Goal: Task Accomplishment & Management: Manage account settings

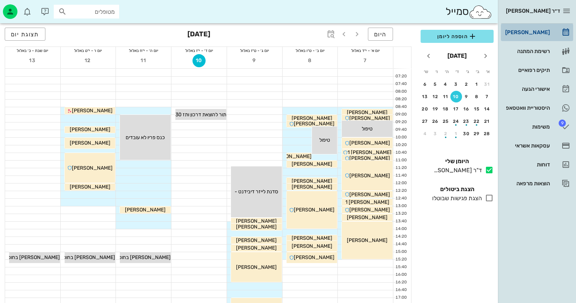
click at [542, 31] on div "[PERSON_NAME]" at bounding box center [527, 32] width 46 height 6
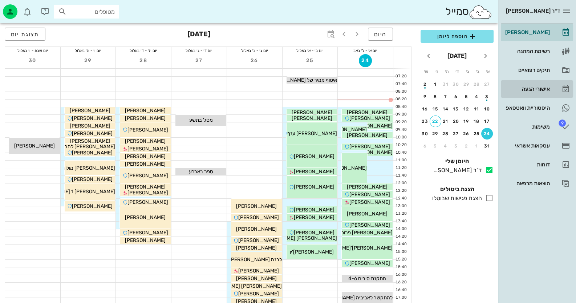
click at [543, 89] on div "אישורי הגעה" at bounding box center [527, 89] width 46 height 6
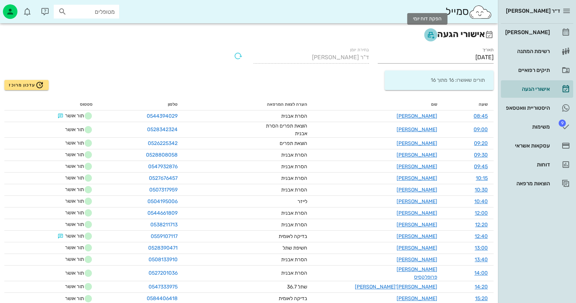
click at [428, 36] on icon "button" at bounding box center [430, 35] width 9 height 9
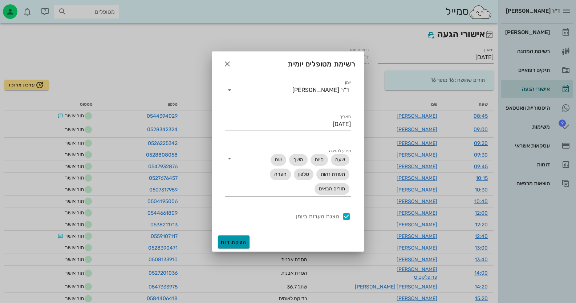
click at [236, 243] on span "הפקת דוח" at bounding box center [234, 242] width 26 height 6
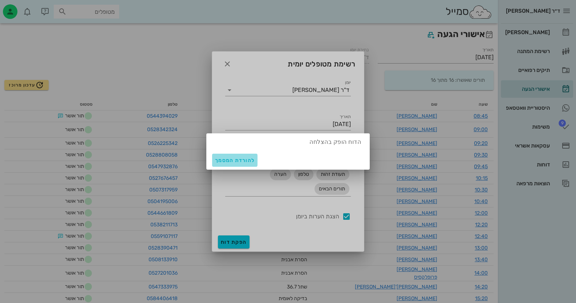
click at [240, 159] on span "להורדת המסמך" at bounding box center [235, 160] width 40 height 6
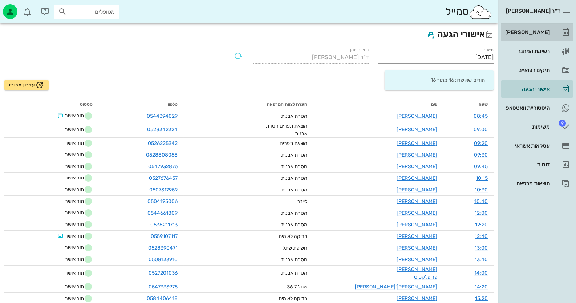
click at [563, 25] on link "[PERSON_NAME]" at bounding box center [537, 32] width 72 height 17
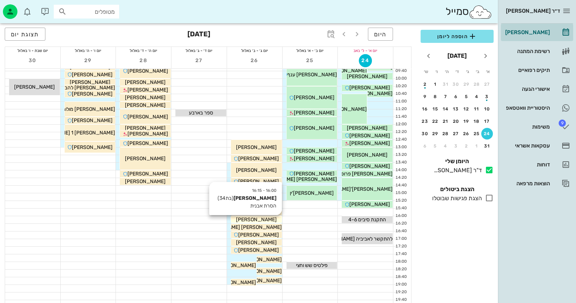
scroll to position [72, 0]
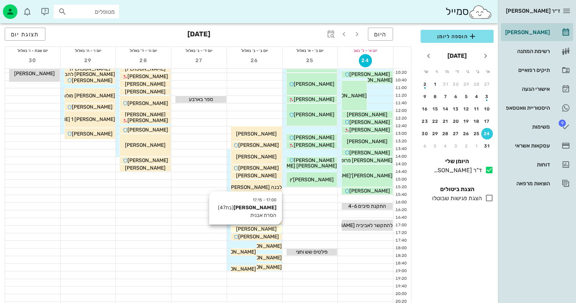
click at [267, 227] on div "[PERSON_NAME]" at bounding box center [256, 229] width 51 height 8
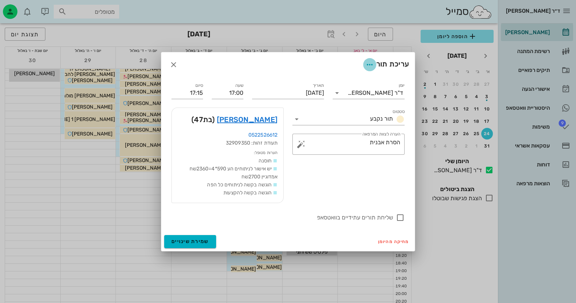
click at [368, 61] on icon "button" at bounding box center [369, 64] width 9 height 9
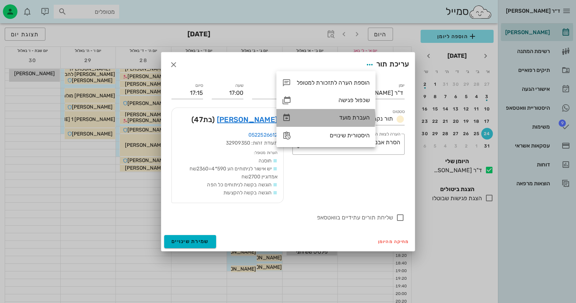
click at [360, 119] on div "העברת מועד" at bounding box center [333, 117] width 73 height 7
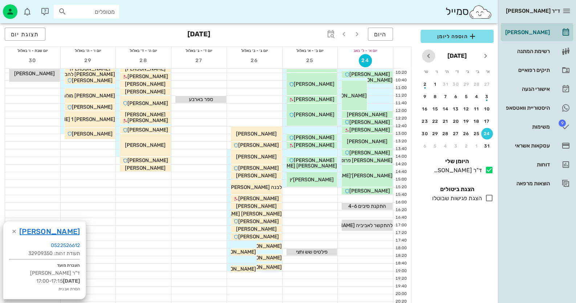
click at [429, 53] on icon "חודש הבא" at bounding box center [428, 56] width 9 height 9
click at [466, 94] on div "9" at bounding box center [467, 96] width 12 height 5
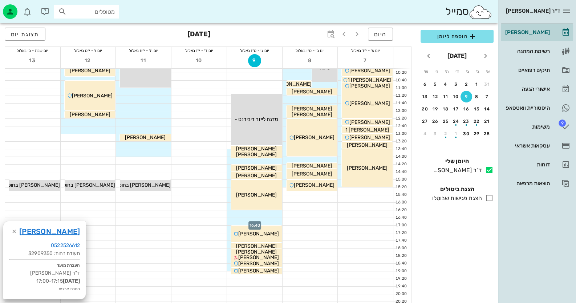
click at [273, 221] on div at bounding box center [254, 221] width 55 height 7
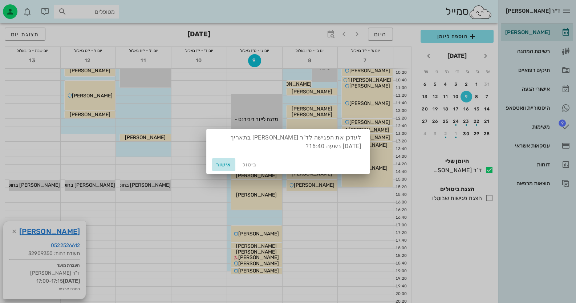
click at [220, 159] on button "אישור" at bounding box center [223, 164] width 23 height 13
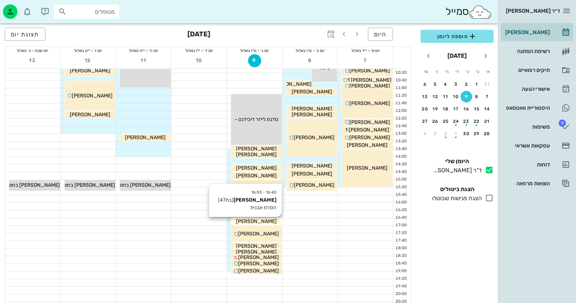
click at [265, 218] on span "[PERSON_NAME]" at bounding box center [256, 221] width 41 height 6
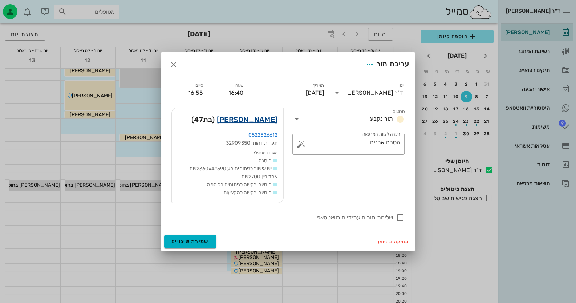
click at [270, 121] on link "[PERSON_NAME]" at bounding box center [247, 120] width 61 height 12
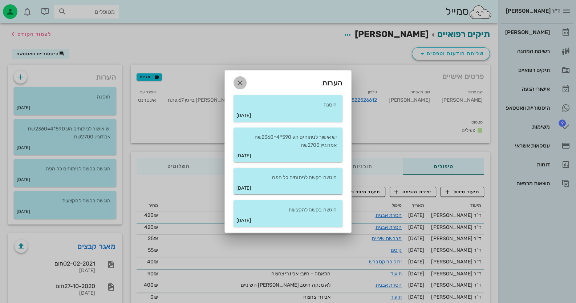
click at [237, 78] on icon "button" at bounding box center [240, 82] width 9 height 9
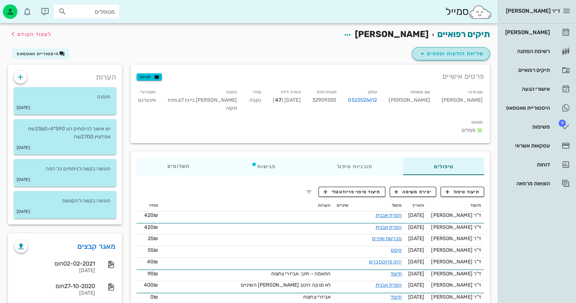
click at [433, 54] on span "שליחת הודעות וטפסים" at bounding box center [451, 53] width 66 height 9
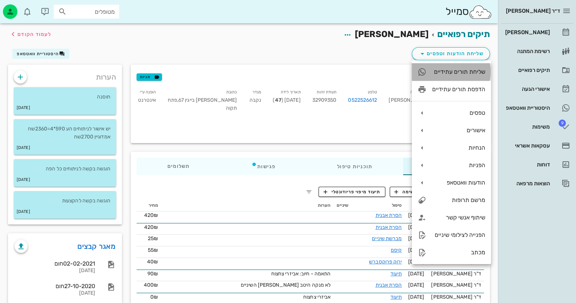
click at [458, 76] on div "שליחת תורים עתידיים" at bounding box center [451, 71] width 79 height 17
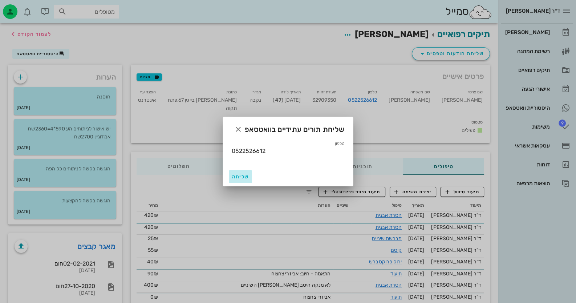
click at [239, 182] on button "שליחה" at bounding box center [240, 176] width 23 height 13
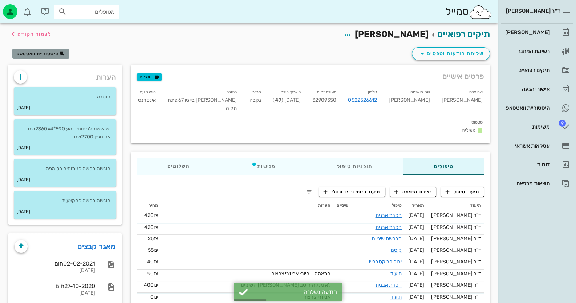
click at [49, 52] on span "היסטוריית וואטסאפ" at bounding box center [38, 53] width 42 height 5
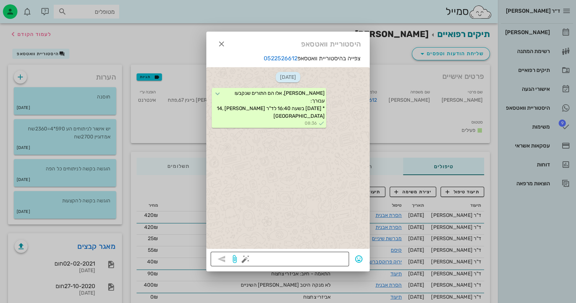
click at [246, 261] on button "button" at bounding box center [245, 259] width 9 height 9
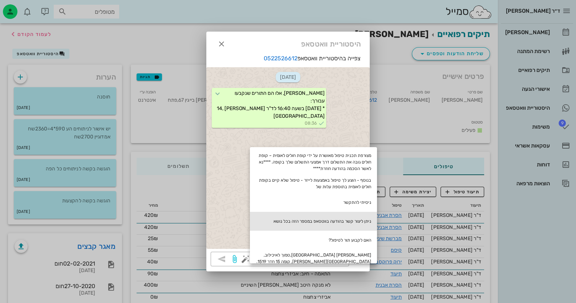
click at [325, 220] on div "ניתן ליצור קשר בהודעה בווטסאפ במספר הזה בכל נושא" at bounding box center [313, 221] width 127 height 19
type textarea "ניתן ליצור קשר בהודעה בווטסאפ במספר הזה בכל נושא"
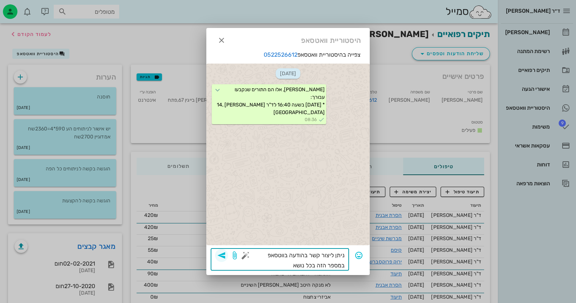
click at [222, 254] on icon "button" at bounding box center [221, 255] width 9 height 9
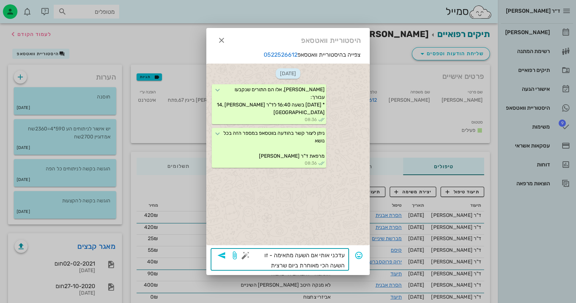
click at [297, 268] on textarea "עדכני אותי אם השעה מתאימה - זו השעה הכי מאוחרת ביום שרצית" at bounding box center [296, 260] width 98 height 20
type textarea "עדכני אותי אם השעה מתאימה - זו השעה הכי מאוחרת בתאריך שרצית"
click at [226, 255] on span "button" at bounding box center [221, 255] width 13 height 9
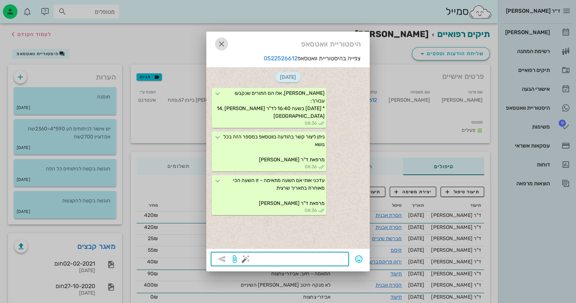
click at [220, 45] on icon "button" at bounding box center [221, 44] width 9 height 9
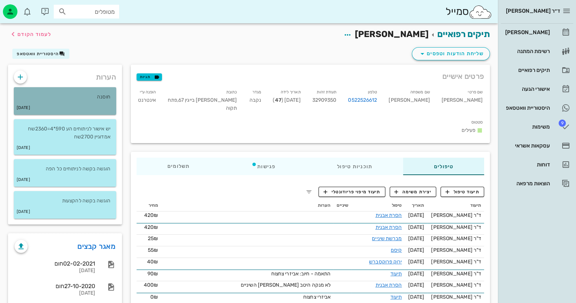
click at [62, 89] on div "חוסנה" at bounding box center [65, 94] width 102 height 14
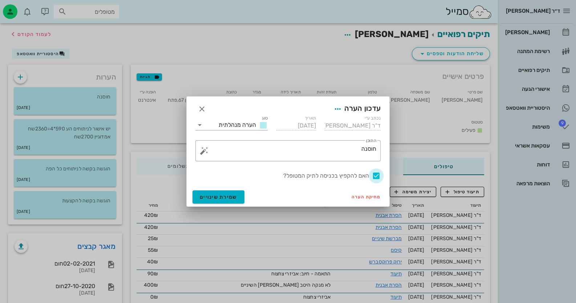
click at [376, 176] on div at bounding box center [376, 176] width 12 height 12
checkbox input "false"
click at [201, 197] on span "שמירת שינויים" at bounding box center [218, 197] width 37 height 6
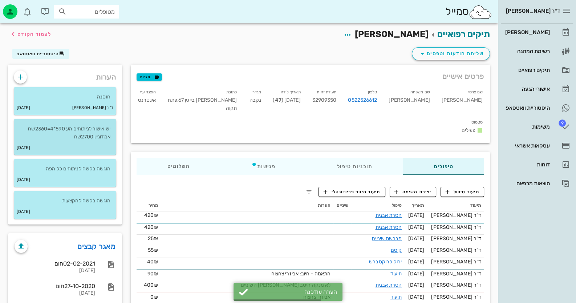
click at [101, 132] on p "יש אישור לניתוחים הע 590*4=2360שח אמדוגיין 2700שח" at bounding box center [65, 133] width 91 height 16
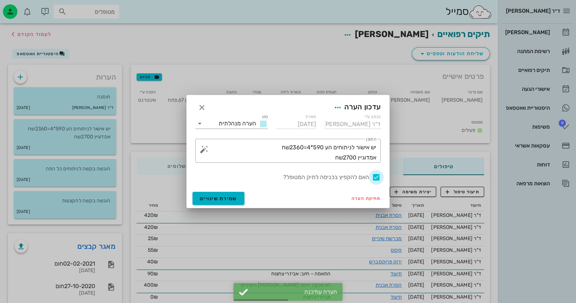
click at [377, 178] on div at bounding box center [376, 177] width 12 height 12
checkbox input "false"
click at [205, 201] on span "שמירת שינויים" at bounding box center [218, 198] width 37 height 6
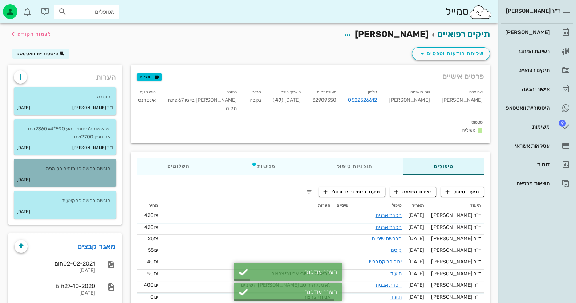
click at [104, 177] on div "[DATE]" at bounding box center [65, 180] width 102 height 14
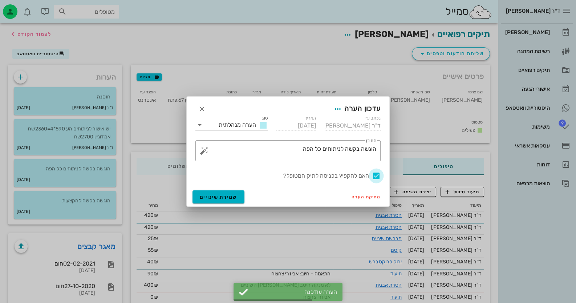
click at [378, 176] on div at bounding box center [376, 176] width 12 height 12
checkbox input "false"
click at [207, 196] on span "שמירת שינויים" at bounding box center [218, 197] width 37 height 6
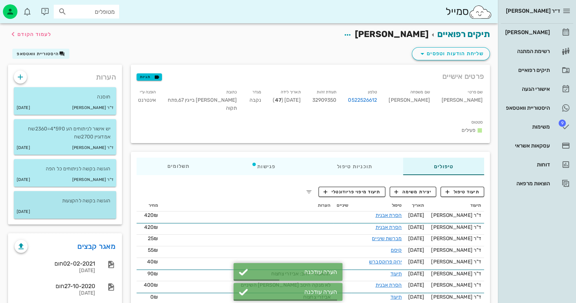
click at [80, 205] on div "[DATE]" at bounding box center [65, 212] width 102 height 14
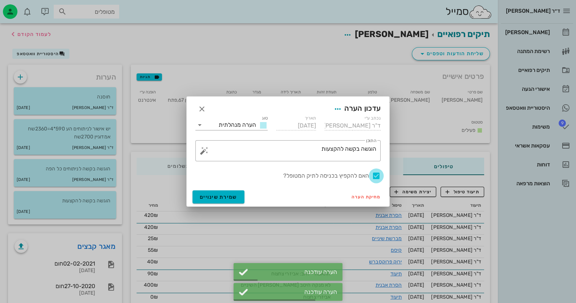
click at [372, 173] on div at bounding box center [376, 176] width 12 height 12
checkbox input "false"
click at [214, 199] on span "שמירת שינויים" at bounding box center [218, 197] width 37 height 6
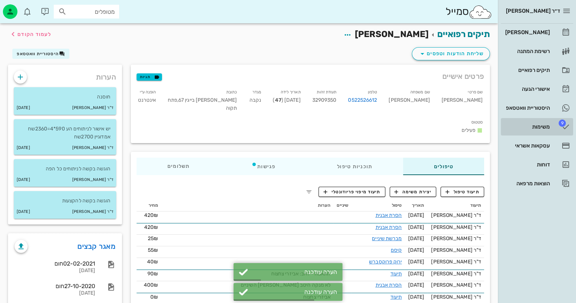
click at [541, 125] on div "משימות" at bounding box center [527, 127] width 46 height 6
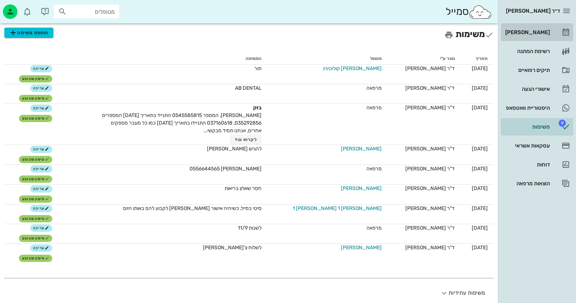
click at [534, 32] on div "[PERSON_NAME]" at bounding box center [527, 32] width 46 height 6
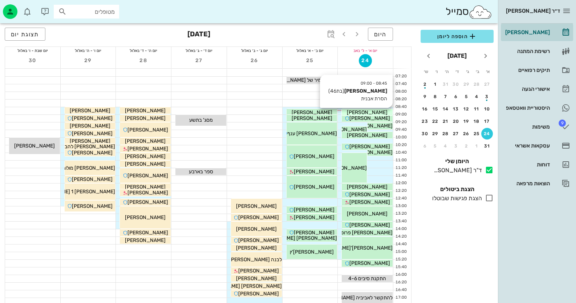
click at [383, 111] on div "[PERSON_NAME]" at bounding box center [367, 113] width 51 height 8
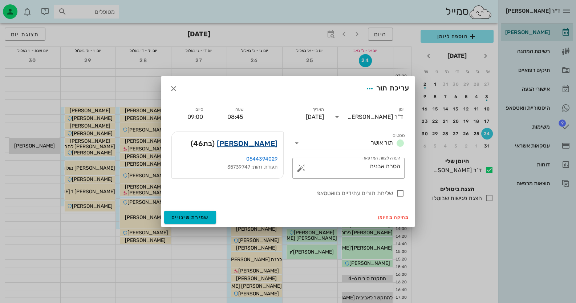
click at [265, 145] on link "[PERSON_NAME]" at bounding box center [247, 144] width 61 height 12
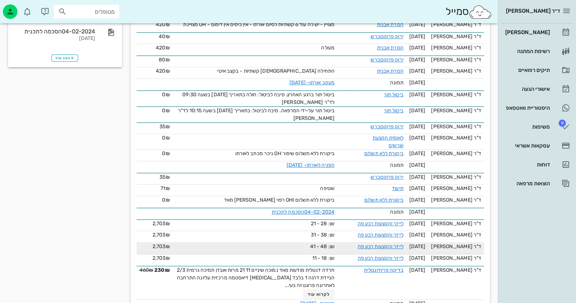
scroll to position [275, 0]
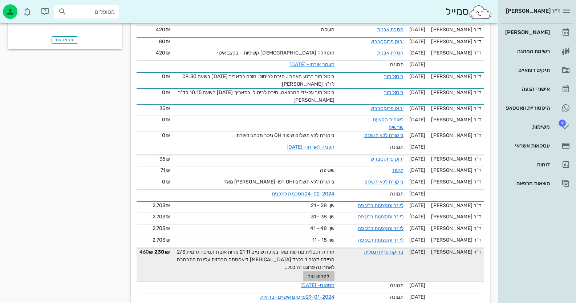
click at [321, 274] on span "לקרוא עוד" at bounding box center [319, 276] width 23 height 5
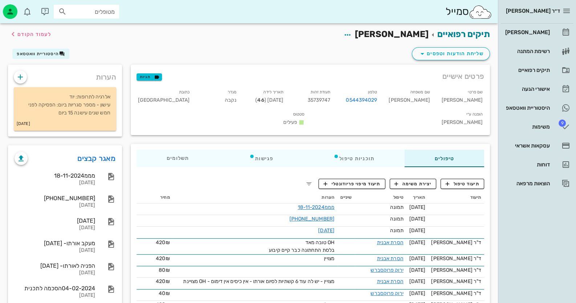
scroll to position [0, 0]
click at [458, 50] on span "שליחת הודעות וטפסים" at bounding box center [451, 53] width 66 height 9
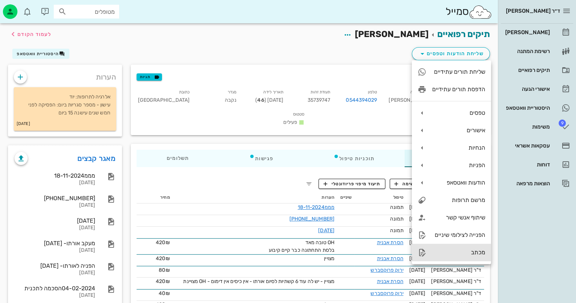
click at [476, 254] on div "מכתב" at bounding box center [458, 252] width 53 height 7
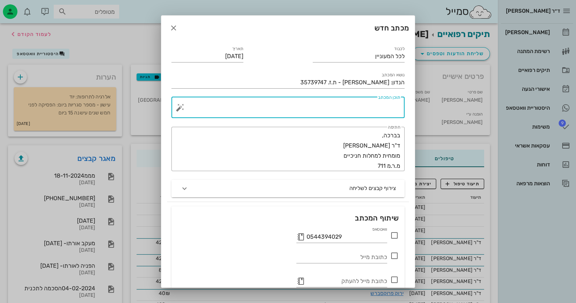
click at [361, 111] on textarea "תוכן המכתב" at bounding box center [291, 109] width 219 height 17
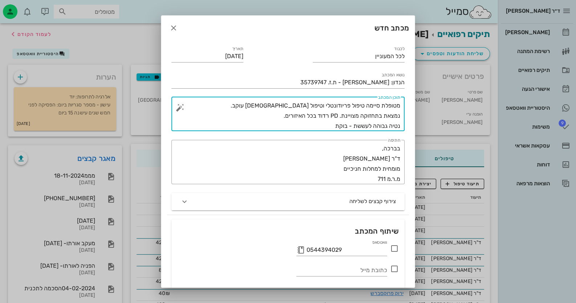
drag, startPoint x: 361, startPoint y: 110, endPoint x: 267, endPoint y: 117, distance: 94.3
click at [268, 116] on textarea "מטופלת סיימה טיפול פריודונטלי וטיפול [DEMOGRAPHIC_DATA] עוקב. נמצאת בתחזוקה מצו…" at bounding box center [291, 116] width 219 height 31
click at [338, 126] on textarea "מטופלת סיימה טיפול פריודונטלי וטיפול [DEMOGRAPHIC_DATA] עוקב. נמצאת בתחזוקה מצו…" at bounding box center [291, 116] width 219 height 31
click at [335, 126] on textarea "מטופלת סיימה טיפול פריודונטלי וטיפול [DEMOGRAPHIC_DATA] עוקב. נמצאת בתחזוקה מצו…" at bounding box center [291, 116] width 219 height 31
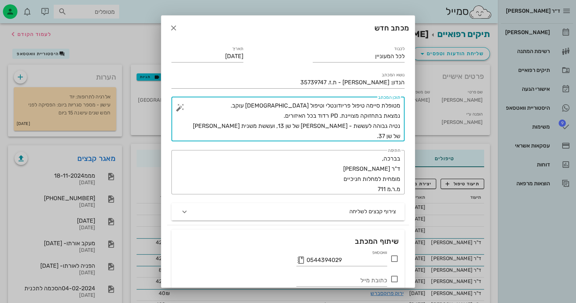
type textarea "מטופלת סיימה טיפול פריודונטלי וטיפול [DEMOGRAPHIC_DATA] עוקב. נמצאת בתחזוקה מצו…"
click at [396, 259] on icon at bounding box center [394, 258] width 9 height 9
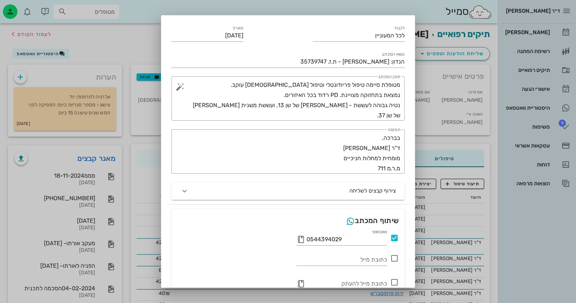
scroll to position [57, 0]
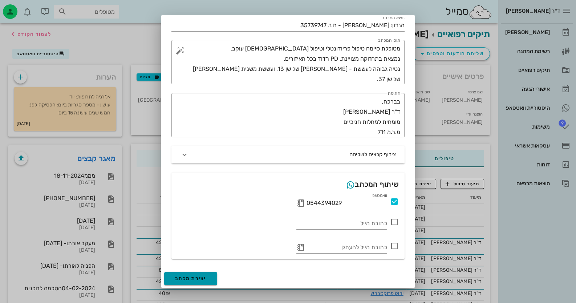
click at [206, 278] on span "יצירת מכתב" at bounding box center [190, 278] width 31 height 6
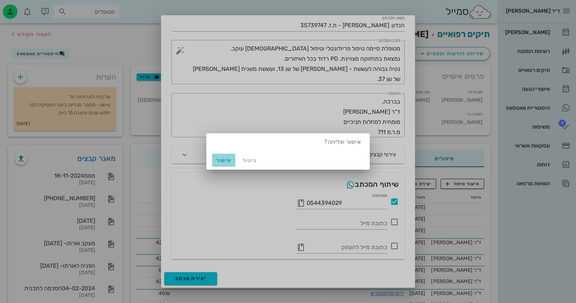
click at [216, 156] on button "אישור" at bounding box center [223, 160] width 23 height 13
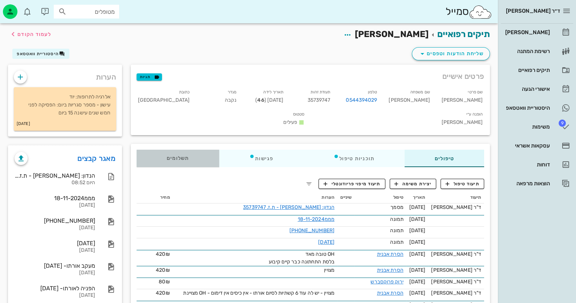
click at [216, 150] on div "תשלומים 0₪" at bounding box center [178, 158] width 82 height 17
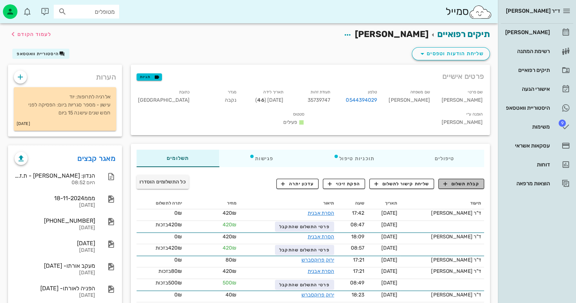
click at [465, 181] on span "קבלת תשלום" at bounding box center [462, 184] width 36 height 7
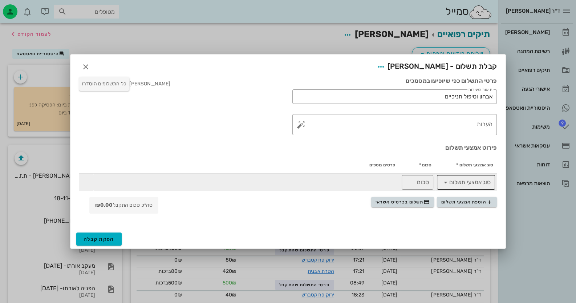
click at [478, 179] on input "סוג אמצעי תשלום" at bounding box center [471, 183] width 39 height 12
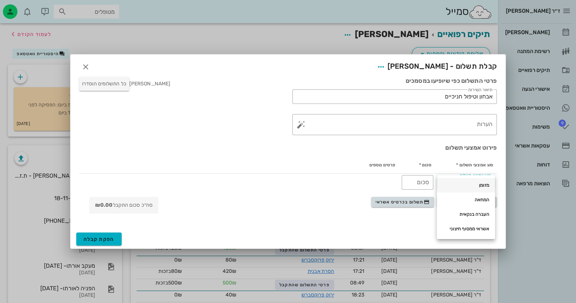
click at [481, 185] on div "מזומן" at bounding box center [466, 185] width 46 height 6
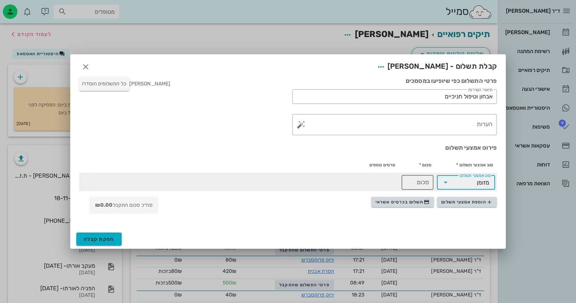
click at [412, 183] on input "סכום" at bounding box center [417, 183] width 23 height 12
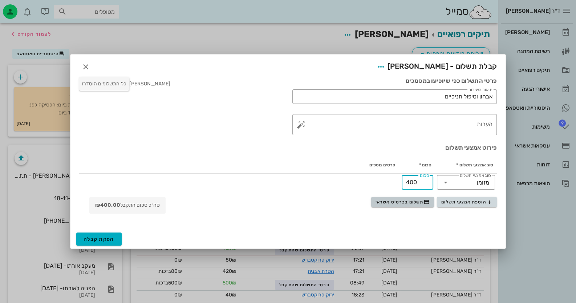
type input "400"
click at [413, 201] on span "תשלום בכרטיס אשראי" at bounding box center [403, 202] width 54 height 6
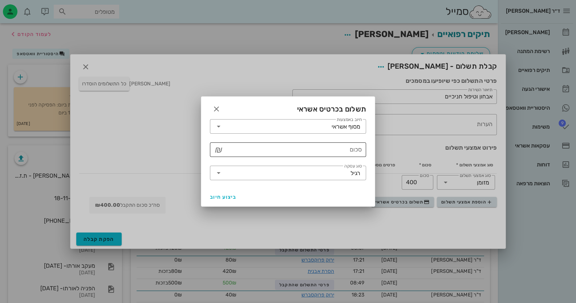
click at [347, 151] on input "סכום" at bounding box center [293, 150] width 137 height 12
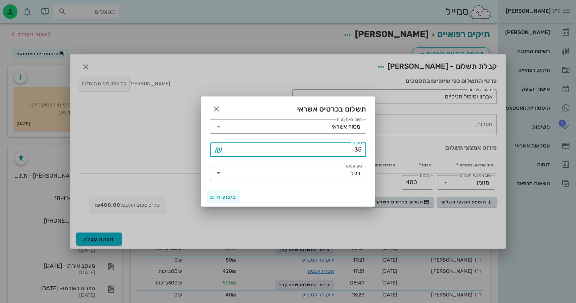
type input "35"
click at [231, 198] on span "ביצוע חיוב" at bounding box center [223, 197] width 27 height 6
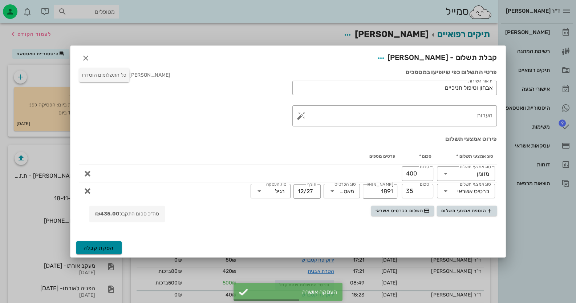
click at [104, 247] on span "הפקת קבלה" at bounding box center [99, 248] width 31 height 6
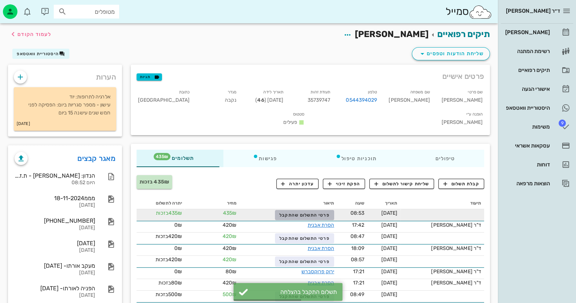
click at [326, 213] on span "פרטי התשלום שהתקבל" at bounding box center [304, 215] width 50 height 5
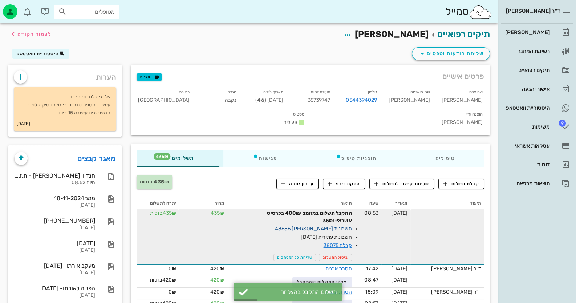
click at [351, 226] on link "חשבונית [PERSON_NAME] 48686" at bounding box center [313, 229] width 77 height 6
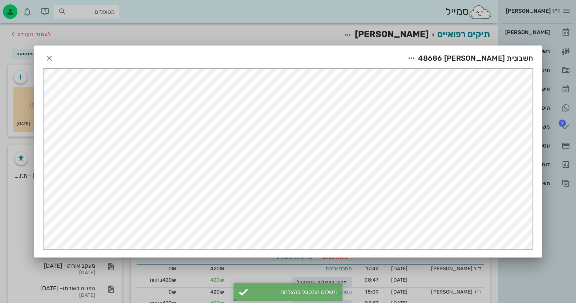
scroll to position [0, 0]
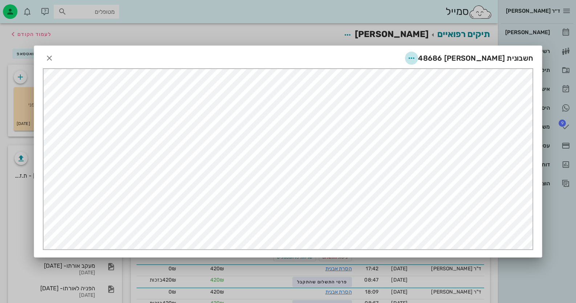
click at [416, 56] on icon "button" at bounding box center [411, 58] width 9 height 9
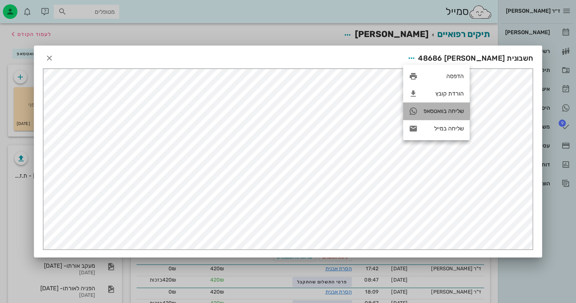
click at [461, 107] on div "שליחה בוואטסאפ" at bounding box center [436, 110] width 66 height 17
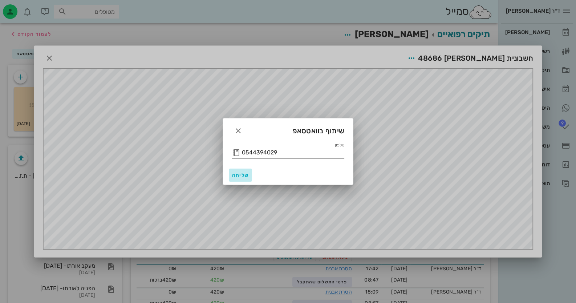
click at [239, 177] on span "שליחה" at bounding box center [240, 175] width 17 height 6
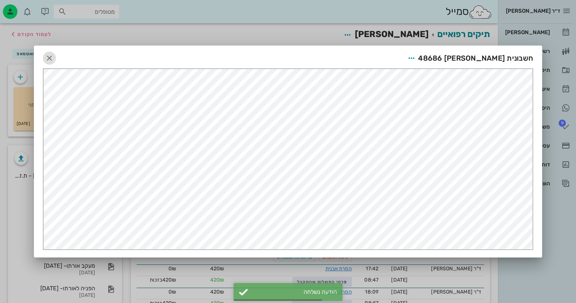
click at [47, 58] on icon "button" at bounding box center [49, 58] width 9 height 9
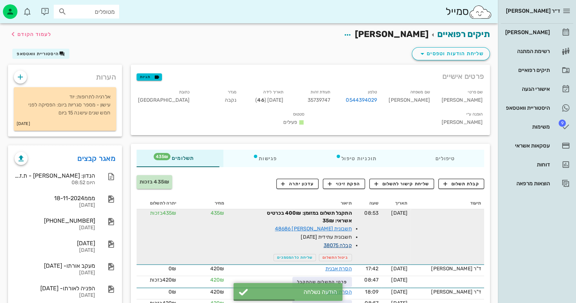
click at [343, 242] on link "קבלה 38075" at bounding box center [338, 245] width 28 height 6
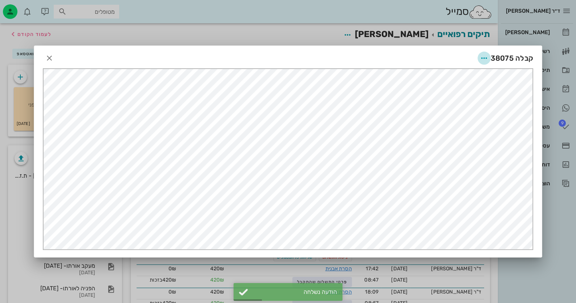
click at [481, 54] on icon "button" at bounding box center [484, 58] width 9 height 9
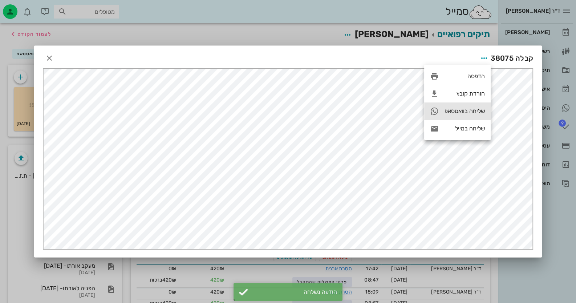
click at [465, 110] on div "שליחה בוואטסאפ" at bounding box center [465, 111] width 40 height 7
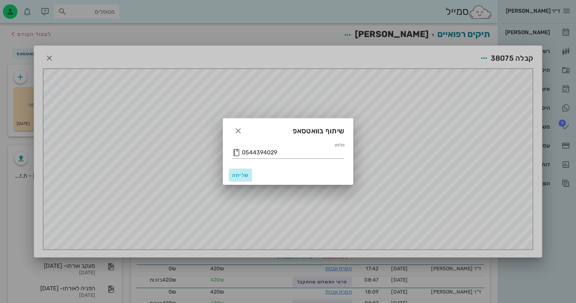
click at [242, 176] on span "שליחה" at bounding box center [240, 175] width 17 height 6
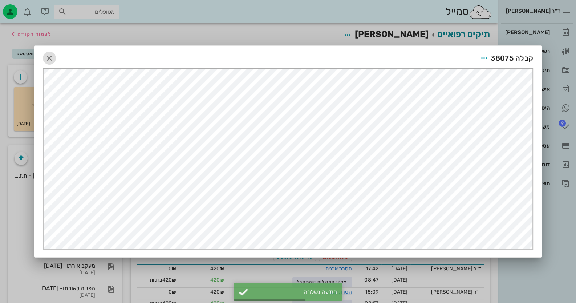
click at [50, 58] on icon "button" at bounding box center [49, 58] width 9 height 9
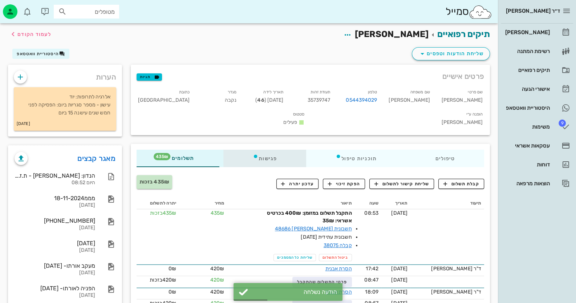
click at [267, 150] on div "פגישות" at bounding box center [264, 158] width 83 height 17
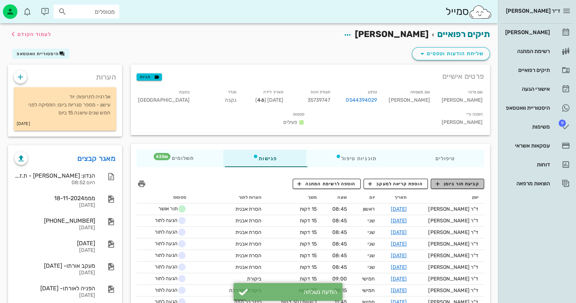
click at [466, 181] on span "קביעת תור ביומן" at bounding box center [458, 184] width 44 height 7
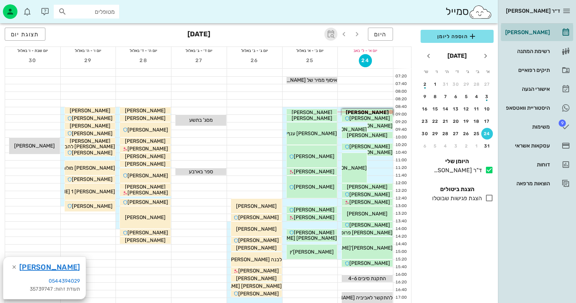
click at [333, 38] on icon "button" at bounding box center [331, 34] width 9 height 9
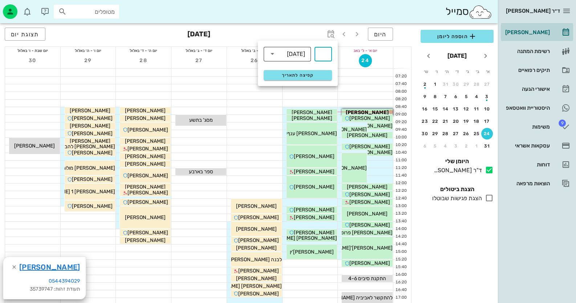
click at [306, 50] on div "[DATE]" at bounding box center [292, 53] width 28 height 15
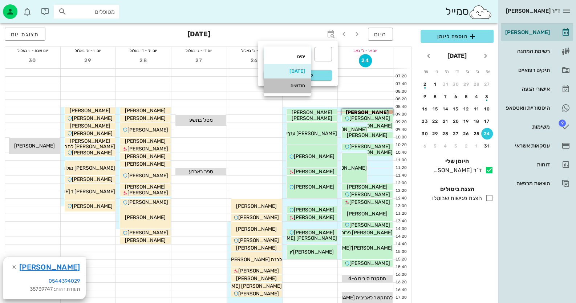
click at [301, 83] on div "חודשים" at bounding box center [288, 86] width 36 height 6
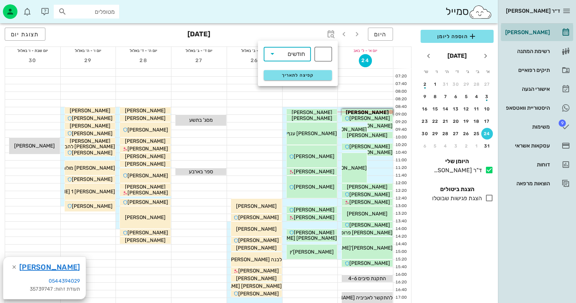
click at [328, 49] on div "​" at bounding box center [323, 54] width 17 height 15
type input "5"
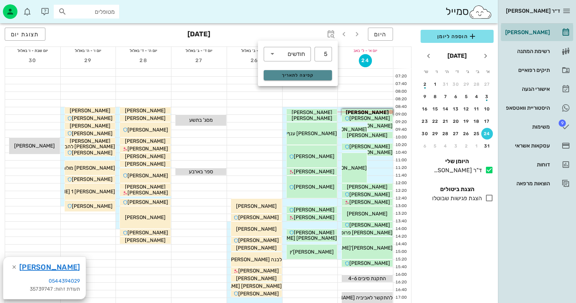
click at [315, 77] on span "קפיצה לתאריך" at bounding box center [297, 75] width 59 height 5
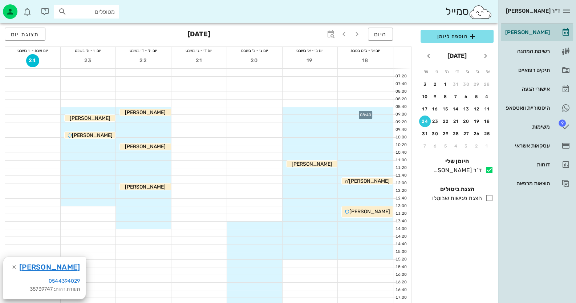
click at [389, 109] on div at bounding box center [365, 110] width 55 height 7
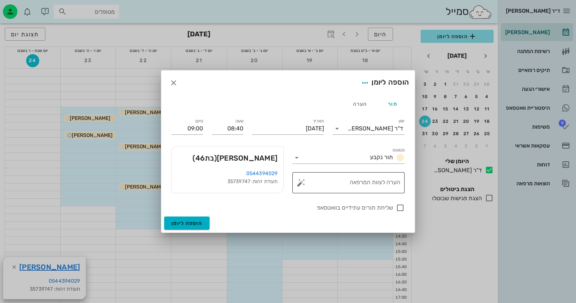
click at [301, 185] on button "button" at bounding box center [301, 182] width 9 height 9
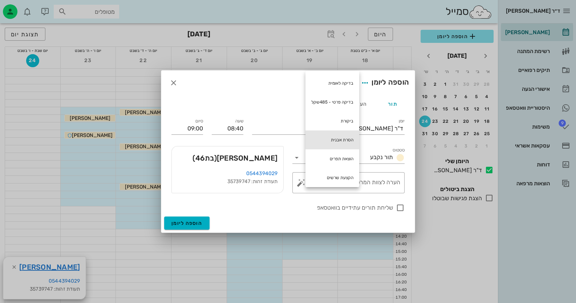
click at [346, 134] on div "הסרת אבנית" at bounding box center [333, 139] width 54 height 19
type textarea "הסרת אבנית"
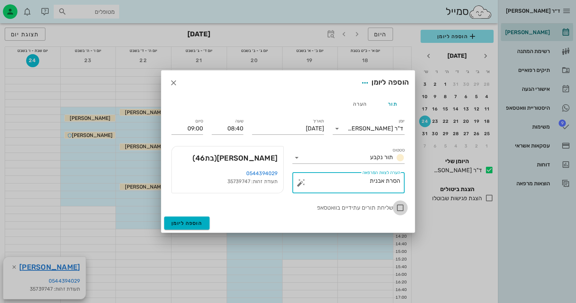
click at [401, 206] on div at bounding box center [400, 208] width 12 height 12
checkbox input "true"
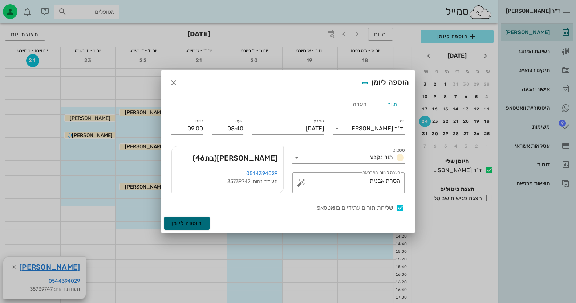
click at [203, 223] on button "הוספה ליומן" at bounding box center [186, 223] width 45 height 13
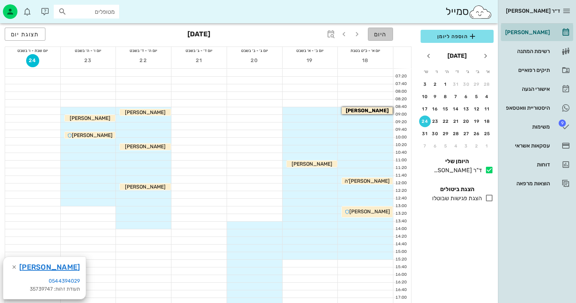
click at [381, 37] on span "היום" at bounding box center [380, 34] width 13 height 7
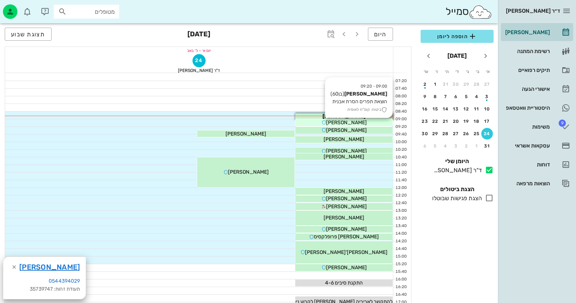
click at [365, 123] on div "[PERSON_NAME]" at bounding box center [343, 123] width 97 height 8
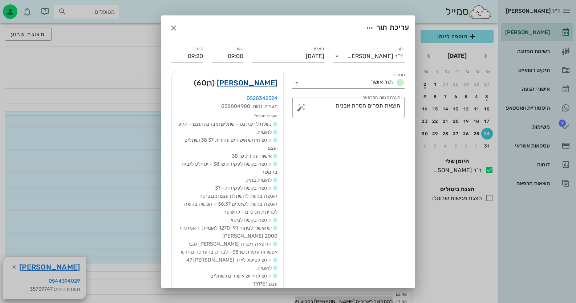
click at [265, 81] on link "[PERSON_NAME]" at bounding box center [247, 83] width 61 height 12
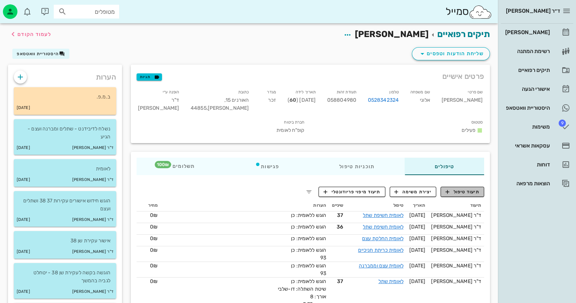
click at [467, 191] on span "תיעוד טיפול" at bounding box center [463, 192] width 34 height 7
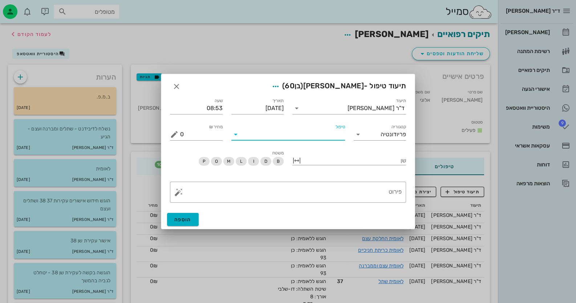
click at [311, 136] on input "טיפול" at bounding box center [294, 135] width 104 height 12
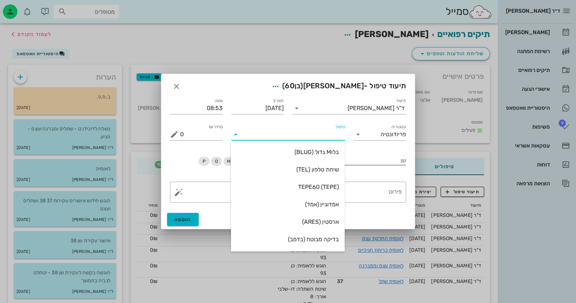
click at [328, 153] on div "בלוM גדול (BLUG)" at bounding box center [288, 152] width 102 height 7
type input "100"
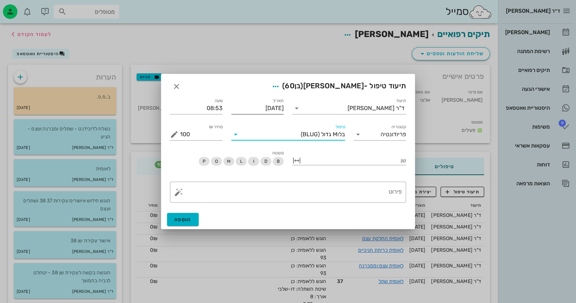
click at [266, 112] on input "[DATE]" at bounding box center [257, 108] width 53 height 12
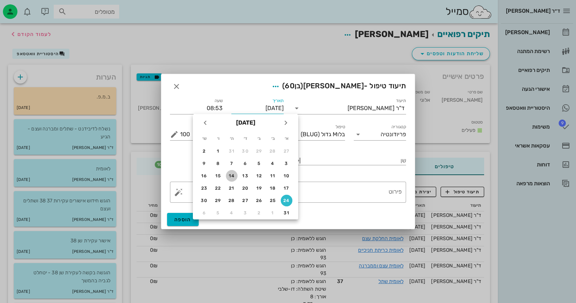
click at [228, 174] on div "14" at bounding box center [232, 175] width 12 height 5
type input "[DATE]"
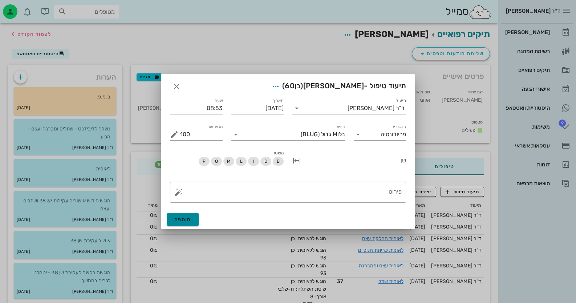
click at [193, 217] on button "הוספה" at bounding box center [183, 219] width 32 height 13
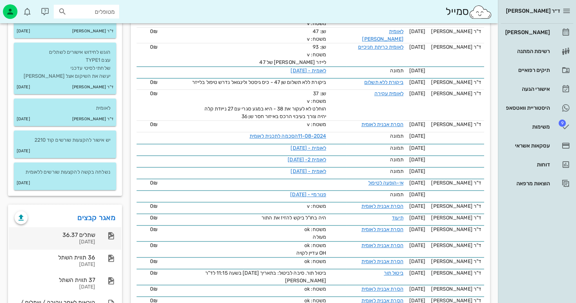
scroll to position [545, 0]
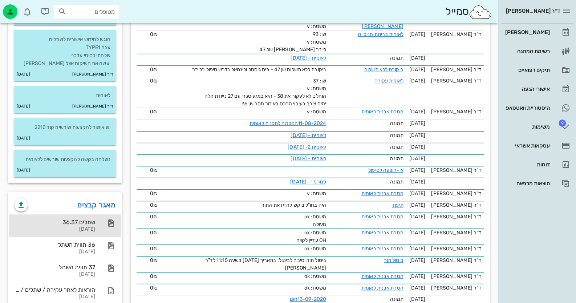
click at [95, 220] on div "שתלים 36.37 [DATE]" at bounding box center [65, 225] width 113 height 23
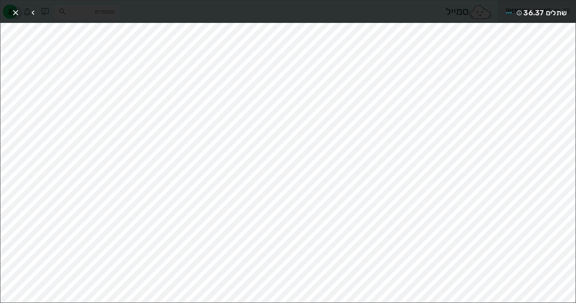
click at [18, 11] on icon "button" at bounding box center [15, 12] width 9 height 9
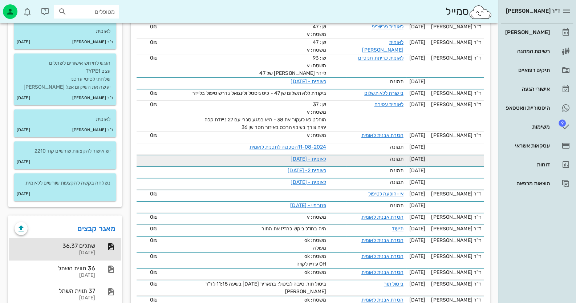
scroll to position [509, 0]
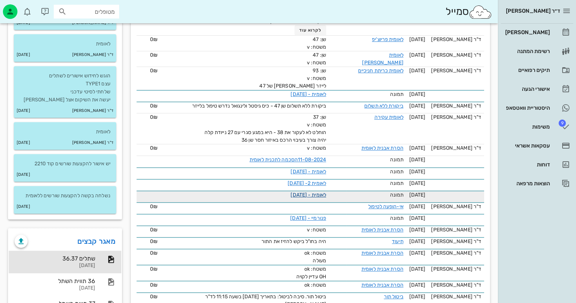
drag, startPoint x: 469, startPoint y: 129, endPoint x: 308, endPoint y: 186, distance: 170.3
click at [308, 192] on link "לאומית - [DATE]" at bounding box center [309, 195] width 36 height 6
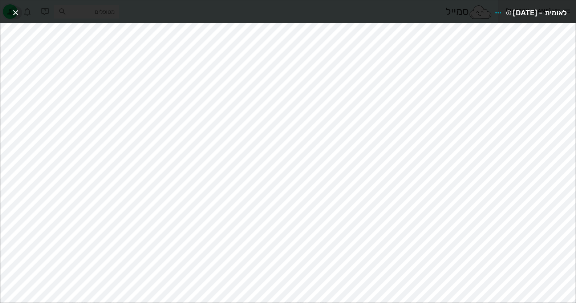
click at [16, 10] on icon "button" at bounding box center [15, 12] width 9 height 9
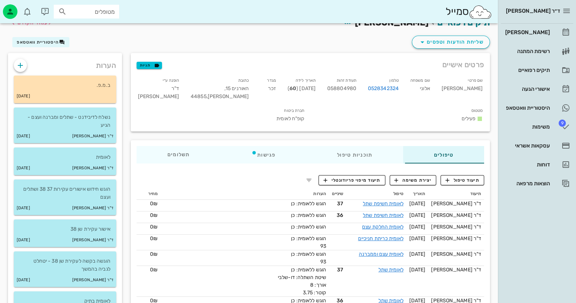
scroll to position [0, 0]
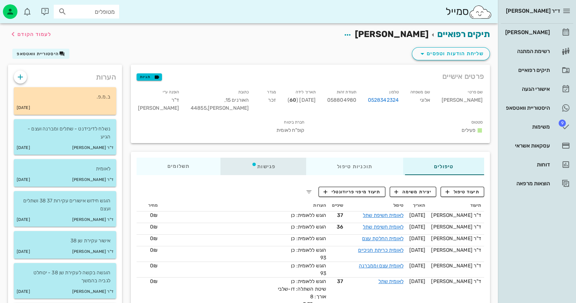
click at [264, 161] on div "פגישות" at bounding box center [264, 166] width 86 height 17
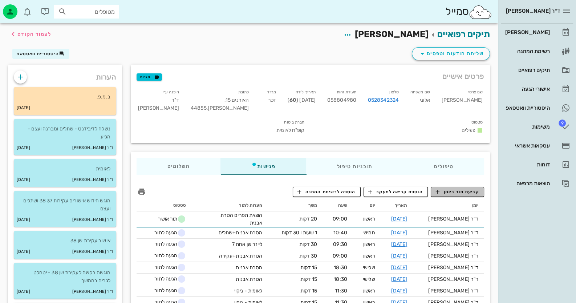
click at [459, 195] on button "קביעת תור ביומן" at bounding box center [457, 192] width 53 height 10
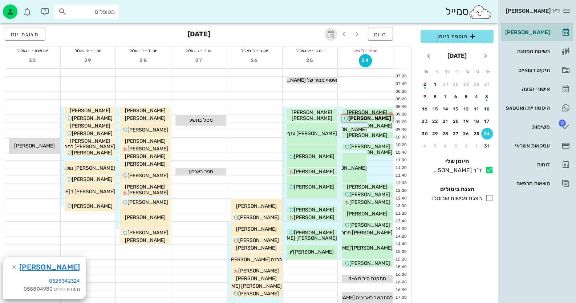
click at [333, 32] on icon "button" at bounding box center [331, 34] width 9 height 9
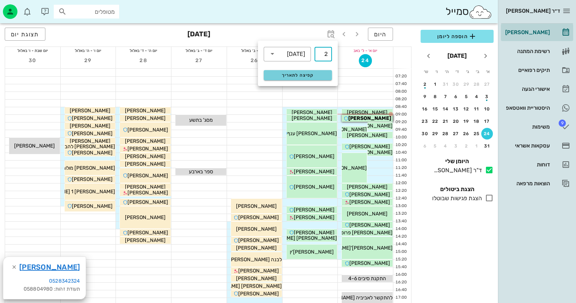
type input "2"
click at [325, 76] on span "קפיצה לתאריך" at bounding box center [297, 75] width 59 height 5
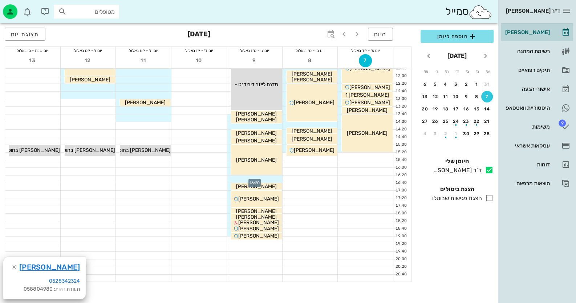
scroll to position [109, 0]
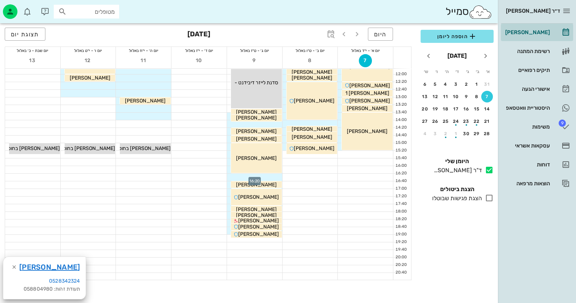
click at [256, 177] on div at bounding box center [254, 177] width 55 height 7
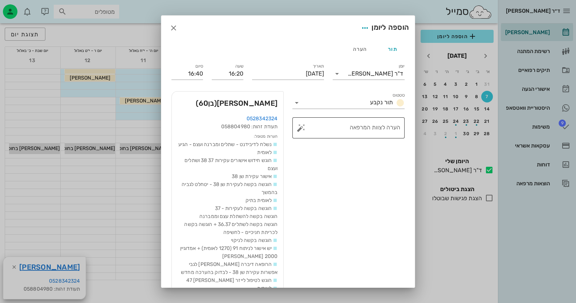
click at [305, 130] on button "button" at bounding box center [301, 128] width 9 height 9
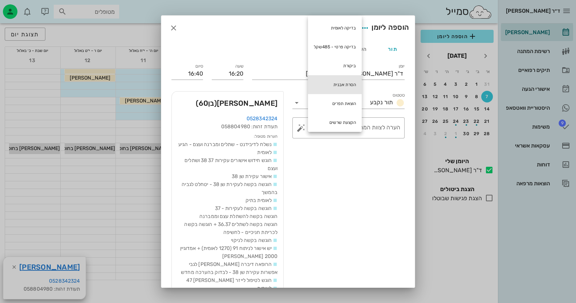
click at [327, 81] on div "הסרת אבנית" at bounding box center [335, 84] width 54 height 19
type textarea "הסרת אבנית"
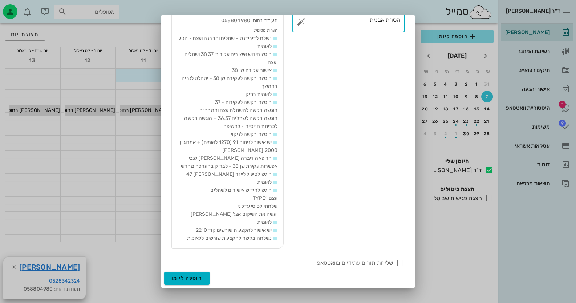
scroll to position [147, 0]
click at [397, 261] on div at bounding box center [400, 263] width 12 height 12
checkbox input "true"
click at [202, 278] on span "הוספה ליומן" at bounding box center [186, 278] width 31 height 6
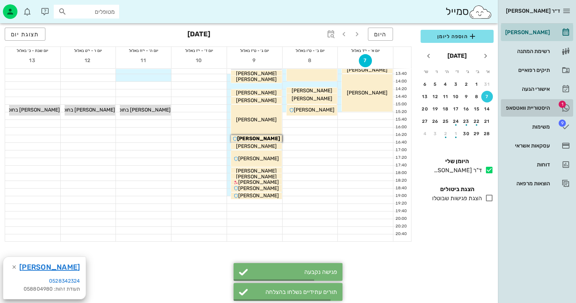
click at [543, 103] on div "היסטוריית וואטסאפ" at bounding box center [527, 108] width 46 height 12
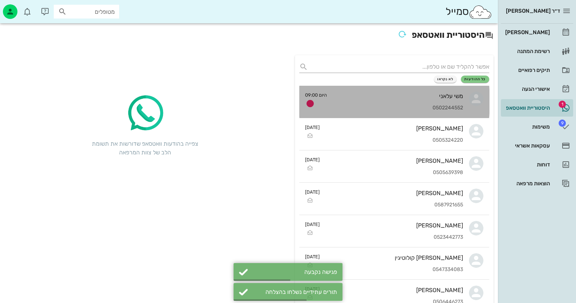
click at [363, 97] on div "משי עלאני" at bounding box center [398, 96] width 130 height 7
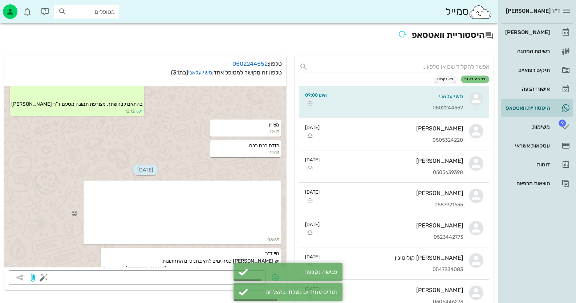
scroll to position [36, 0]
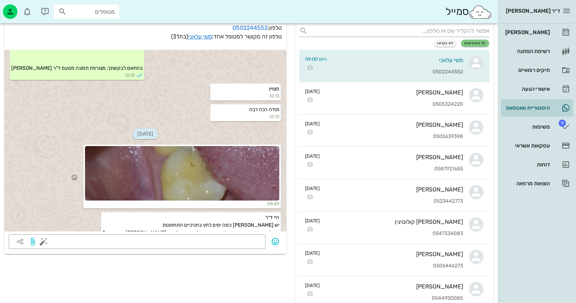
click at [241, 157] on div at bounding box center [182, 173] width 194 height 54
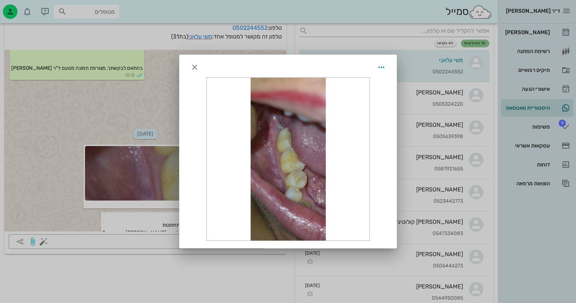
click at [191, 60] on div at bounding box center [287, 66] width 217 height 23
click at [195, 69] on icon "button" at bounding box center [194, 67] width 9 height 9
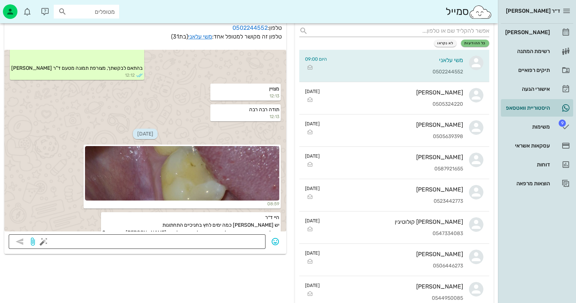
click at [252, 239] on textarea at bounding box center [153, 242] width 216 height 12
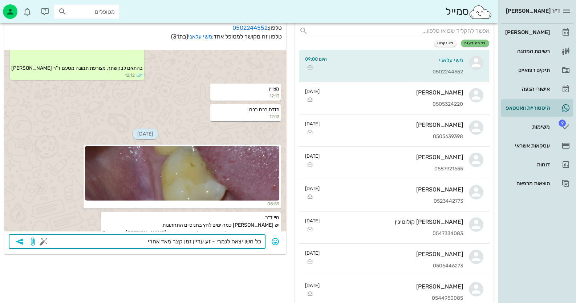
click at [207, 241] on textarea "כל השן יצאה לגמרי - זע עדיין זמן קצר מאד אחרי" at bounding box center [153, 242] width 216 height 12
click at [206, 240] on textarea "כל השן יצאה לגמרי - זע עדיין זמן קצר מאד אחרי" at bounding box center [153, 242] width 216 height 12
click at [143, 243] on textarea "כל השן יצאה לגמרי - זה עדיין זמן קצר מאד אחרי" at bounding box center [153, 242] width 216 height 12
type textarea "כל השן יצאה לגמרי - זה עדיין זמן קצר מאד אחרי הטיפול - אלה שלבים של ריפוי"
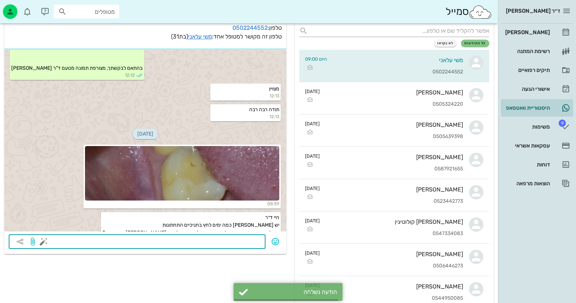
scroll to position [690, 0]
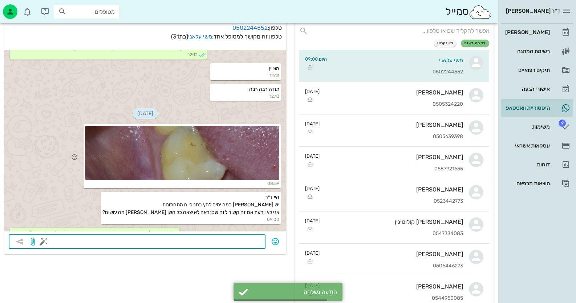
click at [218, 150] on div at bounding box center [182, 153] width 194 height 54
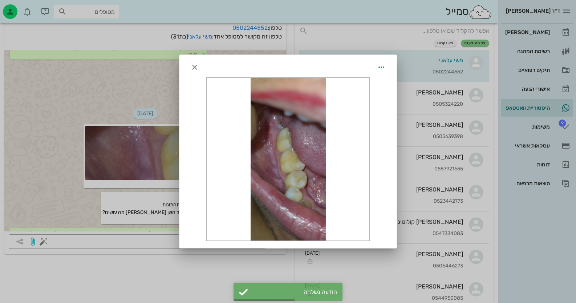
click at [293, 139] on div at bounding box center [288, 159] width 163 height 163
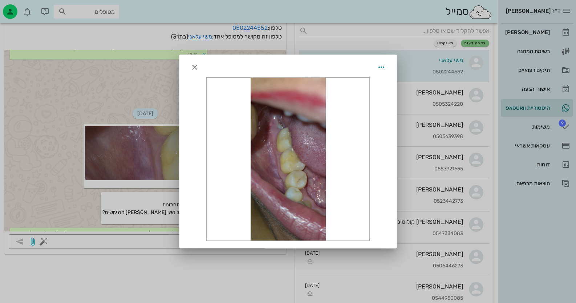
click at [45, 80] on div at bounding box center [288, 151] width 576 height 303
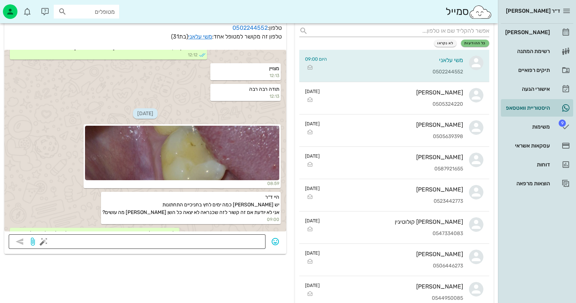
click at [252, 236] on textarea at bounding box center [153, 242] width 216 height 12
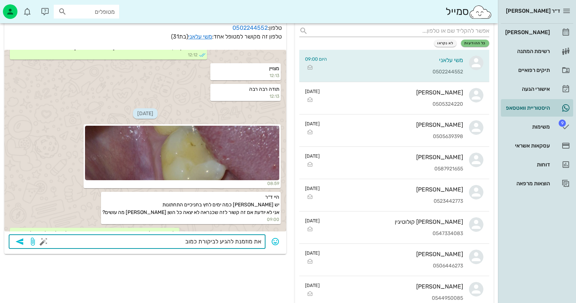
type textarea "את מוזמנת להגיע לביקורת כמובן"
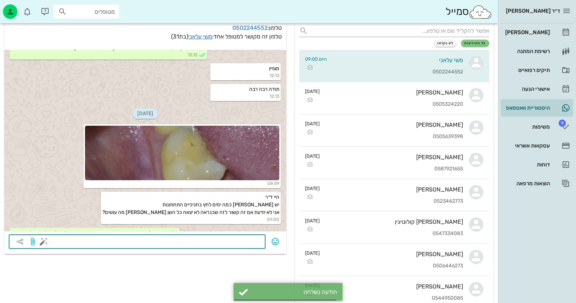
scroll to position [711, 0]
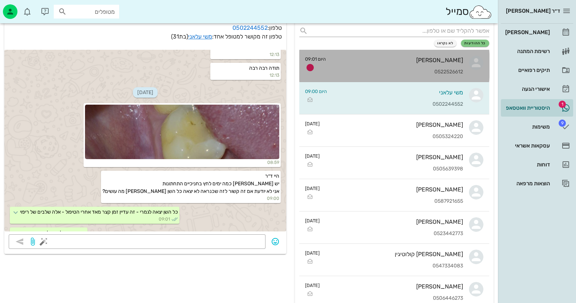
click at [413, 62] on div "[PERSON_NAME]" at bounding box center [398, 60] width 132 height 7
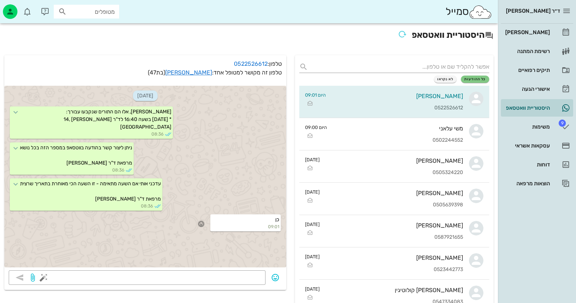
click at [203, 227] on icon "button" at bounding box center [201, 224] width 7 height 7
click at [201, 231] on div "👍" at bounding box center [193, 228] width 13 height 14
click at [529, 28] on div "[PERSON_NAME]" at bounding box center [527, 33] width 46 height 12
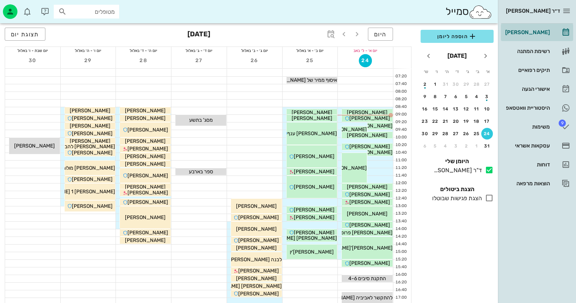
click at [116, 9] on div "מטופלים" at bounding box center [86, 12] width 65 height 14
type input "[PERSON_NAME] [PERSON_NAME]"
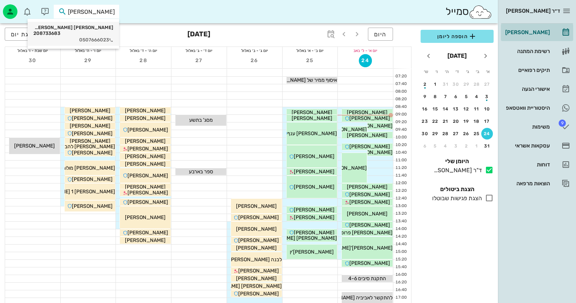
click at [69, 29] on div "[PERSON_NAME] [PERSON_NAME] 208733683" at bounding box center [73, 31] width 80 height 12
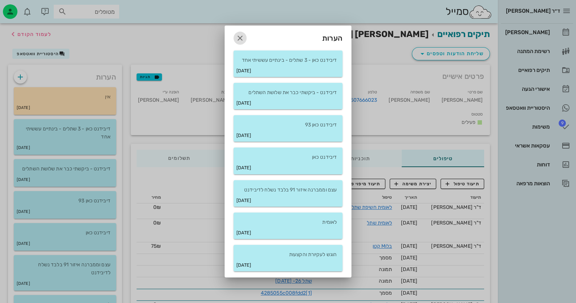
click at [238, 40] on icon "button" at bounding box center [240, 38] width 9 height 9
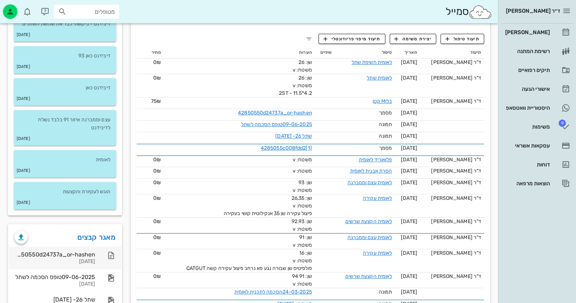
scroll to position [256, 0]
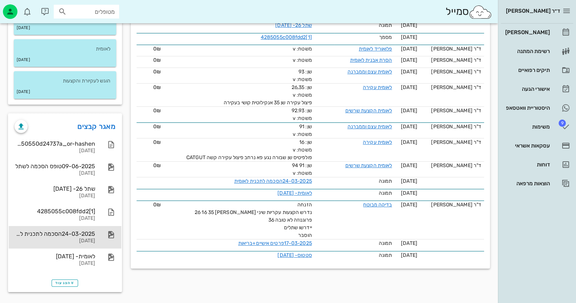
click at [101, 231] on div at bounding box center [108, 234] width 16 height 9
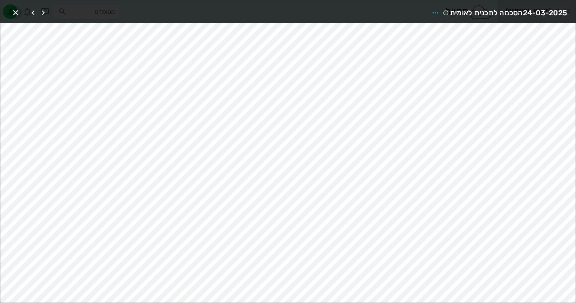
click at [12, 10] on icon "button" at bounding box center [15, 12] width 9 height 9
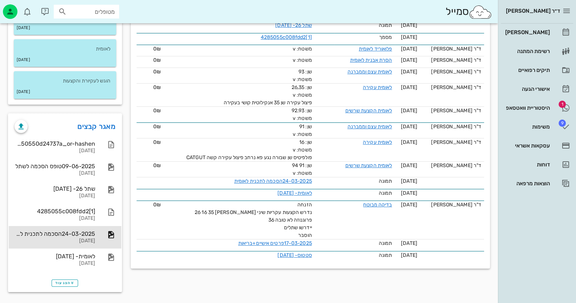
click at [159, 300] on div "תיקים רפואיים [PERSON_NAME] [PERSON_NAME] לעמוד הקודם שליחת הודעות וטפסים היסטו…" at bounding box center [249, 36] width 498 height 536
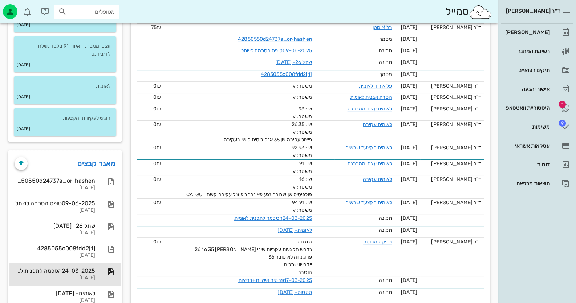
scroll to position [219, 0]
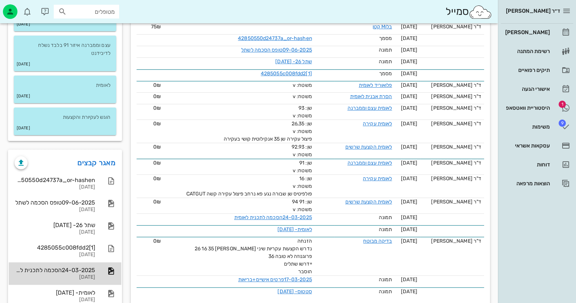
click at [84, 267] on div "24-03-2025הסכמה לתכנית לאומית" at bounding box center [55, 270] width 81 height 7
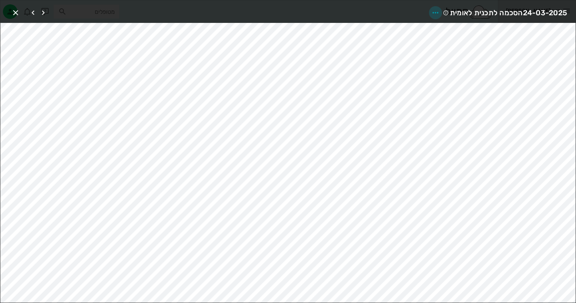
click at [440, 12] on icon "button" at bounding box center [435, 12] width 9 height 9
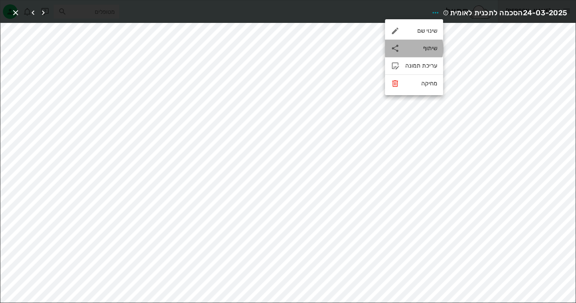
click at [433, 40] on div "שיתוף" at bounding box center [414, 48] width 58 height 17
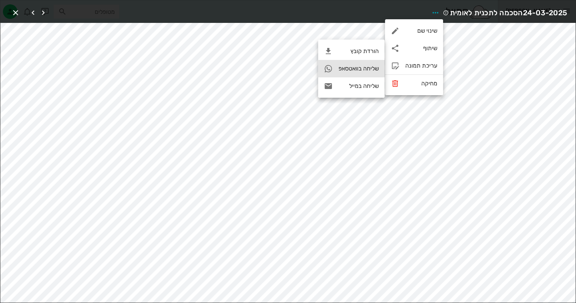
click at [362, 67] on div "שליחה בוואטסאפ" at bounding box center [359, 68] width 40 height 7
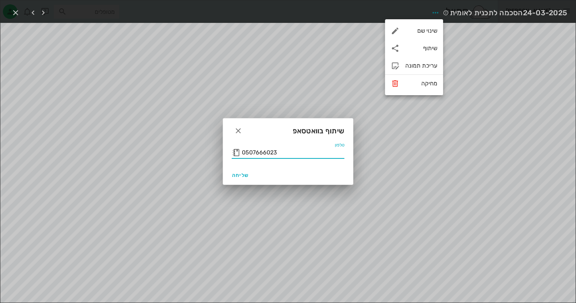
drag, startPoint x: 272, startPoint y: 156, endPoint x: 243, endPoint y: 154, distance: 29.5
click at [243, 154] on input "0507666023" at bounding box center [293, 153] width 102 height 12
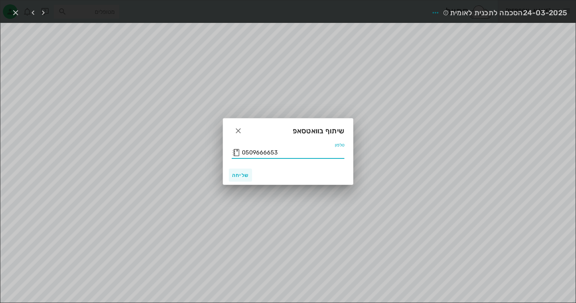
type input "0509666653"
click at [239, 175] on span "שליחה" at bounding box center [240, 175] width 17 height 6
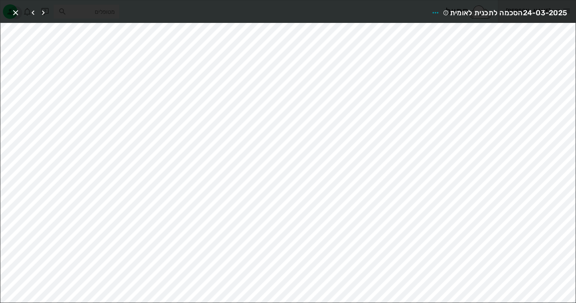
click at [14, 12] on icon "button" at bounding box center [15, 12] width 9 height 9
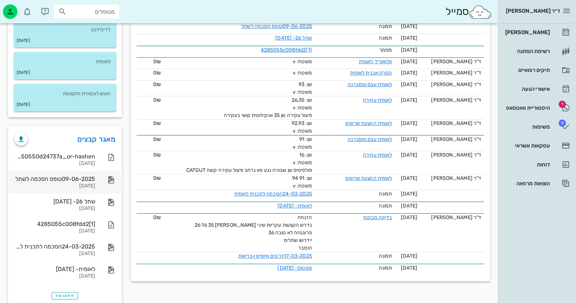
scroll to position [256, 0]
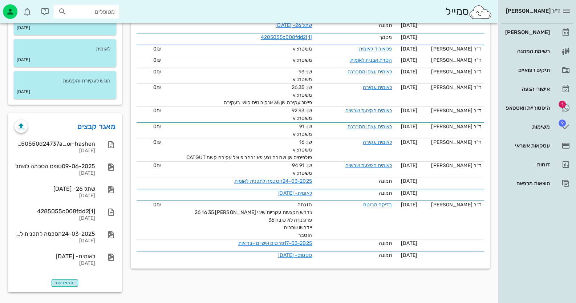
click at [65, 282] on span "הצג עוד" at bounding box center [64, 283] width 19 height 4
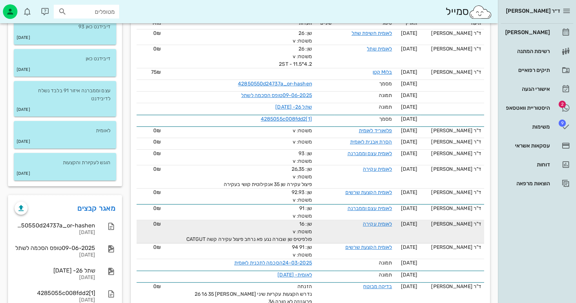
scroll to position [283, 0]
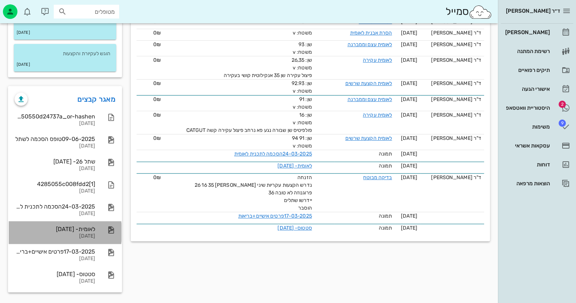
click at [93, 231] on div "לאומית- [DATE]" at bounding box center [55, 229] width 81 height 7
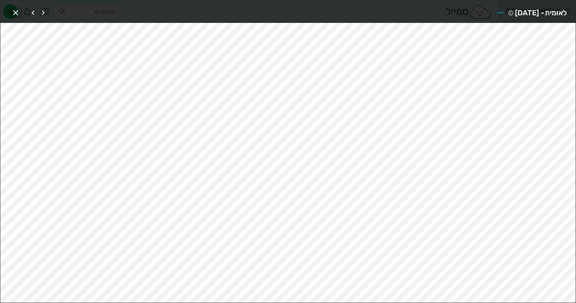
click at [14, 9] on icon "button" at bounding box center [15, 12] width 9 height 9
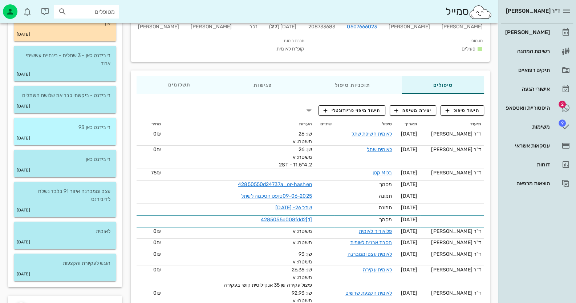
scroll to position [0, 0]
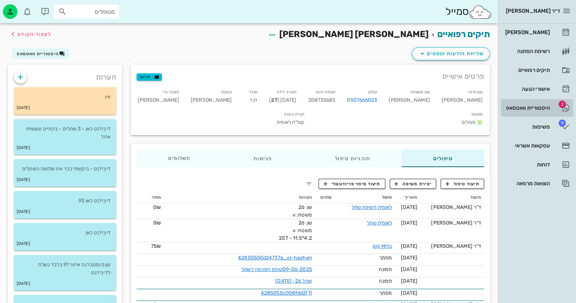
click at [538, 102] on div "היסטוריית וואטסאפ" at bounding box center [527, 108] width 46 height 12
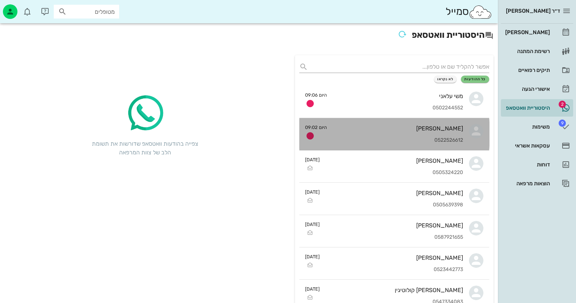
click at [397, 121] on div "[PERSON_NAME] 0522526612" at bounding box center [398, 134] width 130 height 32
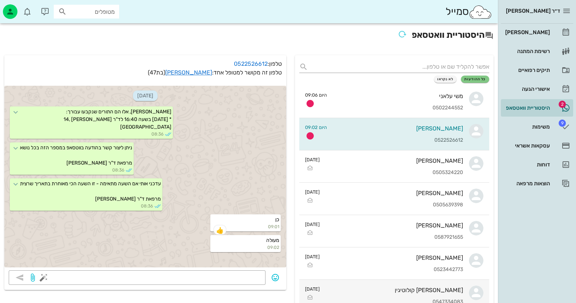
scroll to position [2, 0]
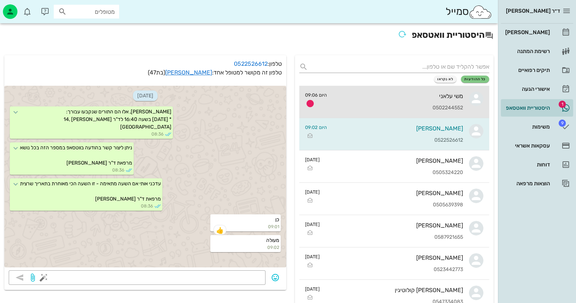
click at [421, 110] on div "0502244552" at bounding box center [398, 108] width 130 height 6
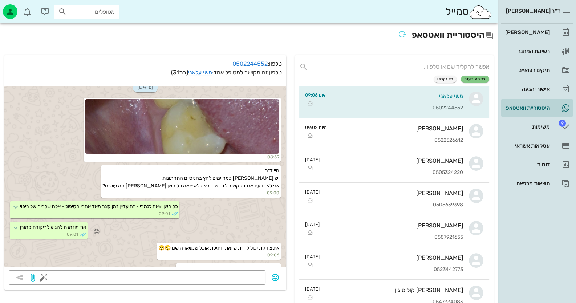
scroll to position [36, 0]
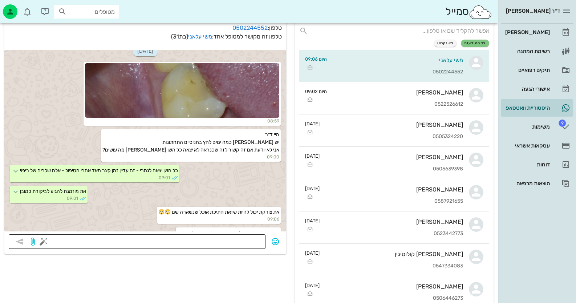
click at [242, 234] on div at bounding box center [153, 241] width 216 height 15
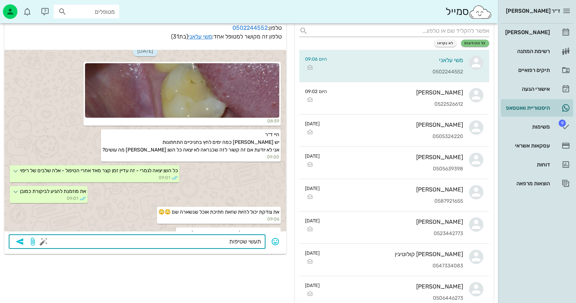
type textarea "תעשי שטיפות"
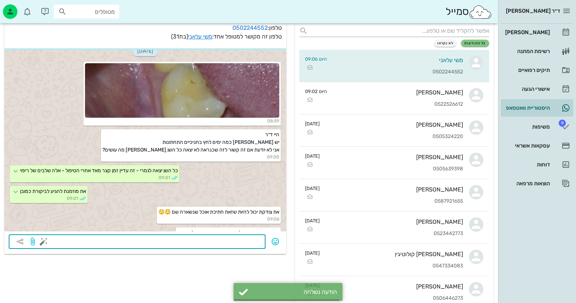
scroll to position [773, 0]
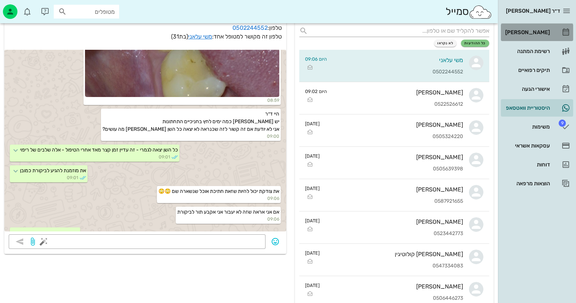
click at [522, 32] on div "[PERSON_NAME]" at bounding box center [527, 32] width 46 height 6
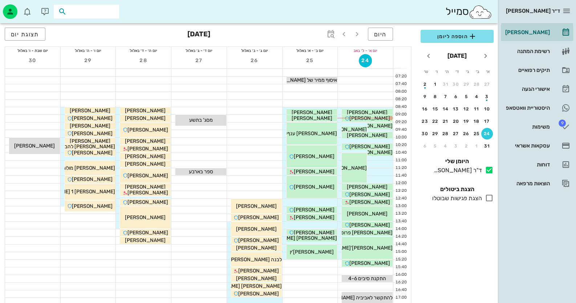
click at [106, 11] on input "text" at bounding box center [91, 11] width 46 height 9
type input "[PERSON_NAME] [PERSON_NAME]"
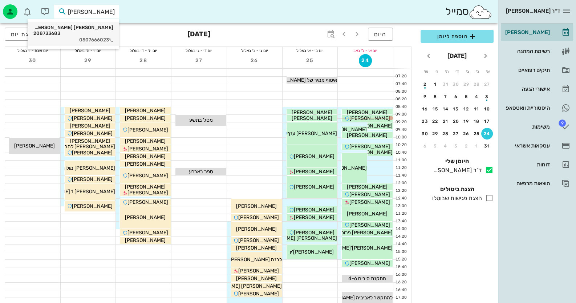
click at [92, 37] on div "0507666023" at bounding box center [73, 40] width 80 height 6
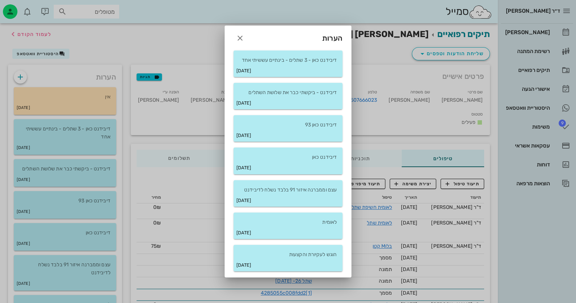
click at [232, 38] on div "הערות" at bounding box center [288, 35] width 126 height 19
click at [234, 36] on span "button" at bounding box center [240, 38] width 13 height 9
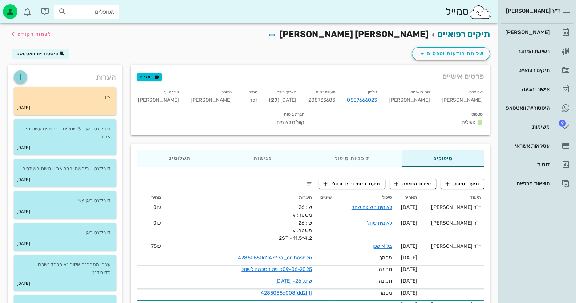
click at [23, 80] on icon "button" at bounding box center [20, 77] width 9 height 9
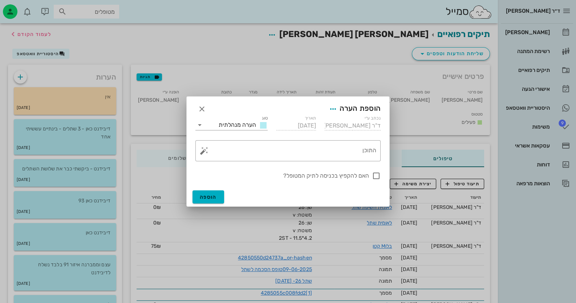
scroll to position [256, 0]
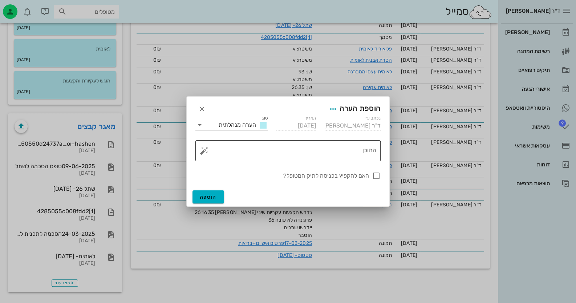
click at [340, 156] on textarea "התוכן" at bounding box center [291, 152] width 171 height 17
type textarea "שיחה"
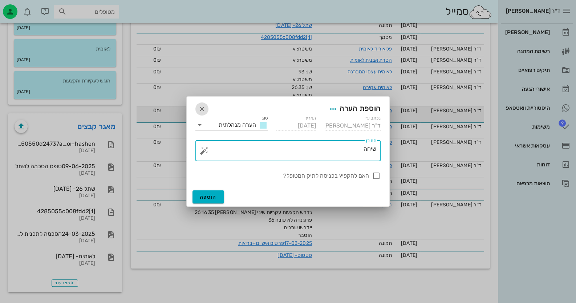
click at [202, 106] on icon "button" at bounding box center [202, 109] width 9 height 9
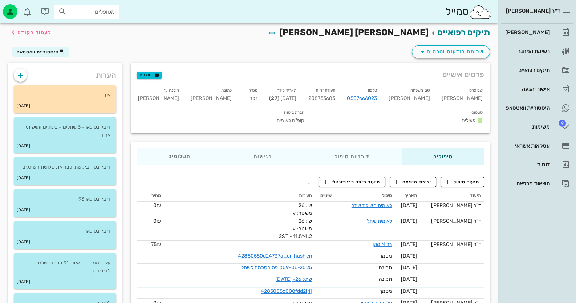
scroll to position [0, 0]
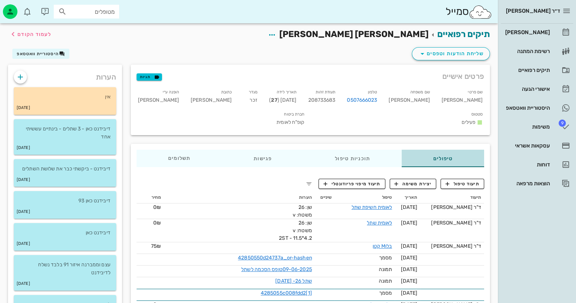
click at [456, 150] on div "טיפולים" at bounding box center [443, 158] width 82 height 17
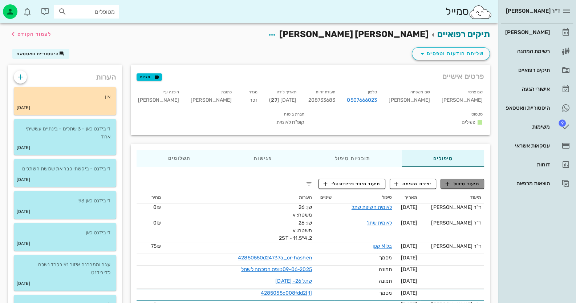
click at [455, 181] on span "תיעוד טיפול" at bounding box center [463, 184] width 34 height 7
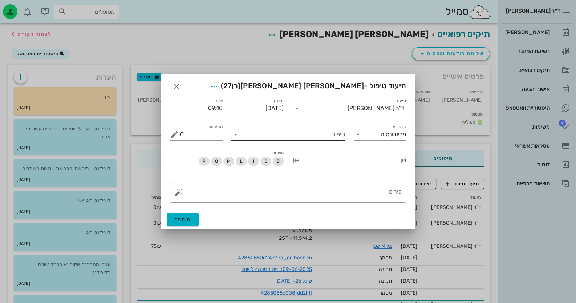
click at [314, 131] on input "טיפול" at bounding box center [294, 135] width 104 height 12
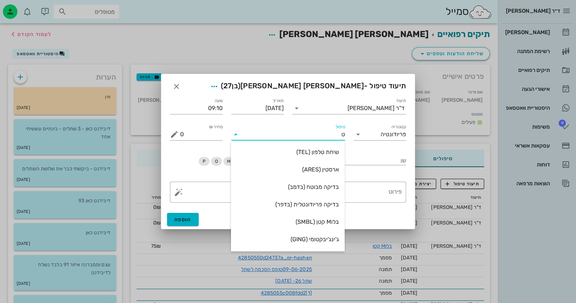
type input "[PERSON_NAME]"
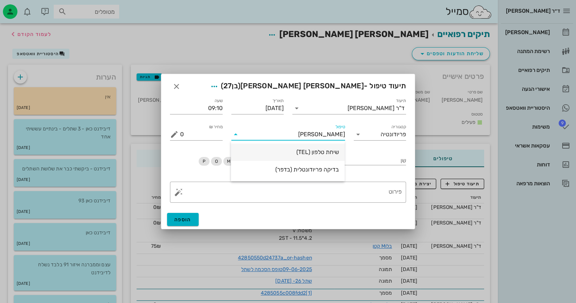
click at [310, 147] on div "שיחת טלפון (TEL)" at bounding box center [288, 152] width 102 height 16
click at [349, 201] on textarea "פירוט" at bounding box center [291, 193] width 222 height 17
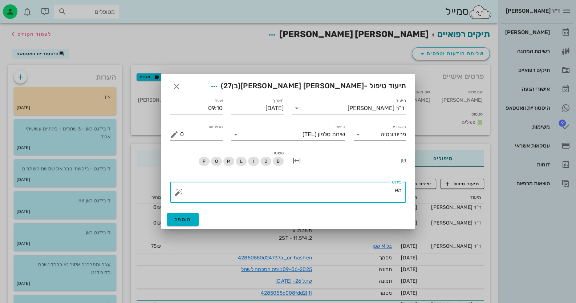
type textarea "מ"
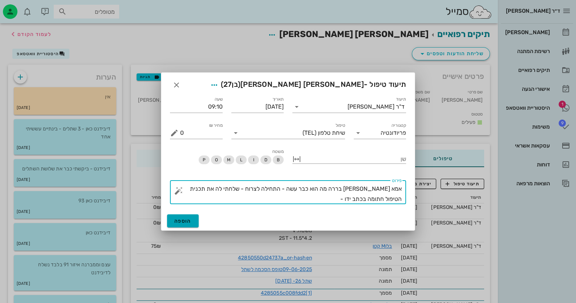
type textarea "אמא [PERSON_NAME] בררה מה הוא כבר עשה - התחילה לצרוח - שלחתי לה את תכנית הטיפול…"
click at [187, 223] on span "הוספה" at bounding box center [182, 221] width 17 height 6
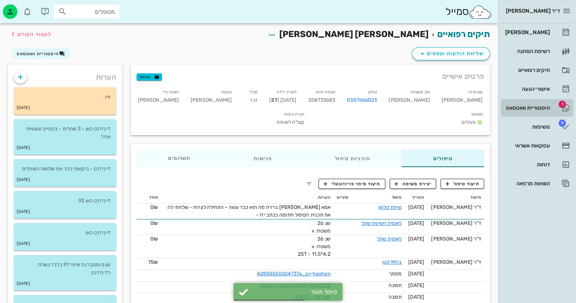
click at [533, 100] on link "1 היסטוריית וואטסאפ" at bounding box center [537, 107] width 72 height 17
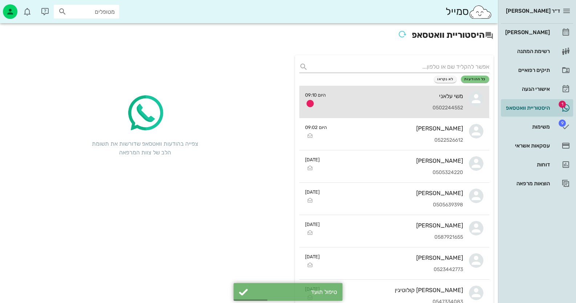
click at [387, 96] on div "משי עלאני" at bounding box center [398, 96] width 132 height 7
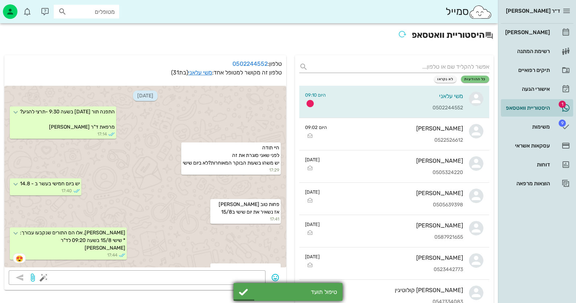
scroll to position [794, 0]
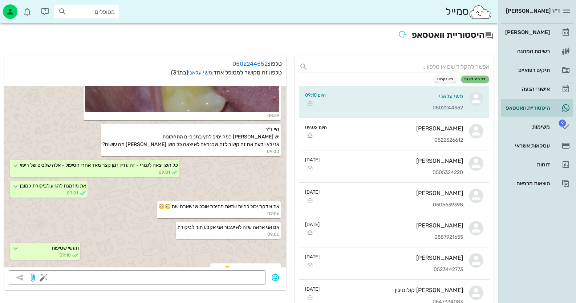
click at [204, 270] on icon "button" at bounding box center [201, 273] width 7 height 7
click at [114, 242] on icon "button" at bounding box center [117, 246] width 9 height 9
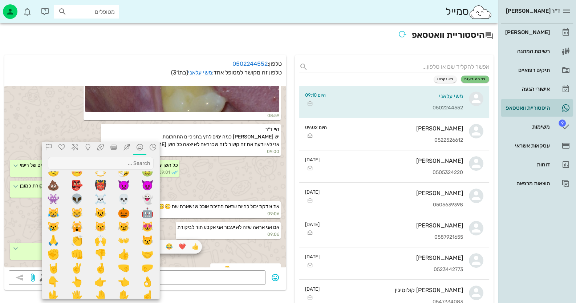
scroll to position [218, 0]
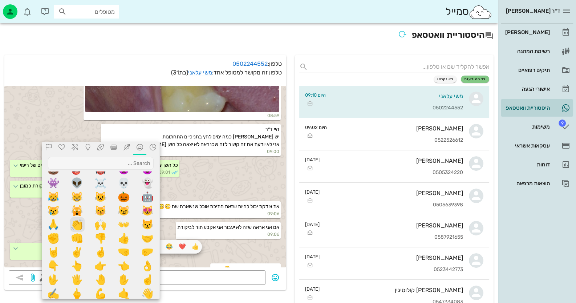
click at [73, 219] on span "👏" at bounding box center [77, 224] width 15 height 15
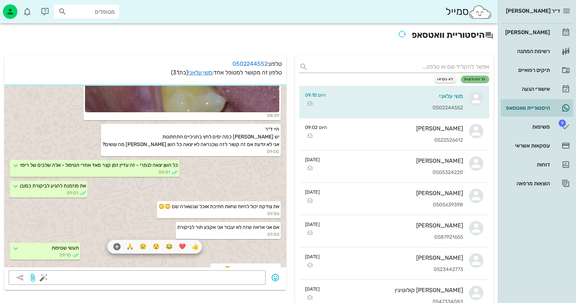
scroll to position [794, 0]
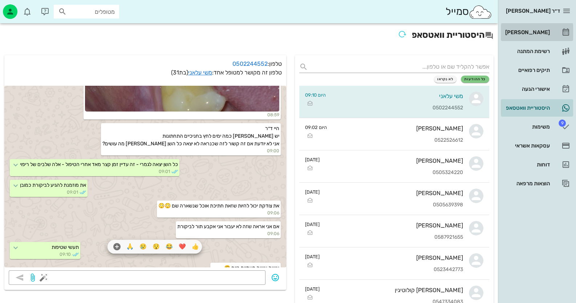
click at [545, 32] on div "[PERSON_NAME]" at bounding box center [527, 32] width 46 height 6
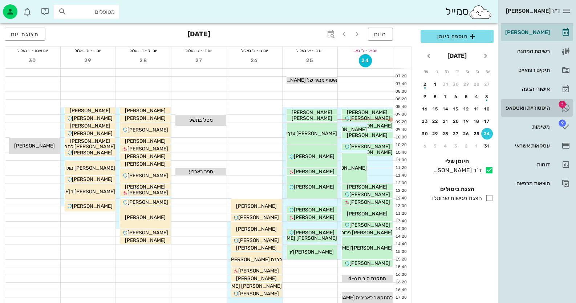
click at [511, 104] on div "היסטוריית וואטסאפ" at bounding box center [527, 108] width 46 height 12
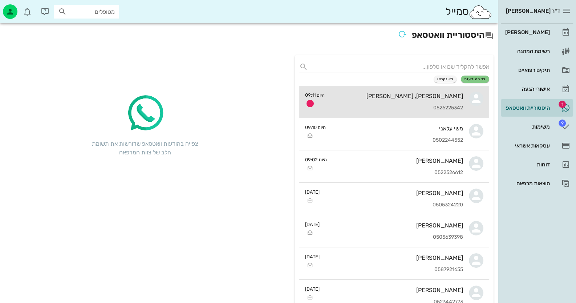
click at [387, 103] on div "[PERSON_NAME], [PERSON_NAME] 0526225342" at bounding box center [397, 102] width 133 height 32
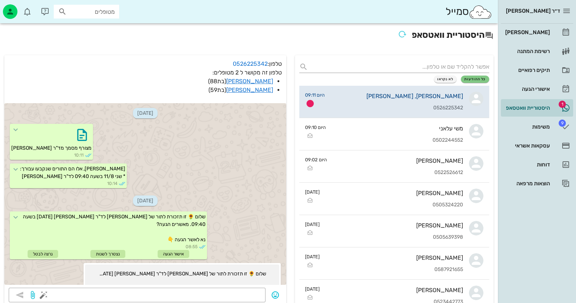
scroll to position [507, 0]
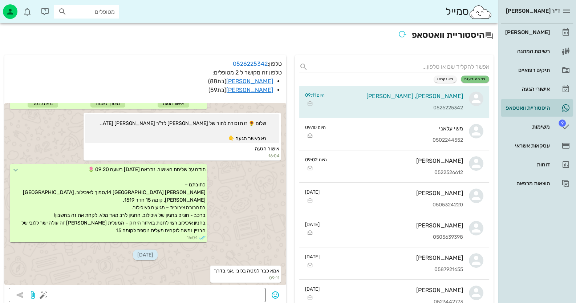
click at [236, 297] on textarea at bounding box center [153, 296] width 216 height 12
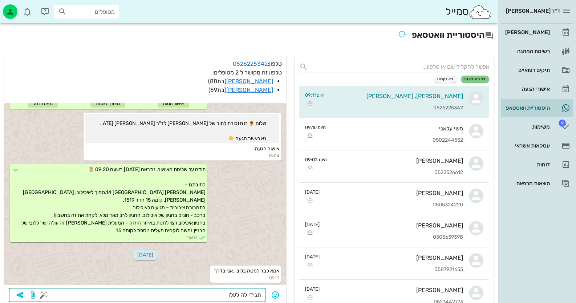
type textarea "תגידי לה לעלות"
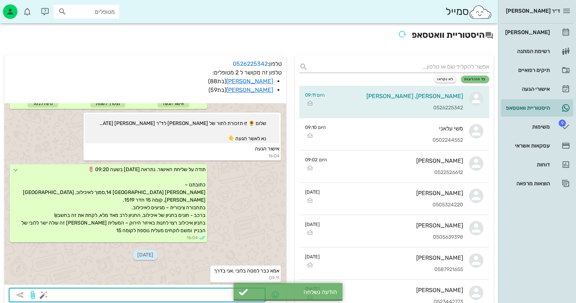
scroll to position [528, 0]
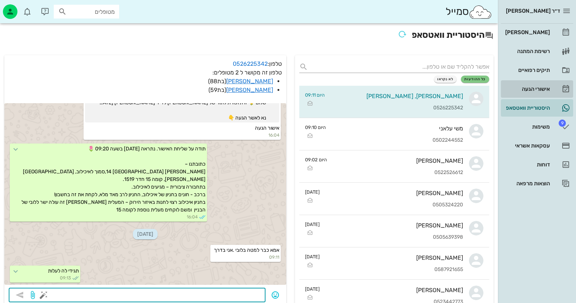
click at [543, 88] on div "אישורי הגעה" at bounding box center [527, 89] width 46 height 6
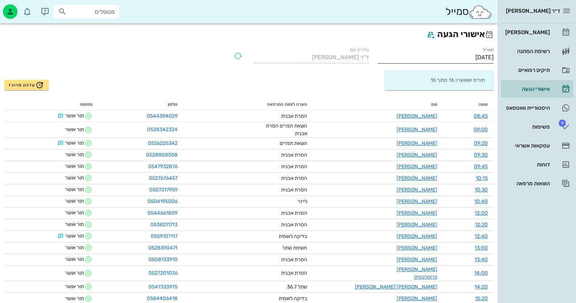
click at [466, 57] on input "[DATE]" at bounding box center [436, 58] width 116 height 12
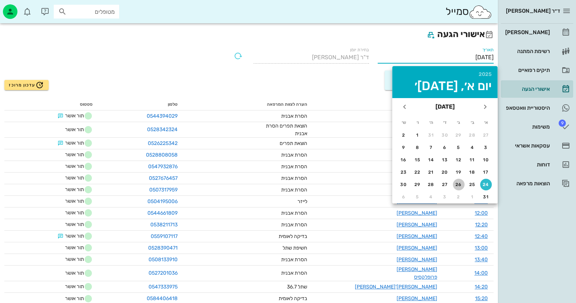
click at [456, 185] on div "26" at bounding box center [459, 184] width 12 height 5
type input "[DATE]"
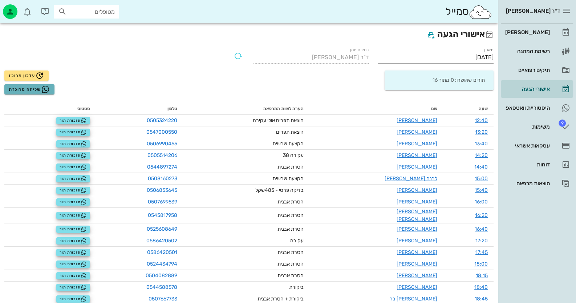
click at [41, 89] on icon "button" at bounding box center [45, 89] width 9 height 9
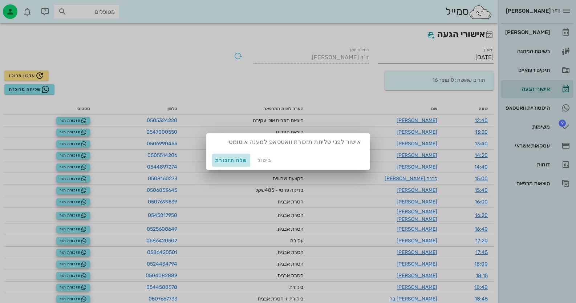
click at [221, 162] on span "שלח תזכורת" at bounding box center [231, 160] width 32 height 6
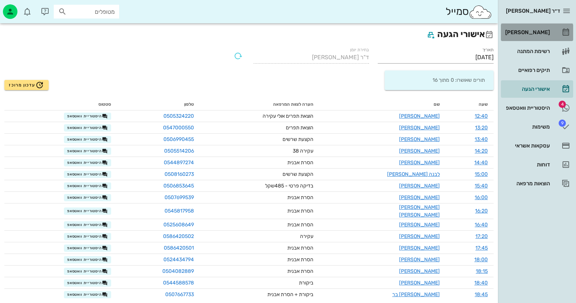
click at [551, 36] on link "[PERSON_NAME]" at bounding box center [537, 32] width 72 height 17
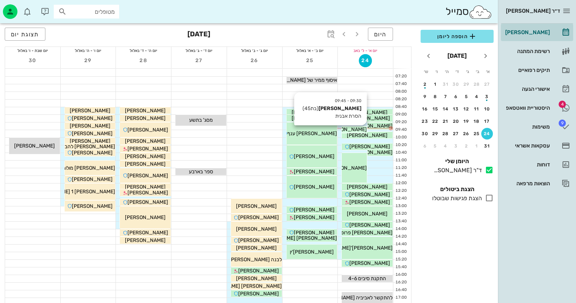
click at [352, 130] on span "[PERSON_NAME]" at bounding box center [346, 129] width 41 height 6
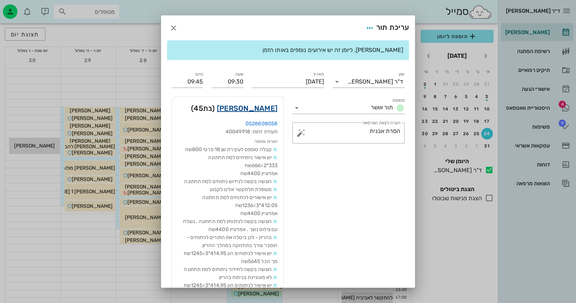
click at [274, 109] on link "[PERSON_NAME]" at bounding box center [247, 108] width 61 height 12
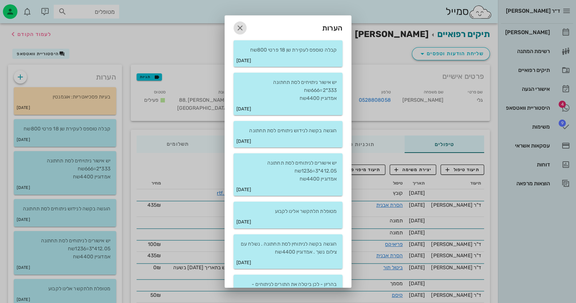
click at [242, 30] on icon "button" at bounding box center [240, 28] width 9 height 9
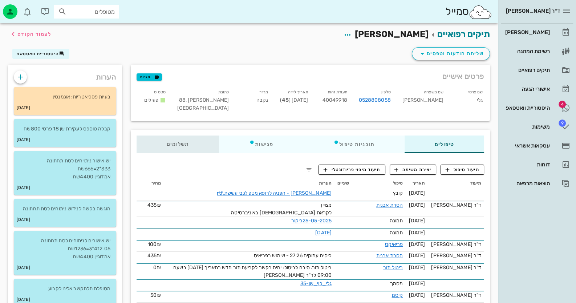
click at [200, 138] on div "תשלומים 0.08₪" at bounding box center [178, 144] width 82 height 17
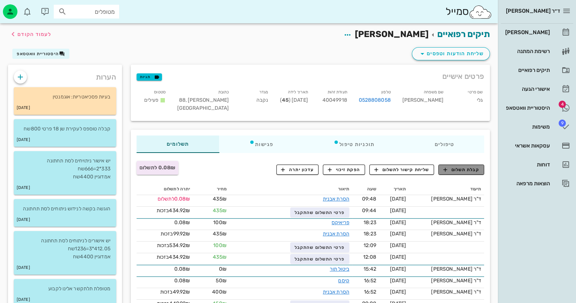
click at [466, 165] on button "קבלת תשלום" at bounding box center [461, 170] width 46 height 10
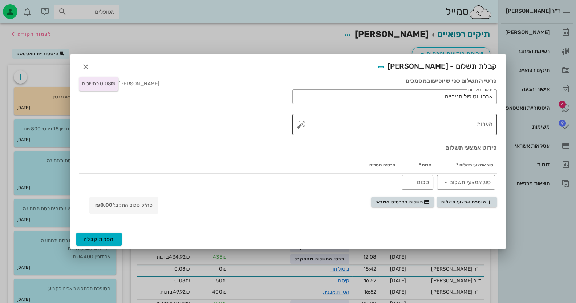
click at [436, 122] on textarea "הערות" at bounding box center [398, 126] width 190 height 17
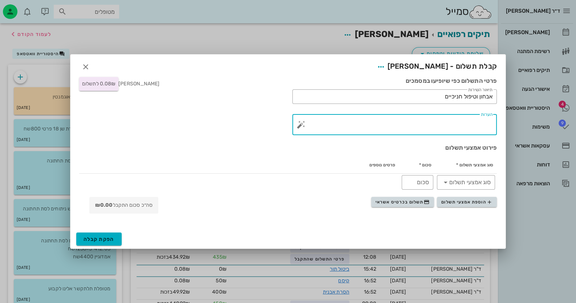
click at [299, 121] on button "button" at bounding box center [301, 124] width 9 height 9
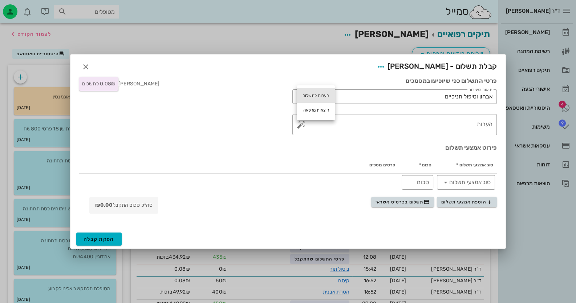
click at [321, 98] on div "הערות לתשלום" at bounding box center [316, 95] width 38 height 15
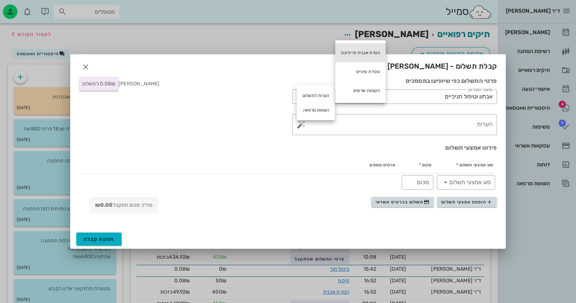
click at [355, 57] on div "הסרת אבנית פריודונט" at bounding box center [360, 52] width 50 height 19
type textarea "הסרת אבנית פריודונט"
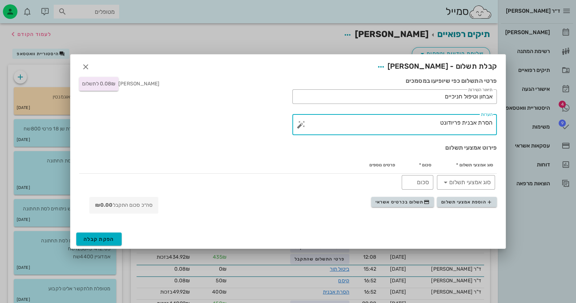
drag, startPoint x: 425, startPoint y: 126, endPoint x: 518, endPoint y: 115, distance: 93.6
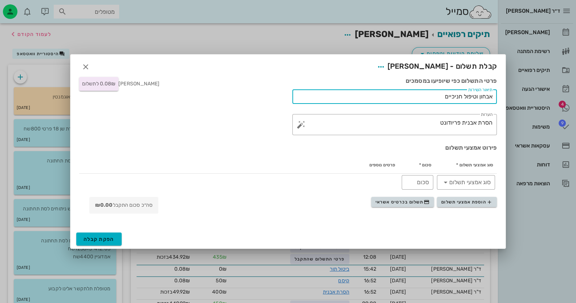
drag, startPoint x: 444, startPoint y: 94, endPoint x: 507, endPoint y: 94, distance: 63.6
paste input "סרת אבנית פריודונט"
type input "הסרת אבנית פריודונט"
click at [407, 200] on span "תשלום בכרטיס אשראי" at bounding box center [403, 202] width 54 height 6
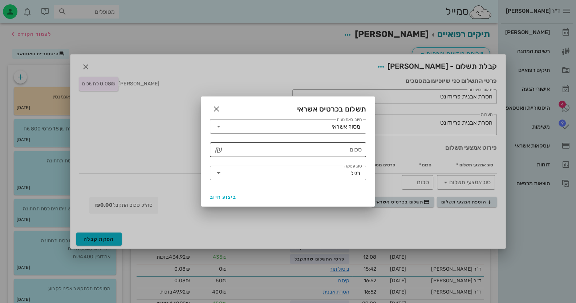
click at [352, 152] on input "סכום" at bounding box center [293, 150] width 137 height 12
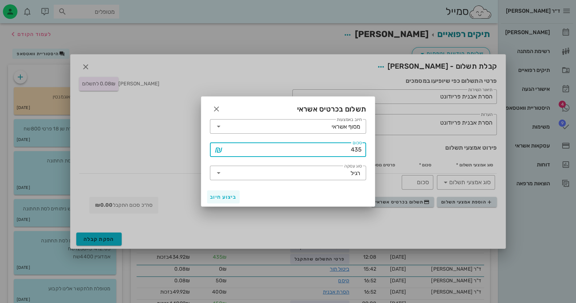
type input "435"
click at [228, 192] on button "ביצוע חיוב" at bounding box center [223, 196] width 33 height 13
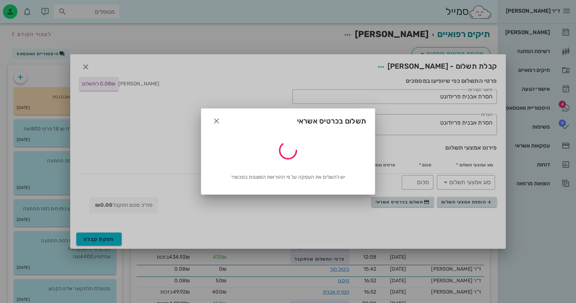
type input "435"
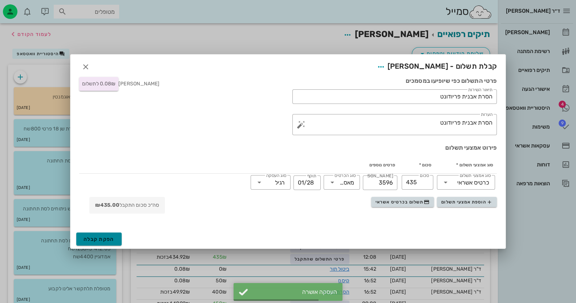
click at [82, 236] on button "הפקת קבלה" at bounding box center [98, 238] width 45 height 13
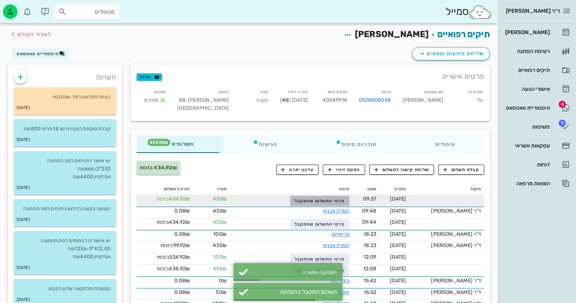
click at [341, 201] on button "פרטי התשלום שהתקבל" at bounding box center [319, 201] width 59 height 10
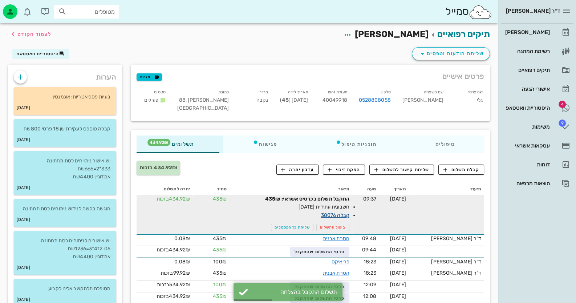
click at [345, 214] on link "קבלה 38076" at bounding box center [335, 215] width 28 height 6
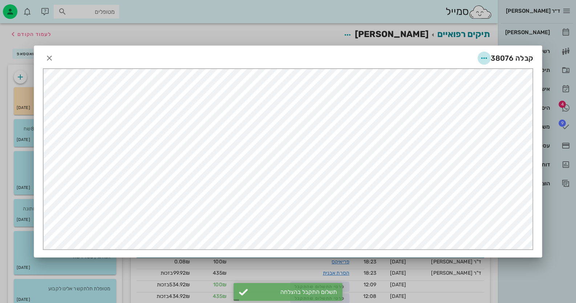
click at [484, 60] on icon "button" at bounding box center [484, 58] width 9 height 9
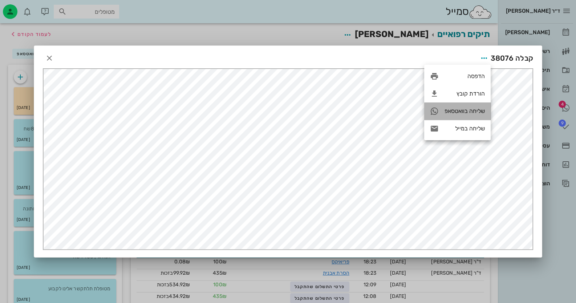
click at [465, 109] on div "שליחה בוואטסאפ" at bounding box center [465, 111] width 40 height 7
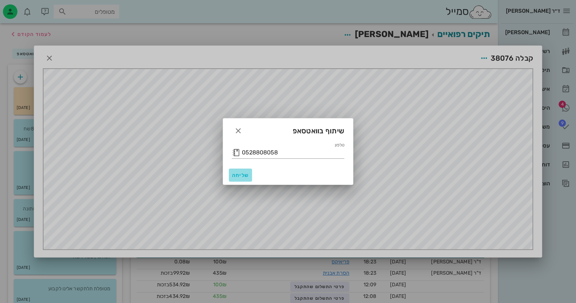
click at [242, 171] on button "שליחה" at bounding box center [240, 175] width 23 height 13
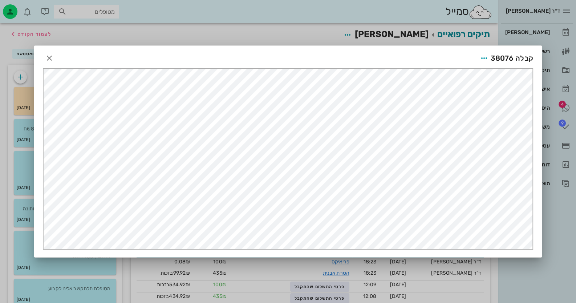
click at [56, 56] on div "קבלה 38076" at bounding box center [288, 57] width 508 height 23
click at [42, 60] on div "קבלה 38076" at bounding box center [288, 57] width 508 height 23
click at [45, 59] on icon "button" at bounding box center [49, 58] width 9 height 9
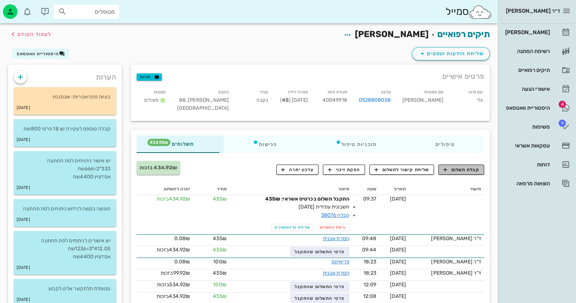
click at [444, 172] on icon "button" at bounding box center [445, 169] width 7 height 7
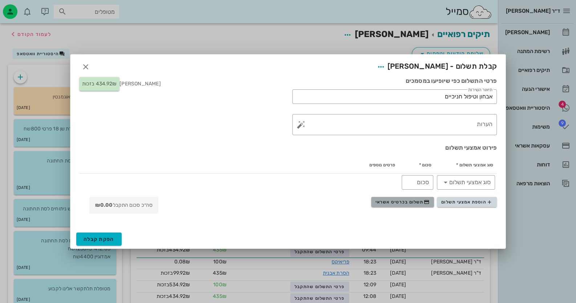
click at [405, 204] on span "תשלום בכרטיס אשראי" at bounding box center [403, 202] width 54 height 6
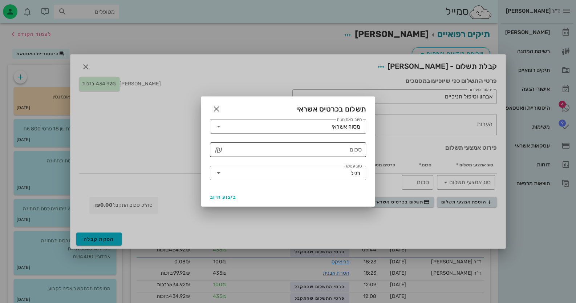
click at [342, 148] on input "סכום" at bounding box center [293, 150] width 137 height 12
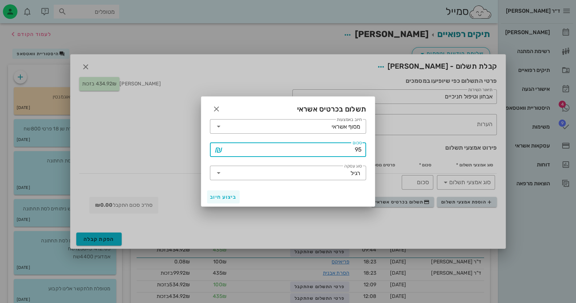
type input "95"
click at [216, 199] on span "ביצוע חיוב" at bounding box center [223, 197] width 27 height 6
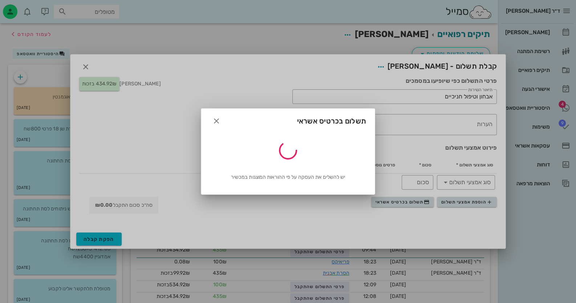
type input "95"
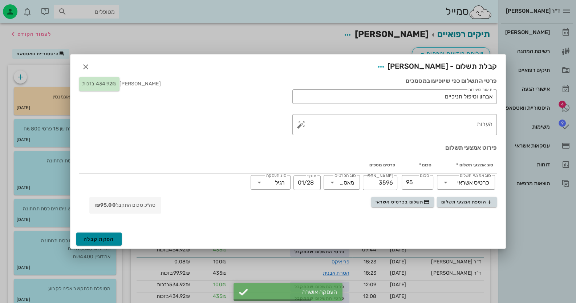
click at [102, 237] on span "הפקת קבלה" at bounding box center [99, 239] width 31 height 6
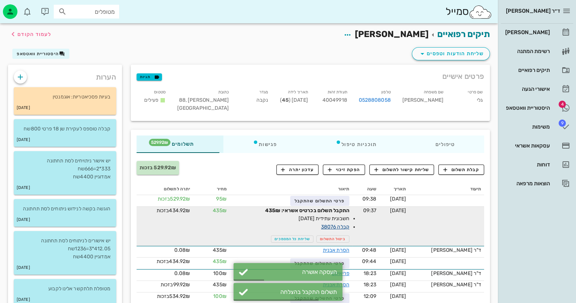
click at [333, 227] on link "קבלה 38076" at bounding box center [335, 227] width 28 height 6
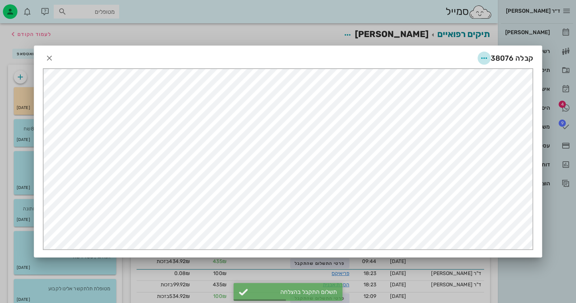
click at [480, 60] on icon "button" at bounding box center [484, 58] width 9 height 9
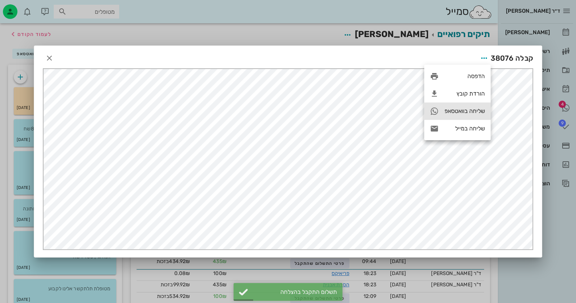
click at [465, 108] on div "שליחה בוואטסאפ" at bounding box center [465, 111] width 40 height 7
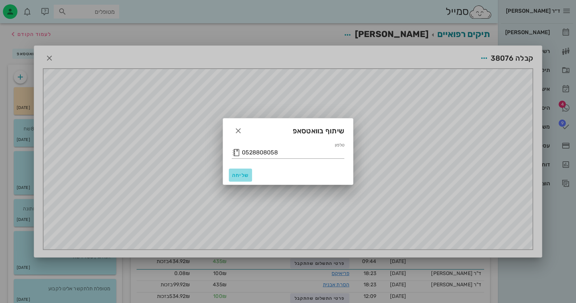
click at [243, 173] on span "שליחה" at bounding box center [240, 175] width 17 height 6
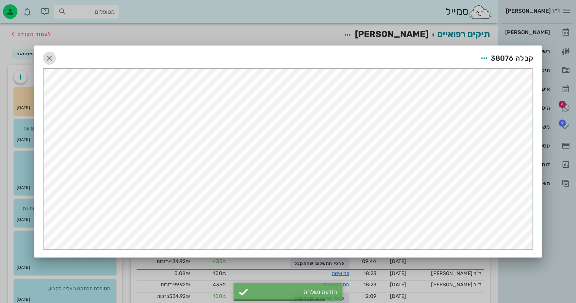
click at [49, 57] on icon "button" at bounding box center [49, 58] width 9 height 9
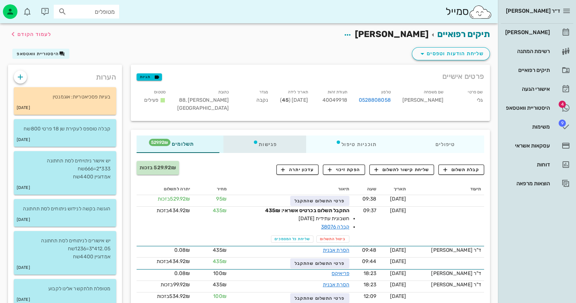
click at [282, 143] on div "פגישות" at bounding box center [264, 144] width 83 height 17
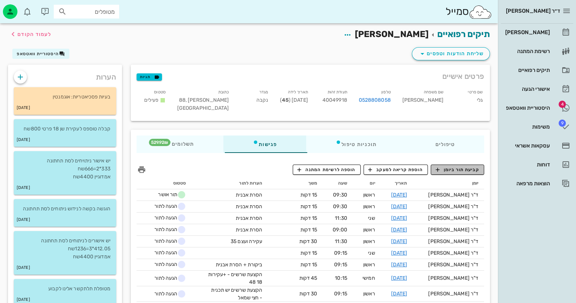
click at [460, 169] on span "קביעת תור ביומן" at bounding box center [458, 169] width 44 height 7
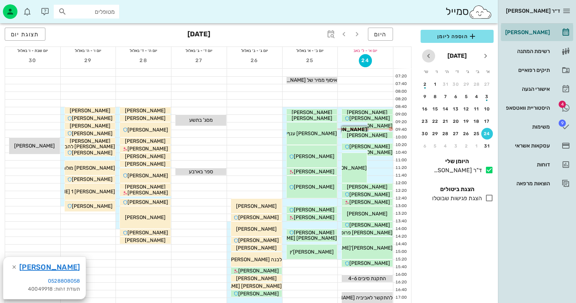
click at [427, 55] on icon "חודש הבא" at bounding box center [428, 56] width 9 height 9
click at [427, 54] on icon "חודש הבא" at bounding box center [428, 56] width 9 height 9
click at [491, 131] on div "23" at bounding box center [487, 133] width 12 height 5
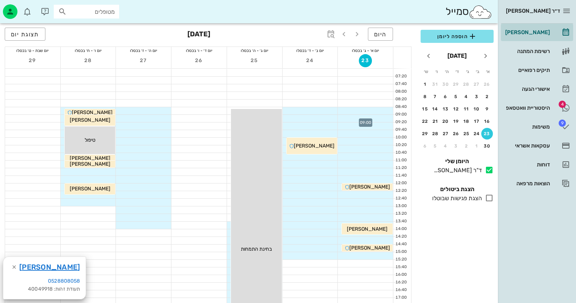
click at [389, 118] on div at bounding box center [365, 118] width 55 height 7
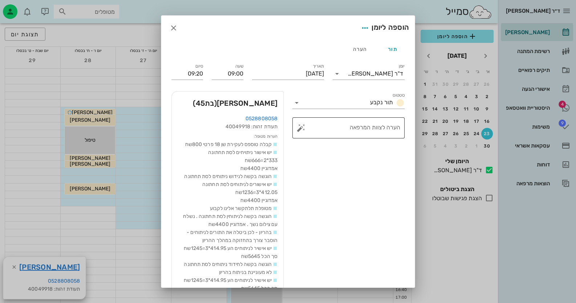
click at [303, 125] on button "button" at bounding box center [301, 128] width 9 height 9
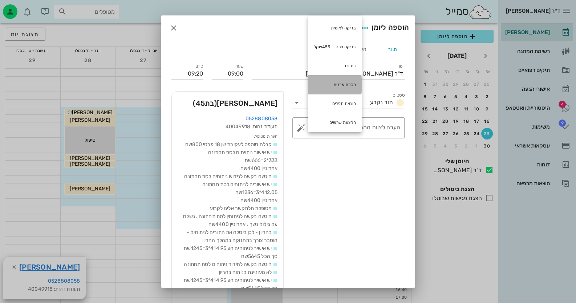
click at [336, 83] on div "הסרת אבנית" at bounding box center [335, 84] width 54 height 19
type textarea "הסרת אבנית"
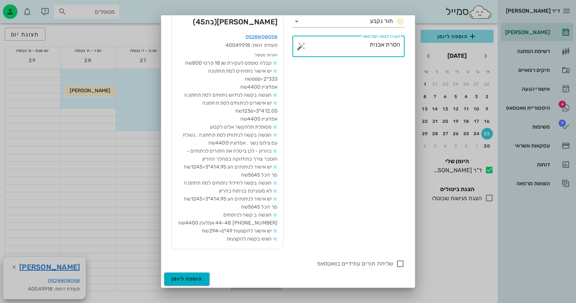
scroll to position [145, 0]
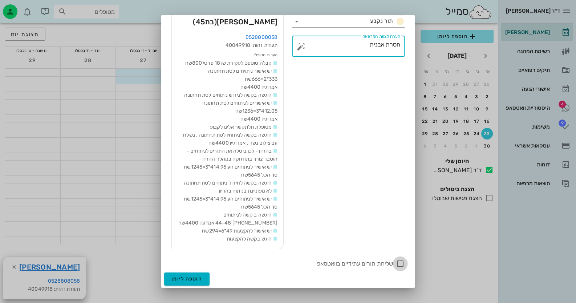
click at [396, 261] on div at bounding box center [400, 264] width 12 height 12
checkbox input "true"
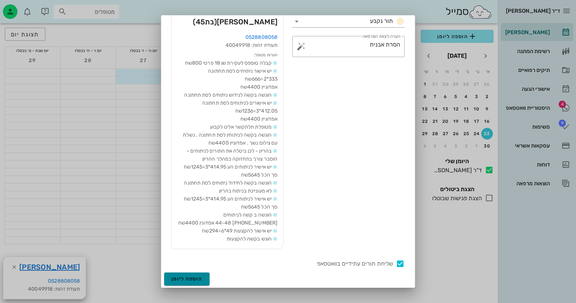
click at [208, 277] on button "הוספה ליומן" at bounding box center [186, 278] width 45 height 13
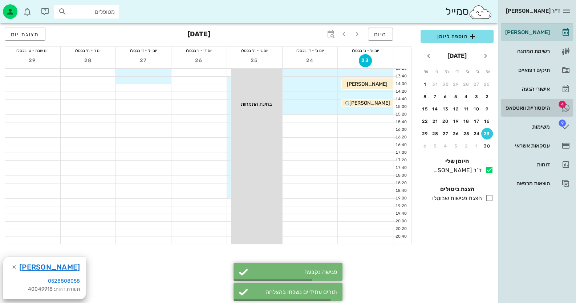
click at [533, 99] on link "4 היסטוריית וואטסאפ" at bounding box center [537, 107] width 72 height 17
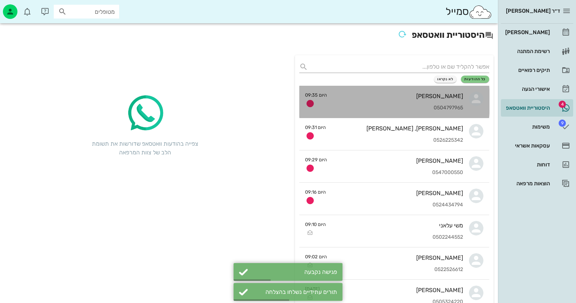
click at [327, 94] on link "[PERSON_NAME] 0504797965 היום 09:35" at bounding box center [394, 102] width 190 height 32
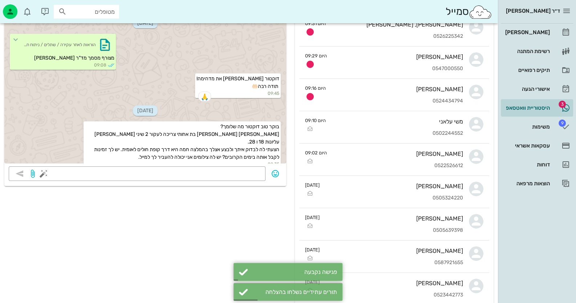
scroll to position [109, 0]
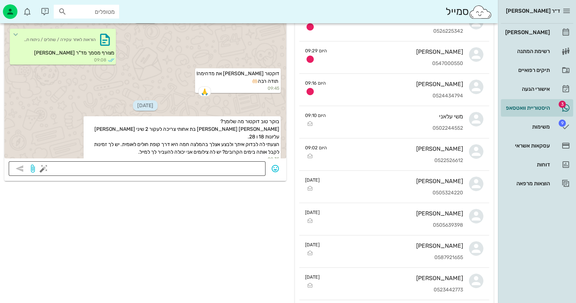
click at [215, 167] on textarea at bounding box center [153, 169] width 216 height 12
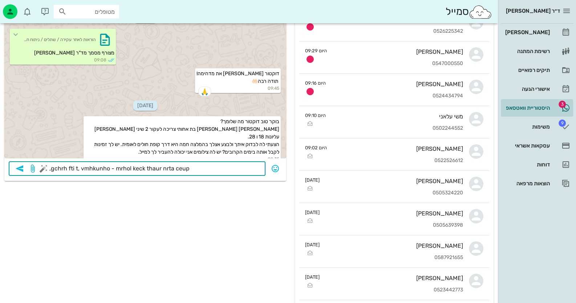
type textarea ",gchrh fti t, vmhkunho - mrhol keck thaur nrta ceupv"
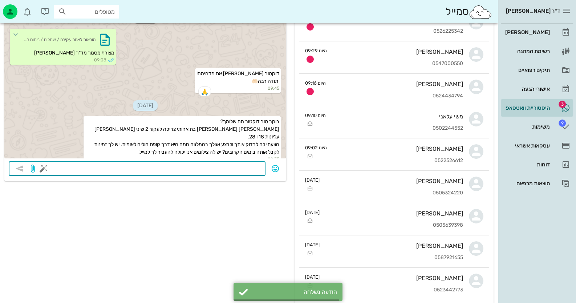
scroll to position [662, 0]
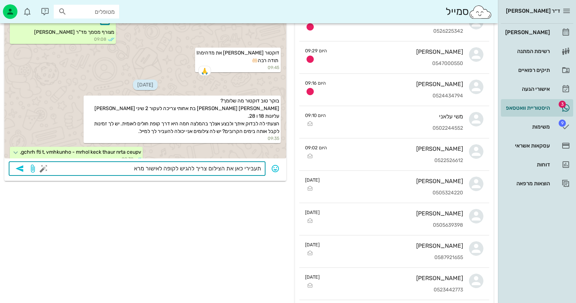
type textarea "תעבירי כאן את הצילום צריך להגיש לקופה לאישור מראש"
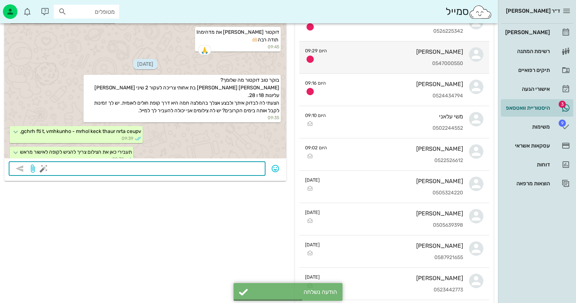
scroll to position [72, 0]
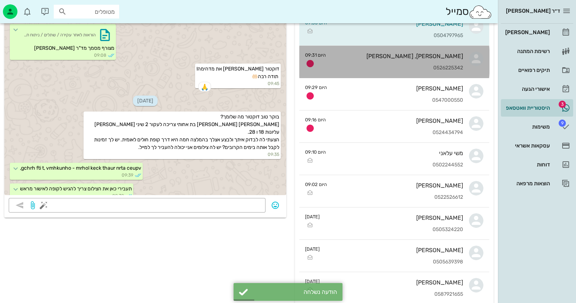
click at [431, 65] on div "0526225342" at bounding box center [398, 68] width 132 height 6
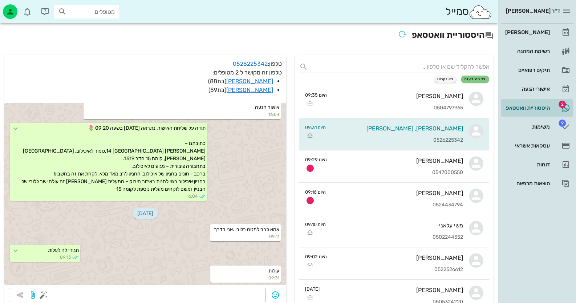
scroll to position [549, 0]
click at [561, 35] on link "[PERSON_NAME]" at bounding box center [537, 32] width 72 height 17
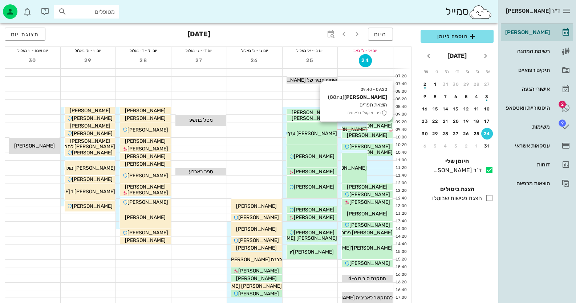
click at [383, 125] on span "[PERSON_NAME]" at bounding box center [372, 126] width 41 height 6
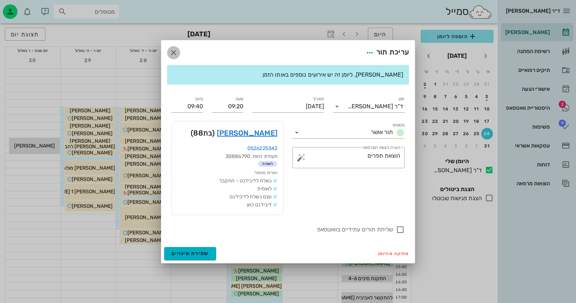
click at [171, 52] on icon "button" at bounding box center [173, 52] width 9 height 9
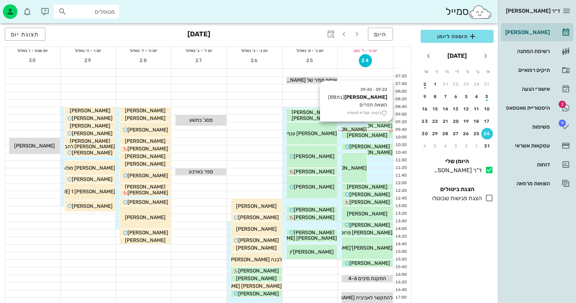
click at [386, 126] on span "[PERSON_NAME]" at bounding box center [372, 126] width 41 height 6
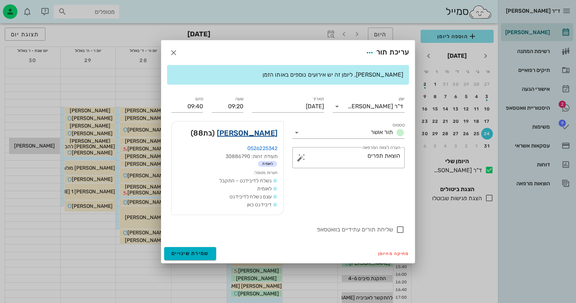
click at [267, 127] on link "[PERSON_NAME]" at bounding box center [247, 133] width 61 height 12
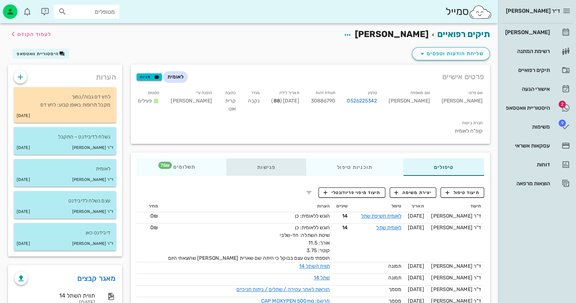
click at [272, 158] on div "פגישות" at bounding box center [266, 166] width 80 height 17
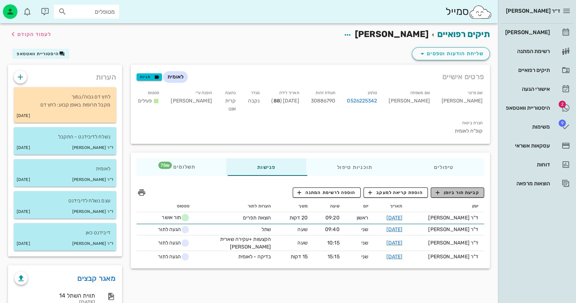
click at [471, 189] on span "קביעת תור ביומן" at bounding box center [458, 192] width 44 height 7
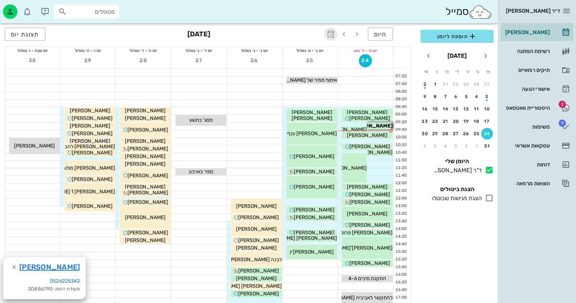
click at [334, 37] on icon "button" at bounding box center [331, 34] width 9 height 9
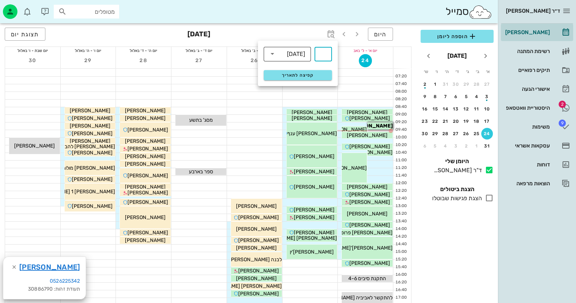
click at [290, 58] on div "[DATE]" at bounding box center [292, 53] width 28 height 15
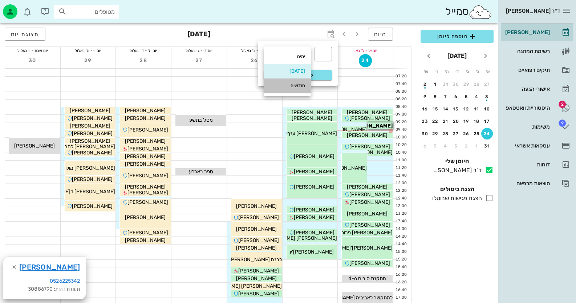
click at [295, 85] on div "חודשים" at bounding box center [288, 86] width 36 height 6
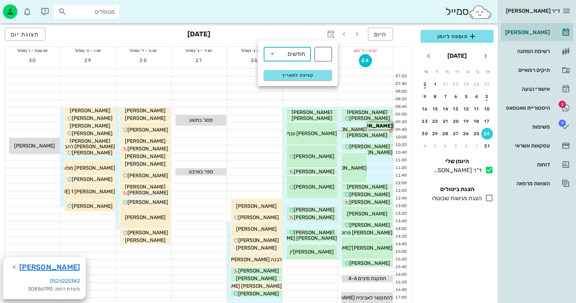
click at [331, 53] on div "​" at bounding box center [323, 54] width 17 height 15
type input "3"
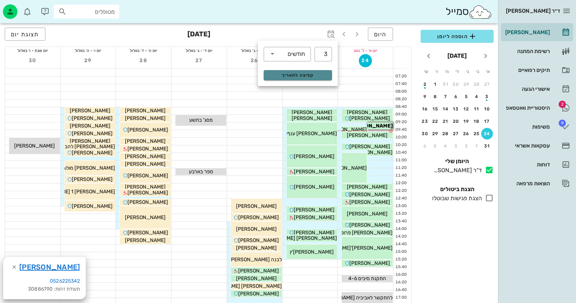
click at [295, 73] on span "קפיצה לתאריך" at bounding box center [297, 75] width 59 height 5
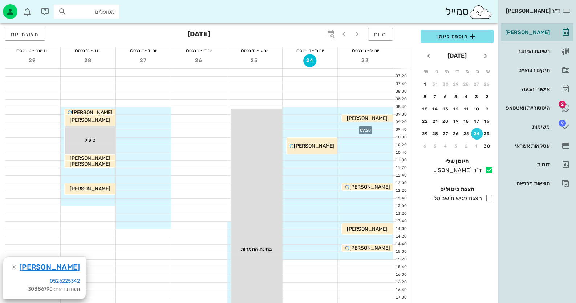
click at [385, 124] on div at bounding box center [365, 125] width 55 height 7
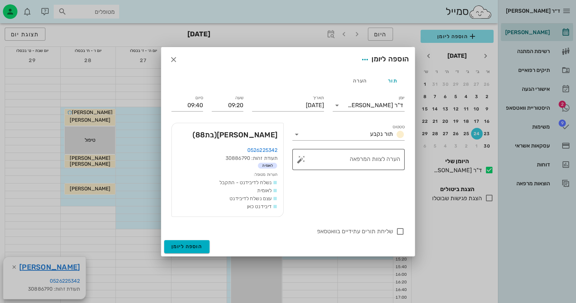
click at [302, 160] on button "button" at bounding box center [301, 159] width 9 height 9
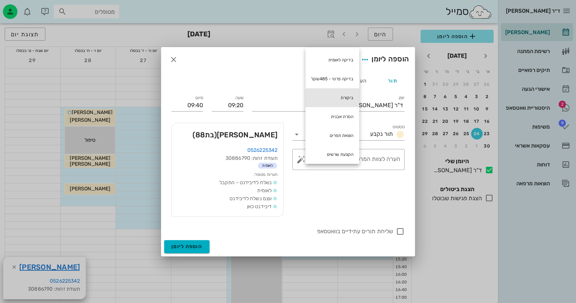
click at [347, 97] on div "ביקורת" at bounding box center [333, 97] width 54 height 19
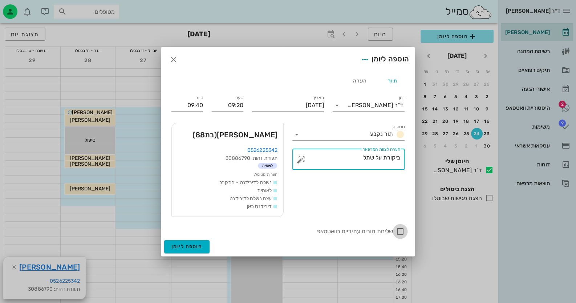
type textarea "ביקורת על שתל"
click at [398, 226] on div at bounding box center [400, 231] width 12 height 12
checkbox input "true"
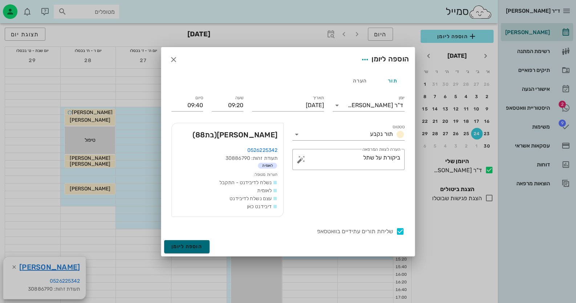
click at [200, 246] on span "הוספה ליומן" at bounding box center [186, 246] width 31 height 6
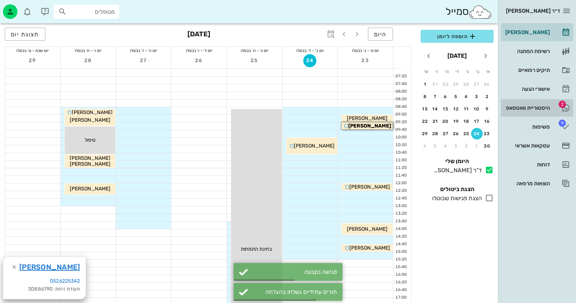
click at [569, 109] on icon at bounding box center [566, 108] width 9 height 9
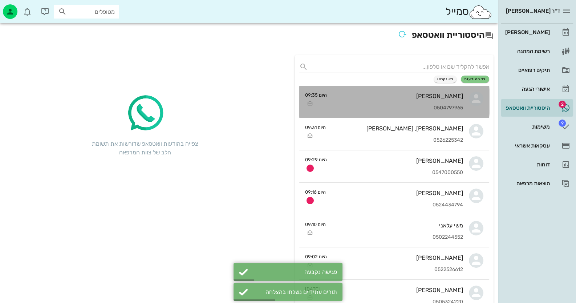
click at [397, 99] on div "[PERSON_NAME]" at bounding box center [398, 96] width 130 height 7
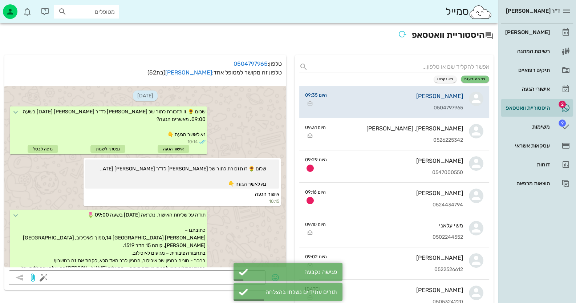
scroll to position [682, 0]
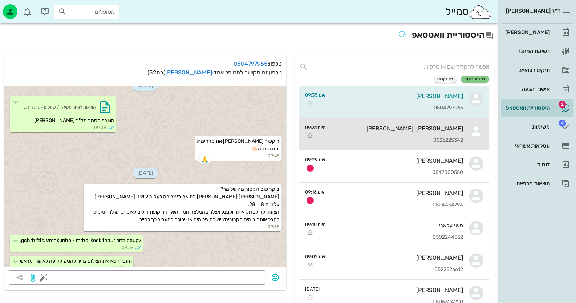
click at [445, 134] on div "[PERSON_NAME], [PERSON_NAME] 0526225342" at bounding box center [398, 134] width 132 height 32
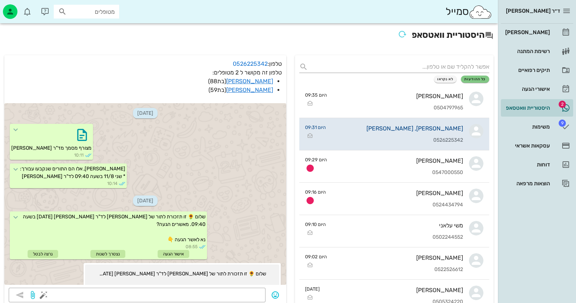
scroll to position [600, 0]
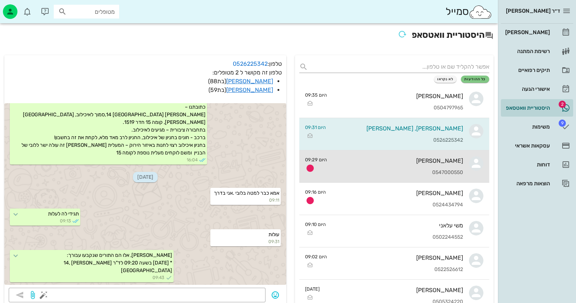
click at [454, 173] on div "0547000550" at bounding box center [398, 173] width 130 height 6
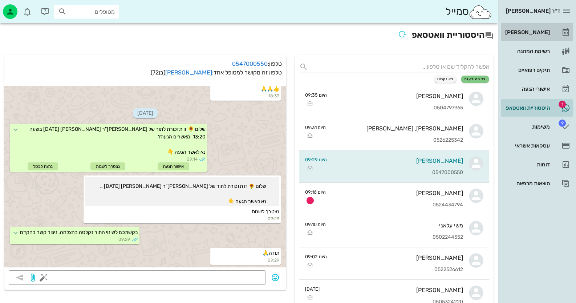
click at [538, 36] on div "[PERSON_NAME]" at bounding box center [527, 33] width 46 height 12
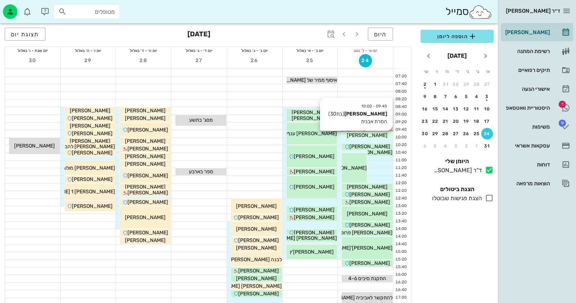
click at [384, 136] on div "[PERSON_NAME]" at bounding box center [367, 136] width 51 height 8
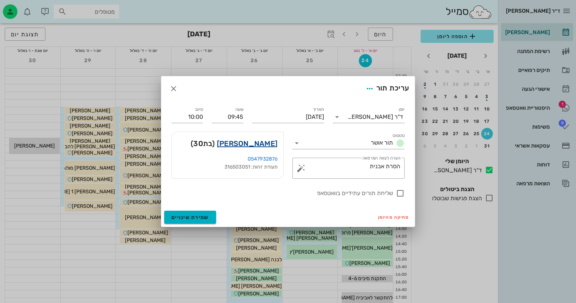
click at [263, 145] on link "[PERSON_NAME]" at bounding box center [247, 144] width 61 height 12
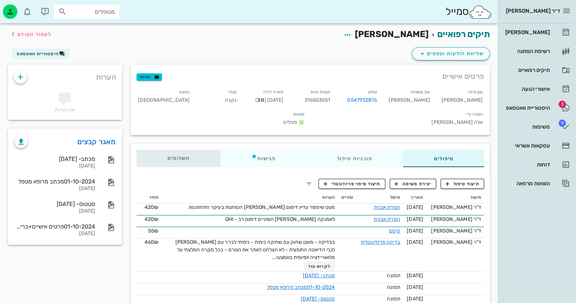
click at [176, 156] on span "תשלומים 0₪" at bounding box center [178, 158] width 23 height 5
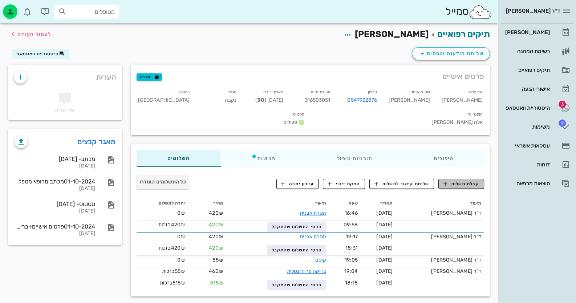
click at [461, 181] on span "קבלת תשלום" at bounding box center [462, 184] width 36 height 7
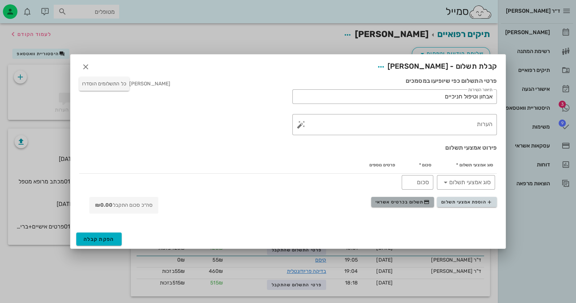
click at [401, 201] on span "תשלום בכרטיס אשראי" at bounding box center [403, 202] width 54 height 6
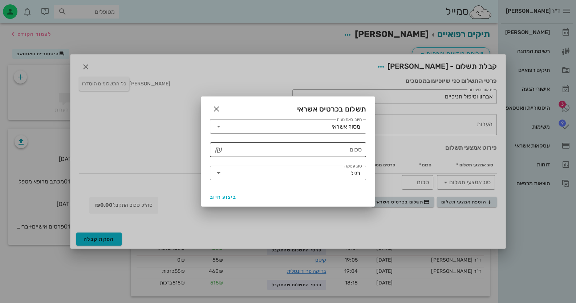
click at [349, 148] on input "סכום" at bounding box center [293, 150] width 137 height 12
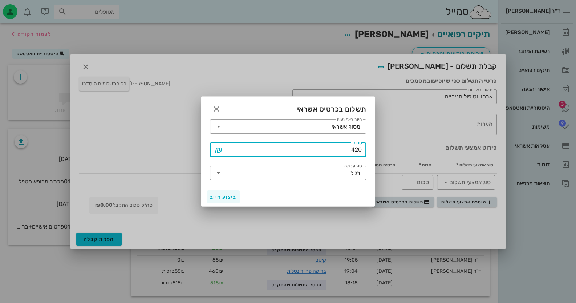
type input "420"
click at [228, 199] on span "ביצוע חיוב" at bounding box center [223, 197] width 27 height 6
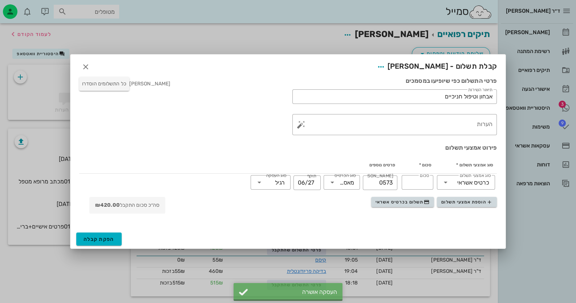
type input "420"
click at [92, 236] on span "הפקת קבלה" at bounding box center [99, 239] width 31 height 6
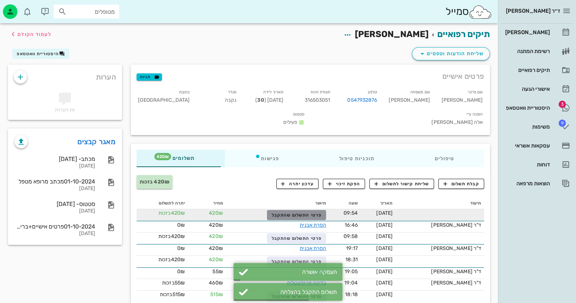
click at [309, 213] on span "פרטי התשלום שהתקבל" at bounding box center [296, 215] width 50 height 5
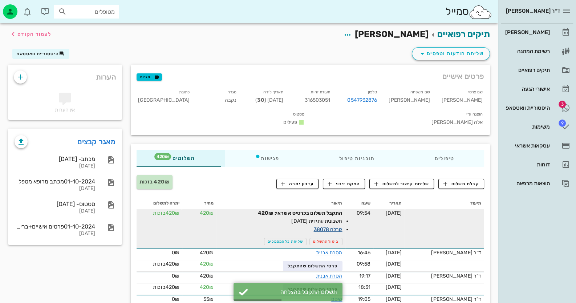
click at [343, 226] on link "קבלה 38078" at bounding box center [328, 229] width 29 height 6
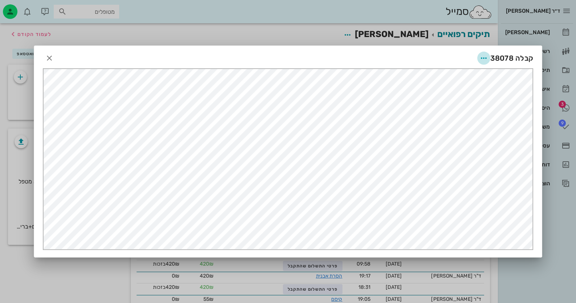
click at [488, 57] on icon "button" at bounding box center [484, 58] width 9 height 9
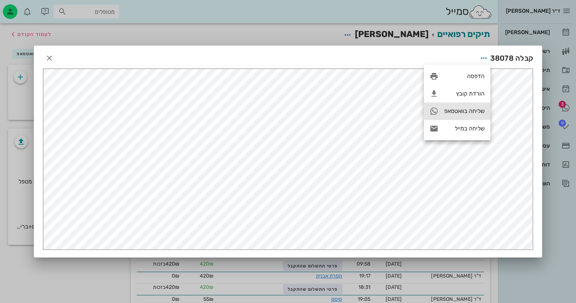
click at [479, 110] on div "שליחה בוואטסאפ" at bounding box center [464, 111] width 40 height 7
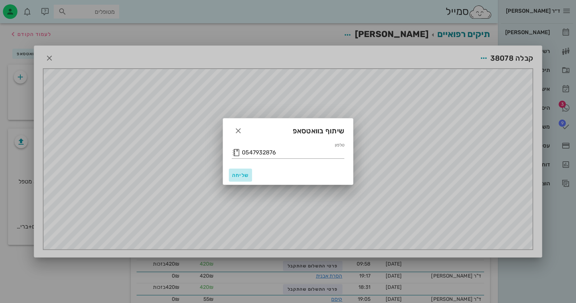
click at [242, 174] on span "שליחה" at bounding box center [240, 175] width 17 height 6
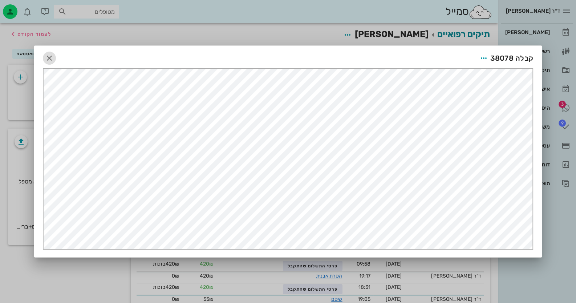
click at [47, 60] on icon "button" at bounding box center [49, 58] width 9 height 9
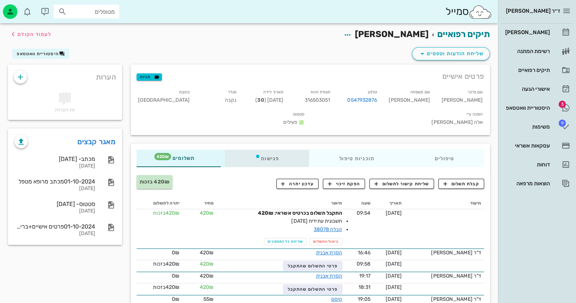
click at [266, 150] on div "פגישות" at bounding box center [267, 158] width 84 height 17
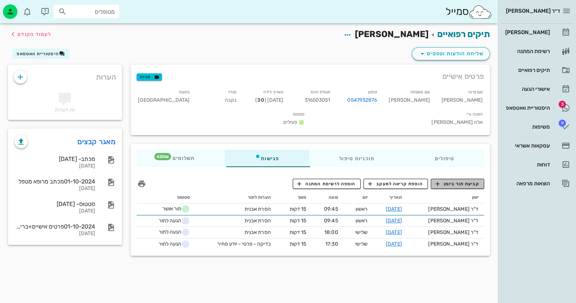
click at [453, 181] on span "קביעת תור ביומן" at bounding box center [458, 184] width 44 height 7
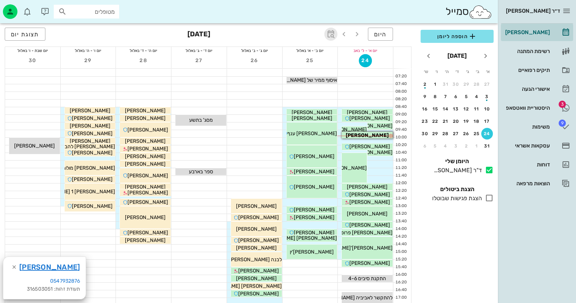
click at [335, 33] on icon "button" at bounding box center [331, 34] width 9 height 9
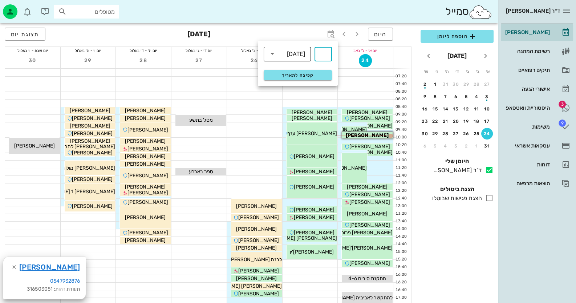
click at [292, 59] on div "[DATE]" at bounding box center [292, 53] width 28 height 15
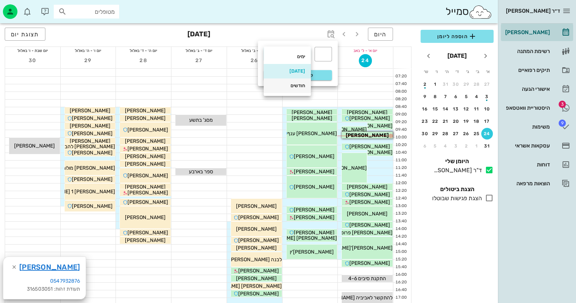
click at [295, 89] on div "חודשים" at bounding box center [288, 86] width 36 height 12
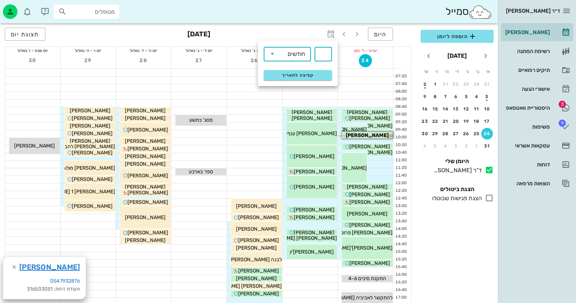
click at [327, 52] on input "text" at bounding box center [323, 54] width 9 height 12
type input "4"
click at [329, 69] on div "קפיצה לתאריך" at bounding box center [297, 75] width 77 height 19
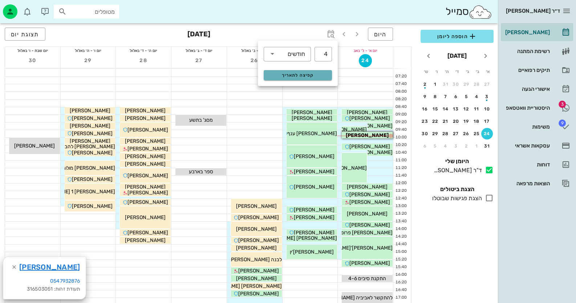
click at [328, 72] on button "קפיצה לתאריך" at bounding box center [298, 75] width 68 height 10
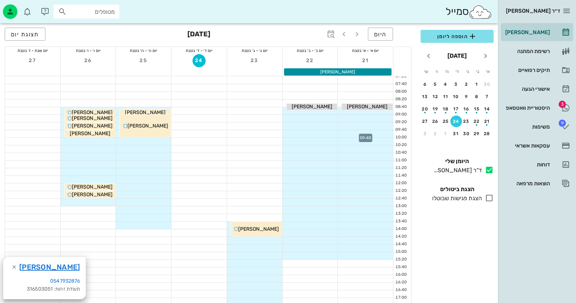
click at [382, 132] on div at bounding box center [365, 133] width 55 height 7
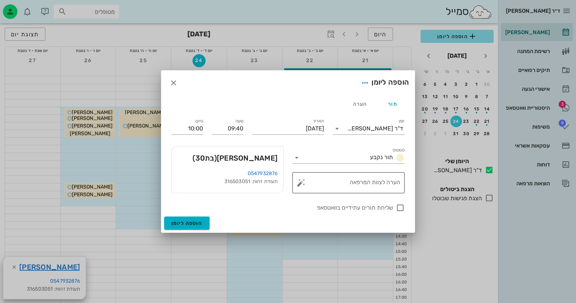
click at [299, 181] on button "button" at bounding box center [301, 182] width 9 height 9
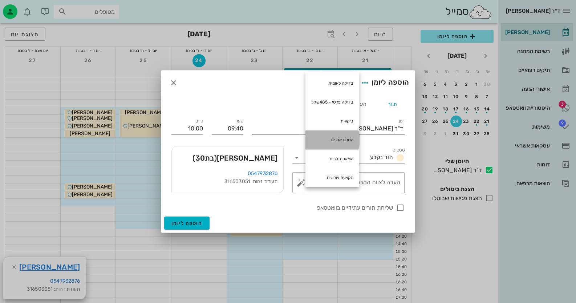
click at [339, 142] on div "הסרת אבנית" at bounding box center [333, 139] width 54 height 19
type textarea "הסרת אבנית"
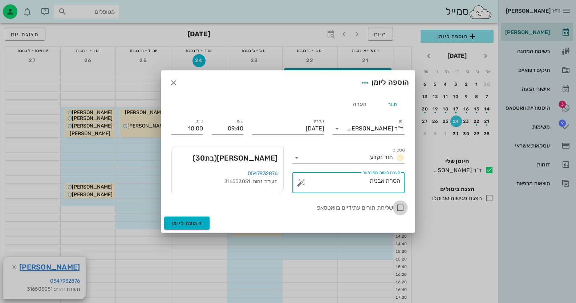
click at [401, 207] on div at bounding box center [400, 208] width 12 height 12
checkbox input "true"
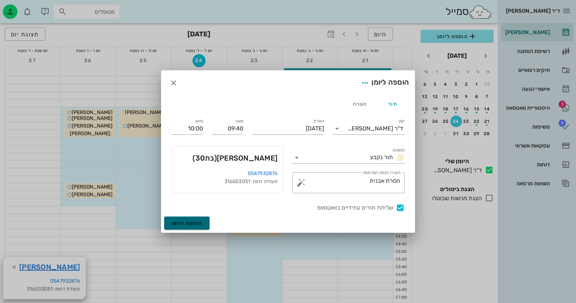
click at [196, 221] on span "הוספה ליומן" at bounding box center [186, 223] width 31 height 6
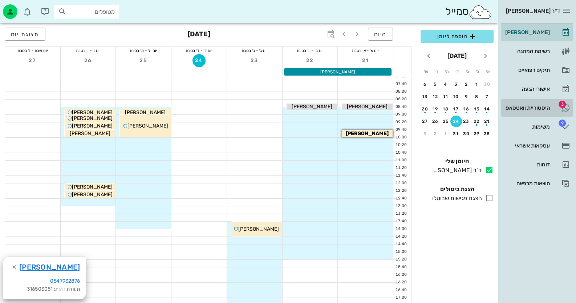
click at [542, 109] on div "היסטוריית וואטסאפ" at bounding box center [527, 108] width 46 height 6
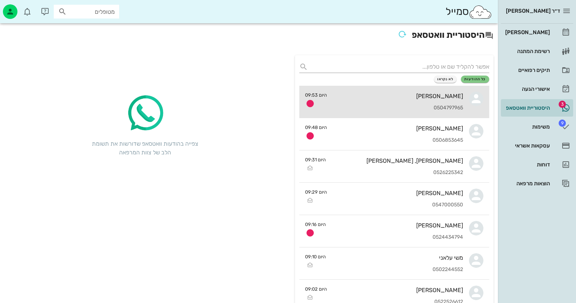
click at [436, 95] on div "[PERSON_NAME]" at bounding box center [398, 96] width 130 height 7
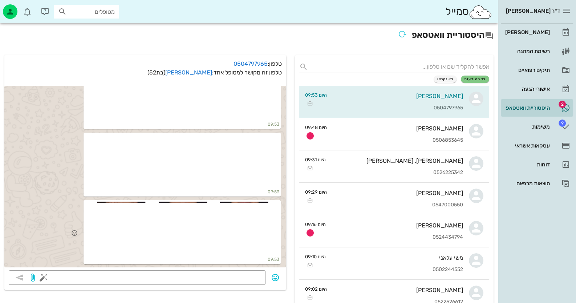
scroll to position [937, 0]
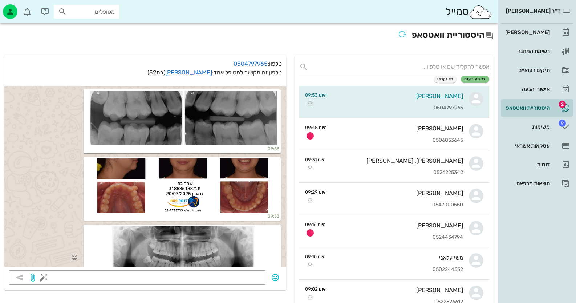
click at [194, 230] on div at bounding box center [182, 253] width 194 height 54
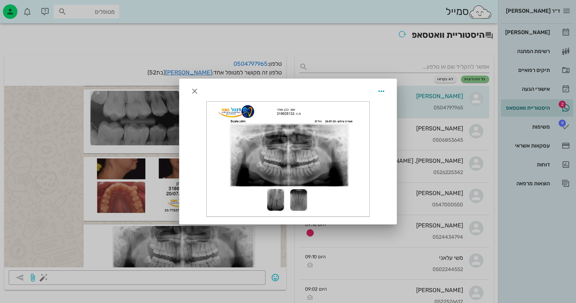
click at [17, 231] on div at bounding box center [288, 151] width 576 height 303
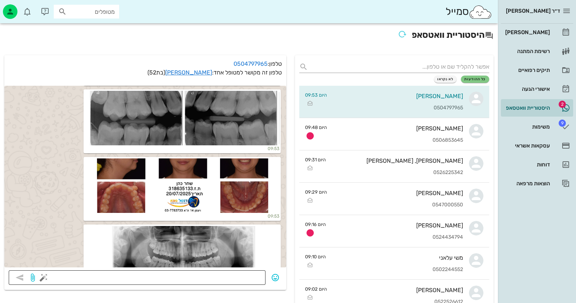
click at [257, 280] on textarea at bounding box center [153, 278] width 216 height 12
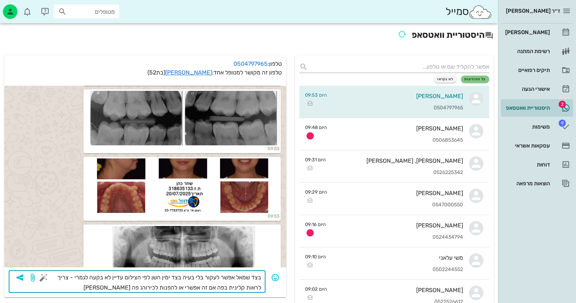
type textarea "בצד שמאל אפשר לעקור בלי בעיה בצד ימין השן לפי הצילום עדיין לא בקעה לגמרי - צריך…"
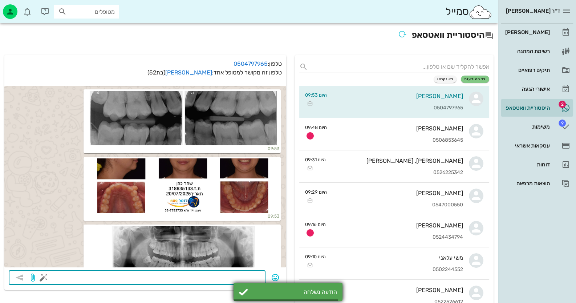
scroll to position [1002, 0]
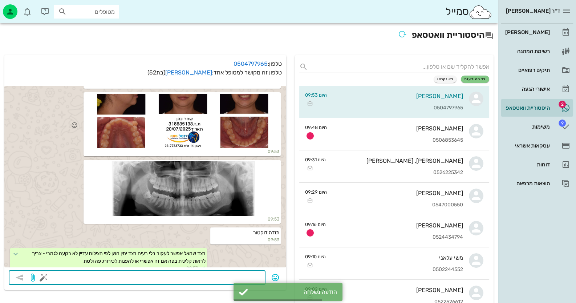
click at [202, 129] on div at bounding box center [182, 121] width 194 height 54
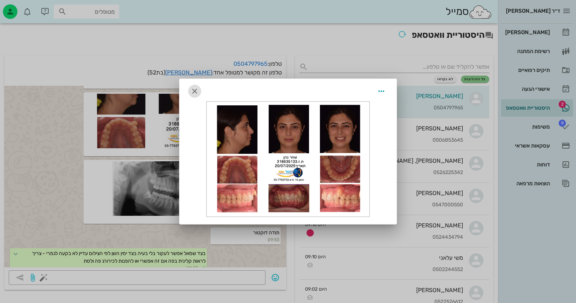
click at [198, 88] on icon "button" at bounding box center [194, 91] width 9 height 9
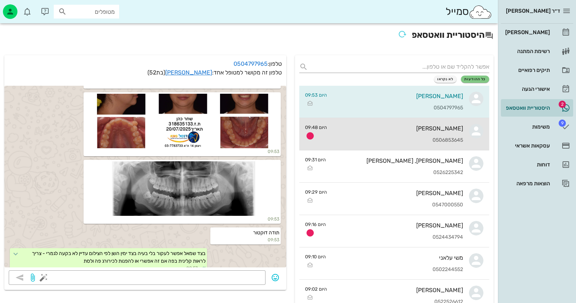
click at [440, 131] on div "[PERSON_NAME]" at bounding box center [398, 128] width 130 height 7
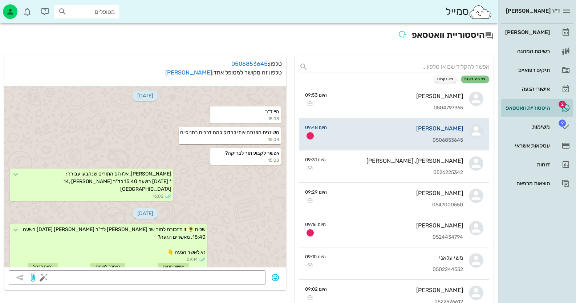
scroll to position [197, 0]
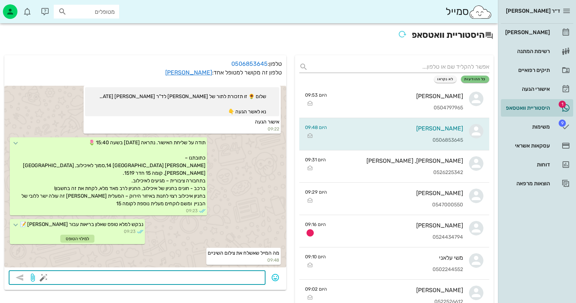
click at [234, 281] on textarea at bounding box center [153, 278] width 216 height 12
type textarea "אתה יכול לשלוח כאן"
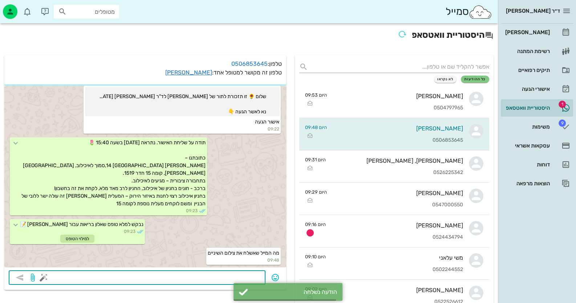
scroll to position [218, 0]
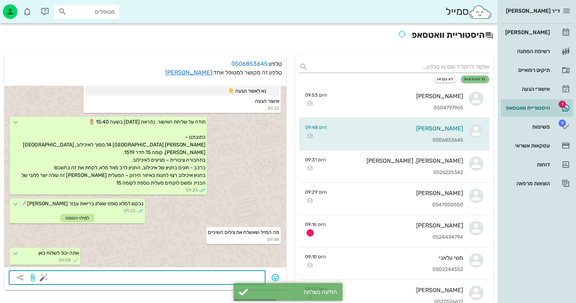
click at [44, 276] on button "button" at bounding box center [43, 277] width 9 height 9
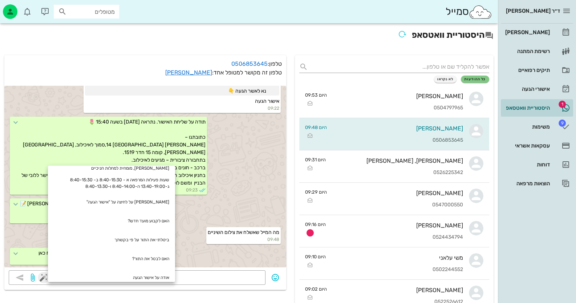
scroll to position [152, 0]
click at [251, 196] on div "תודה על שליחת האישור. נתראה [DATE] בשעה 15:40 🌷 כתובתנו – [PERSON_NAME] 14 [GEO…" at bounding box center [145, 157] width 282 height 82
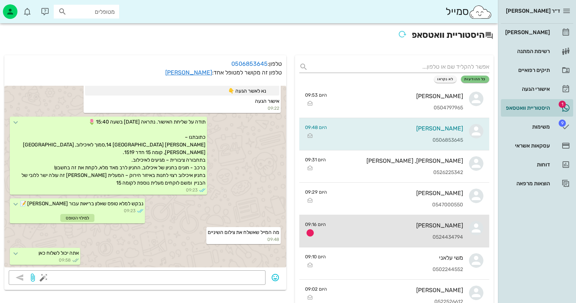
click at [428, 230] on div "[PERSON_NAME] 0524434794" at bounding box center [398, 231] width 132 height 32
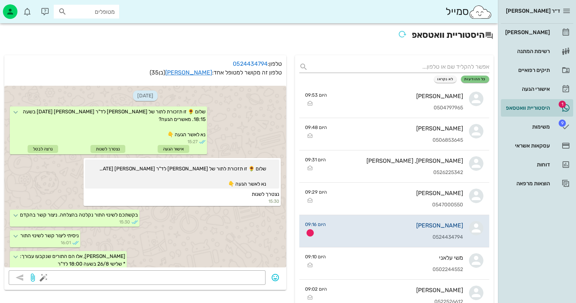
scroll to position [162, 0]
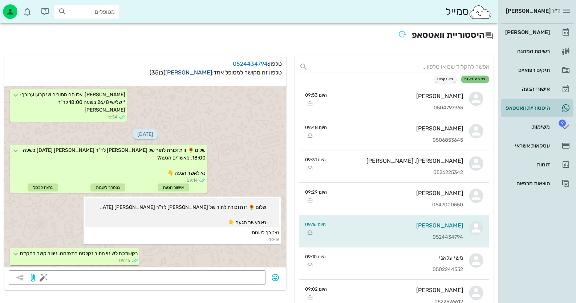
click at [201, 71] on link "[PERSON_NAME]" at bounding box center [188, 72] width 47 height 7
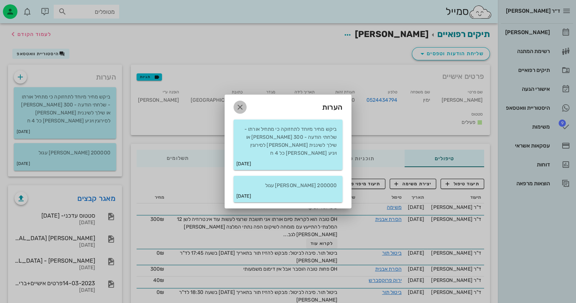
click at [239, 108] on icon "button" at bounding box center [240, 107] width 9 height 9
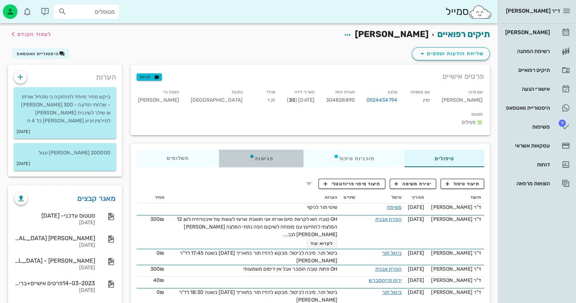
click at [265, 150] on div "פגישות" at bounding box center [261, 158] width 84 height 17
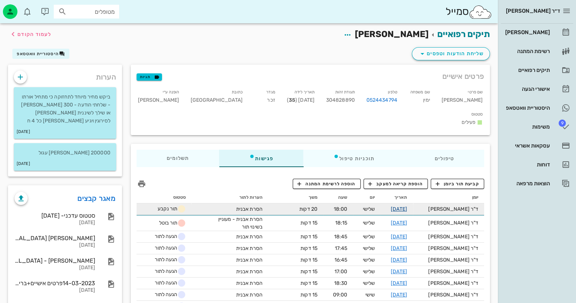
click at [407, 206] on link "[DATE]" at bounding box center [399, 209] width 16 height 6
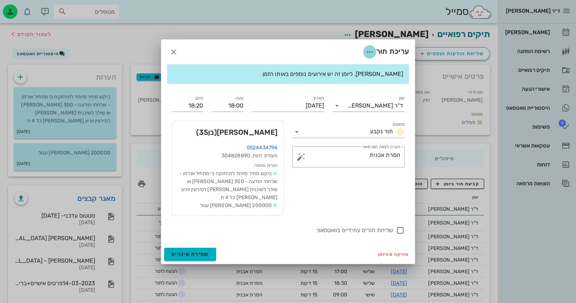
click at [366, 54] on icon "button" at bounding box center [369, 52] width 9 height 9
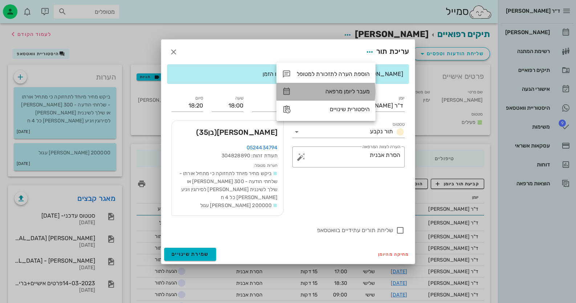
click at [365, 96] on div "מעבר ליומן מרפאה" at bounding box center [325, 91] width 99 height 17
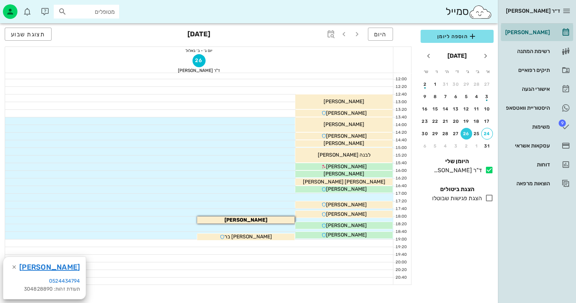
scroll to position [109, 0]
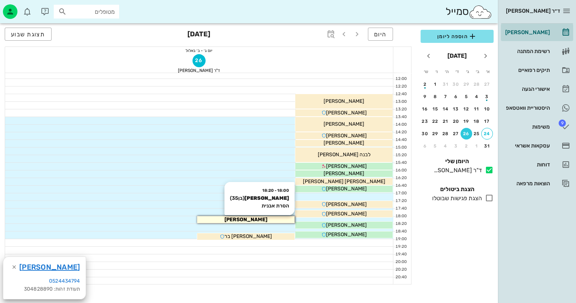
click at [235, 221] on div "[PERSON_NAME]" at bounding box center [245, 220] width 97 height 8
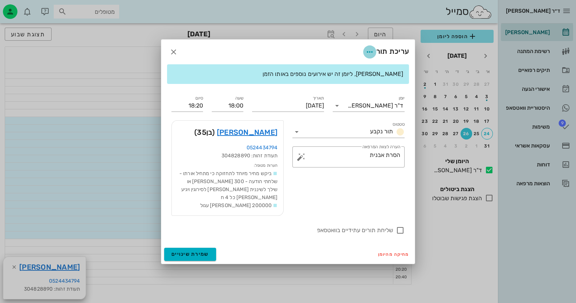
click at [371, 54] on icon "button" at bounding box center [369, 52] width 9 height 9
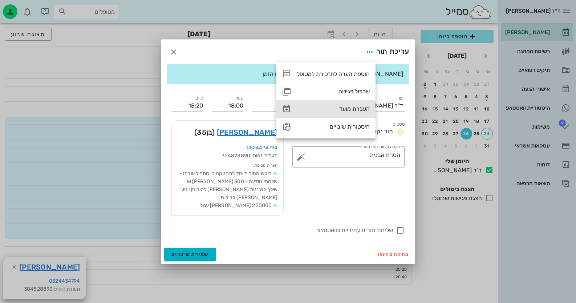
click at [349, 110] on div "העברת מועד" at bounding box center [333, 108] width 73 height 7
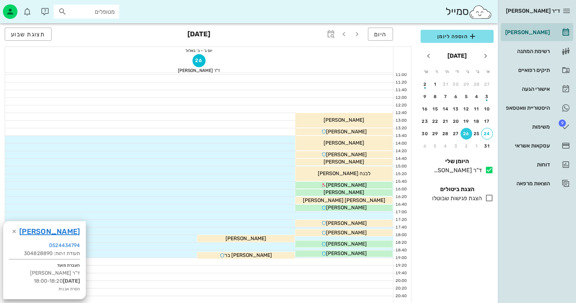
scroll to position [109, 0]
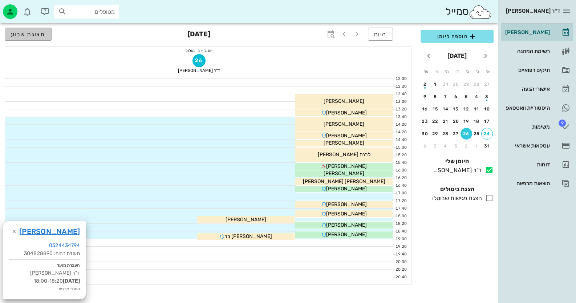
click at [32, 39] on button "תצוגת שבוע" at bounding box center [28, 34] width 47 height 13
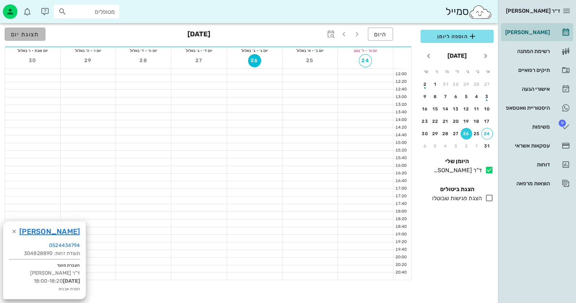
scroll to position [105, 0]
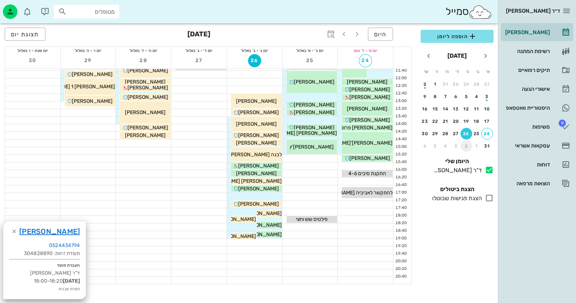
click at [466, 147] on div "2" at bounding box center [467, 145] width 12 height 5
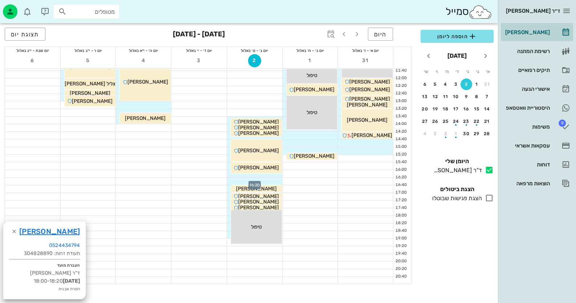
click at [275, 181] on div at bounding box center [254, 181] width 55 height 7
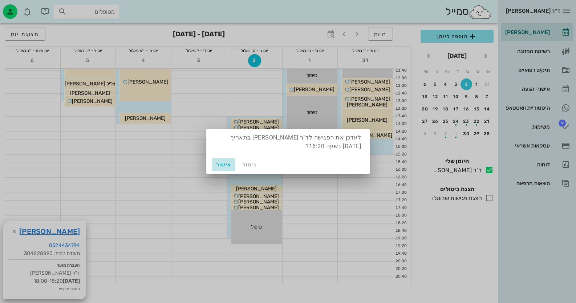
click at [221, 162] on span "אישור" at bounding box center [223, 165] width 17 height 6
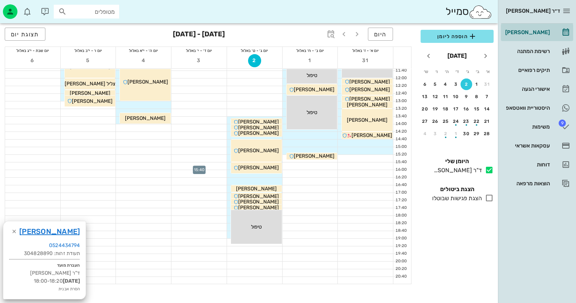
scroll to position [86, 0]
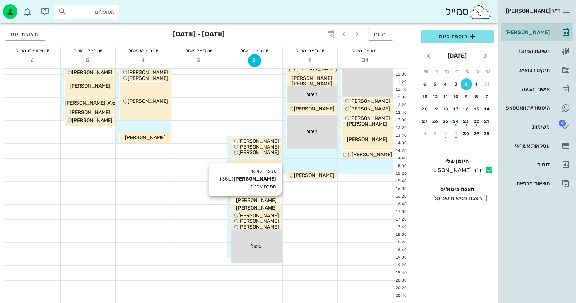
click at [275, 199] on div "[PERSON_NAME]" at bounding box center [256, 201] width 51 height 8
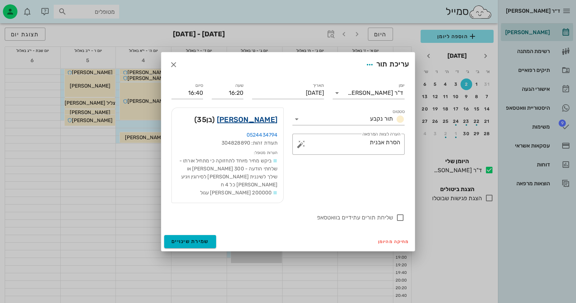
click at [259, 125] on link "[PERSON_NAME]" at bounding box center [247, 120] width 61 height 12
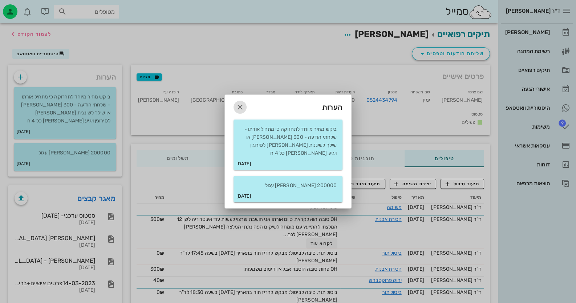
click at [241, 110] on icon "button" at bounding box center [240, 107] width 9 height 9
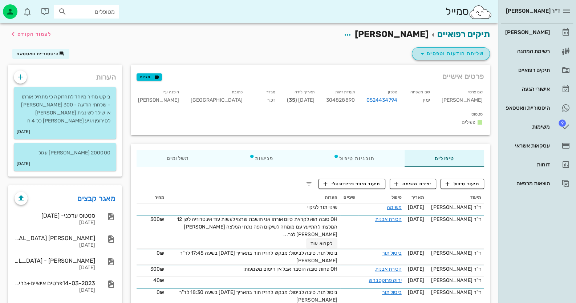
click at [464, 49] on span "שליחת הודעות וטפסים" at bounding box center [451, 53] width 66 height 9
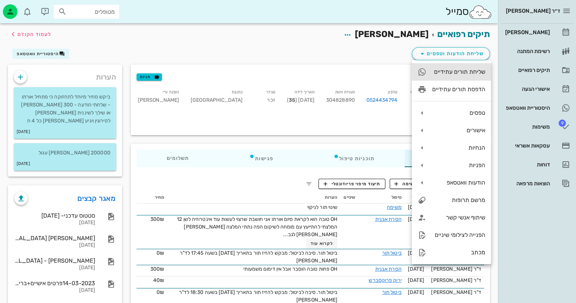
click at [468, 76] on div "שליחת תורים עתידיים" at bounding box center [451, 71] width 79 height 17
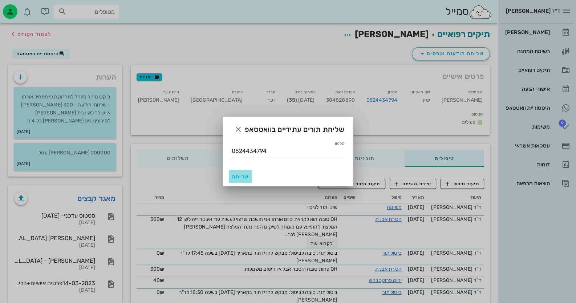
click at [244, 176] on span "שליחה" at bounding box center [240, 177] width 17 height 6
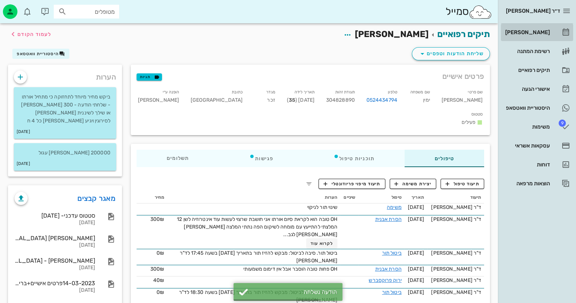
click at [534, 31] on div "[PERSON_NAME]" at bounding box center [527, 32] width 46 height 6
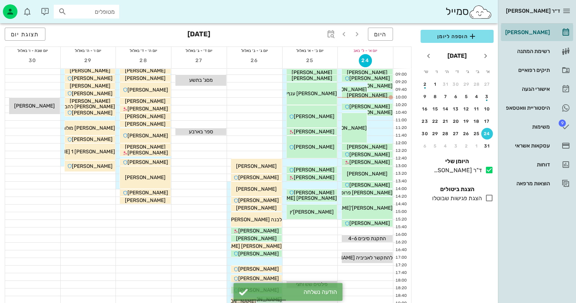
scroll to position [72, 0]
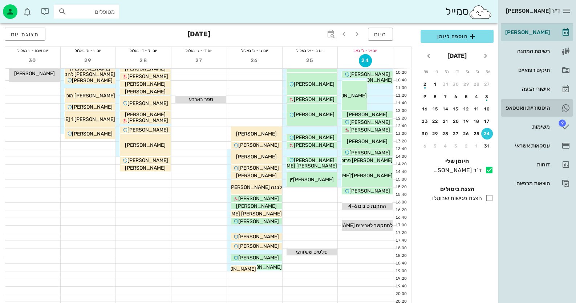
click at [544, 109] on div "היסטוריית וואטסאפ" at bounding box center [527, 108] width 46 height 6
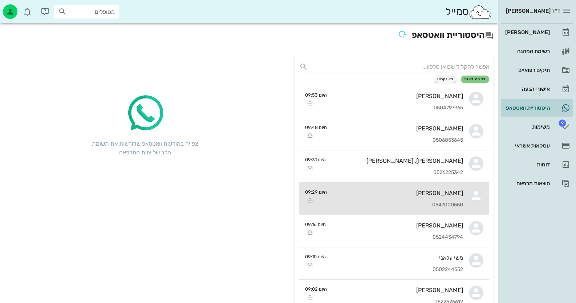
click at [457, 207] on div "0547000550" at bounding box center [398, 205] width 130 height 6
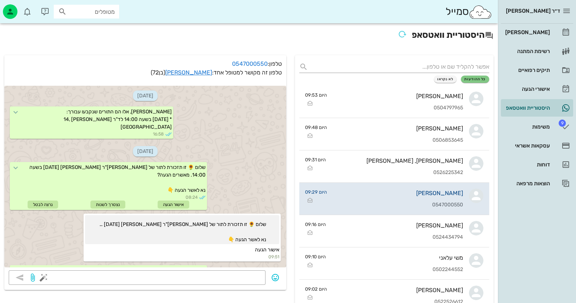
scroll to position [735, 0]
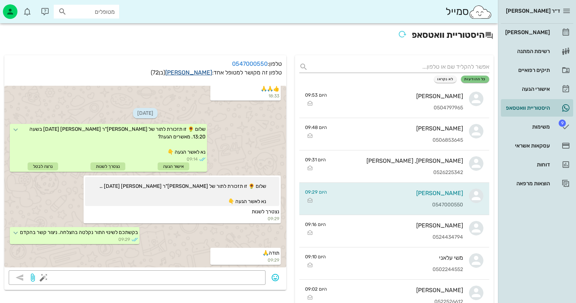
click at [206, 75] on link "[PERSON_NAME]" at bounding box center [188, 72] width 47 height 7
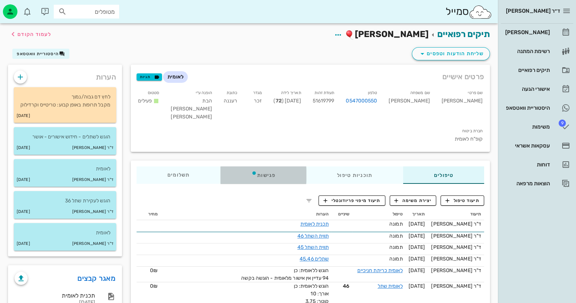
click at [263, 166] on div "פגישות" at bounding box center [264, 174] width 86 height 17
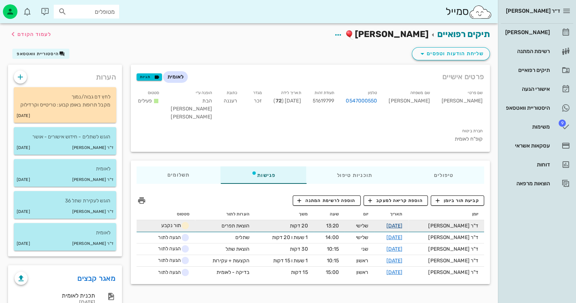
click at [403, 223] on link "[DATE]" at bounding box center [394, 226] width 16 height 6
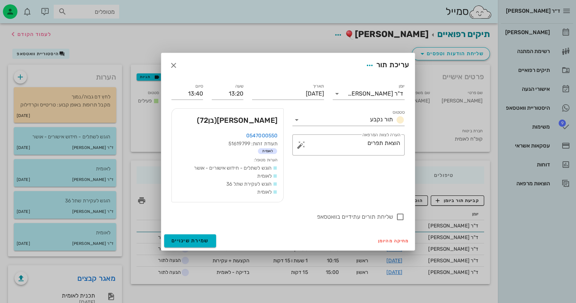
click at [272, 118] on span "[PERSON_NAME] (בן 72 )" at bounding box center [237, 120] width 81 height 12
click at [365, 63] on icon "button" at bounding box center [369, 65] width 9 height 9
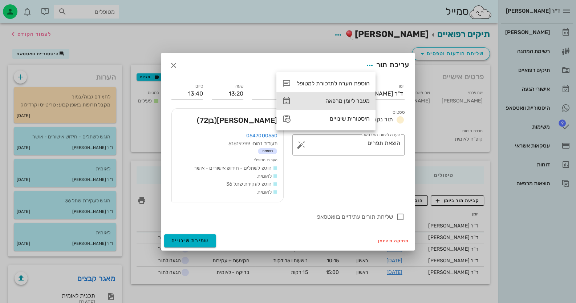
click at [360, 101] on div "מעבר ליומן מרפאה" at bounding box center [333, 100] width 73 height 7
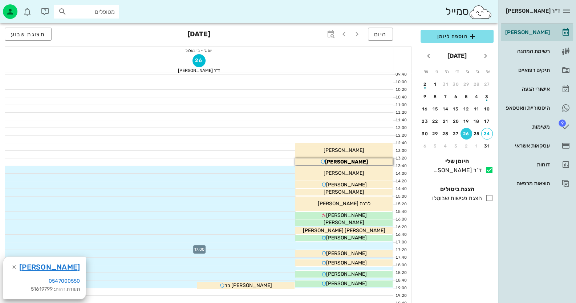
scroll to position [72, 0]
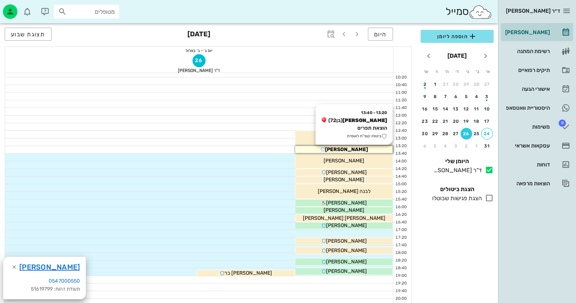
click at [374, 147] on div "[PERSON_NAME]" at bounding box center [343, 150] width 97 height 8
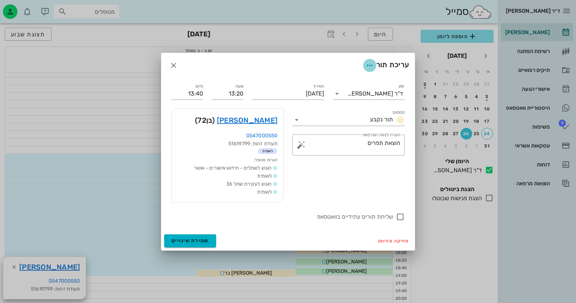
click at [365, 64] on icon "button" at bounding box center [369, 65] width 9 height 9
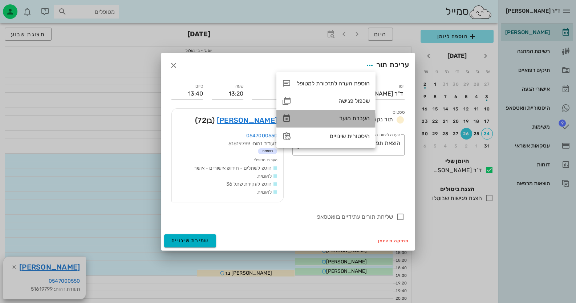
click at [358, 122] on div "העברת מועד" at bounding box center [333, 118] width 73 height 7
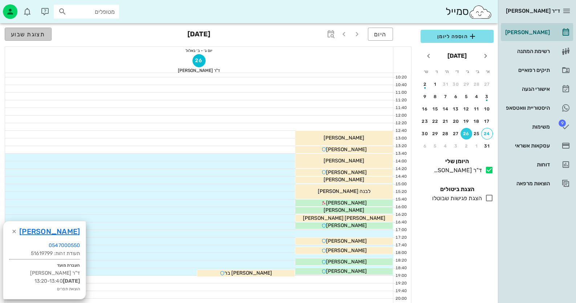
click at [19, 36] on span "תצוגת שבוע" at bounding box center [28, 34] width 35 height 7
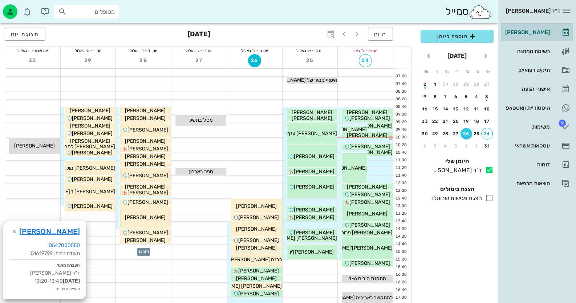
click at [158, 247] on div at bounding box center [143, 247] width 55 height 7
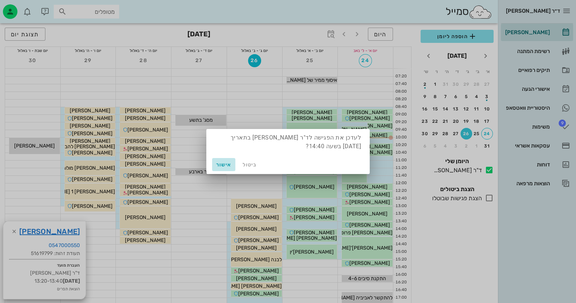
click at [216, 160] on button "אישור" at bounding box center [223, 164] width 23 height 13
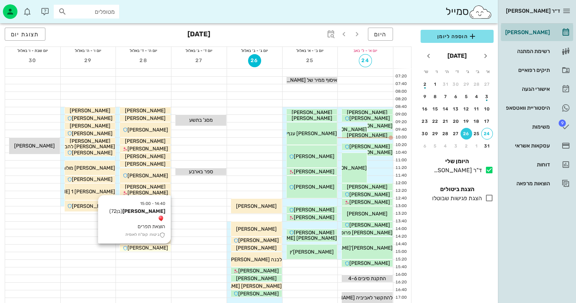
click at [161, 246] on div "[PERSON_NAME]" at bounding box center [145, 248] width 51 height 8
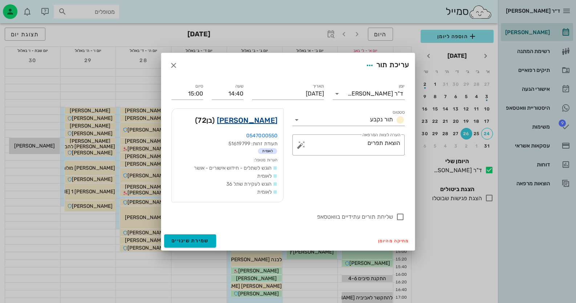
click at [266, 120] on link "[PERSON_NAME]" at bounding box center [247, 120] width 61 height 12
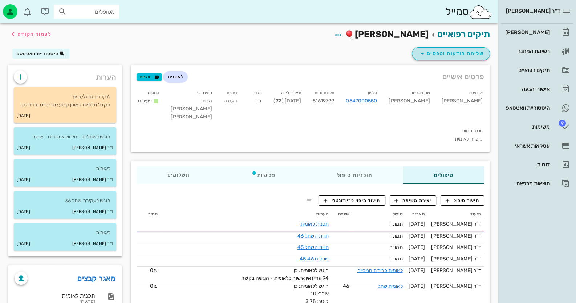
click at [450, 56] on span "שליחת הודעות וטפסים" at bounding box center [451, 53] width 66 height 9
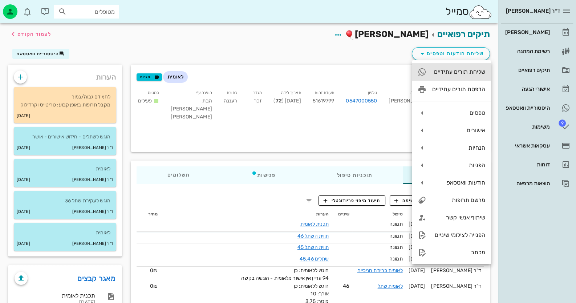
click at [482, 77] on div "שליחת תורים עתידיים" at bounding box center [451, 71] width 79 height 17
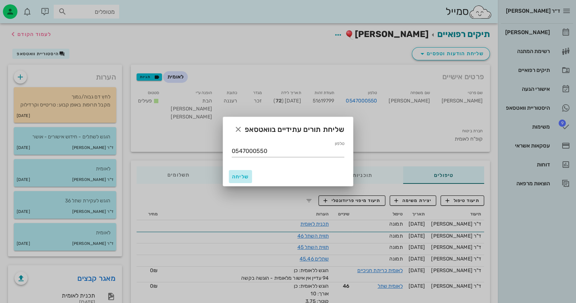
click at [240, 180] on button "שליחה" at bounding box center [240, 176] width 23 height 13
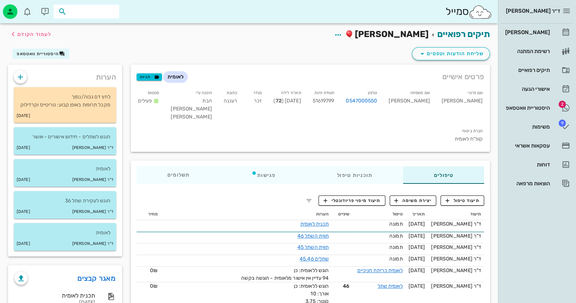
click at [105, 11] on input "text" at bounding box center [91, 11] width 46 height 9
paste input "0523590885"
click at [81, 7] on input "0523590885" at bounding box center [91, 11] width 46 height 9
drag, startPoint x: 80, startPoint y: 8, endPoint x: 183, endPoint y: 13, distance: 102.6
click at [183, 13] on div "סמייל 0523590885" at bounding box center [249, 11] width 498 height 23
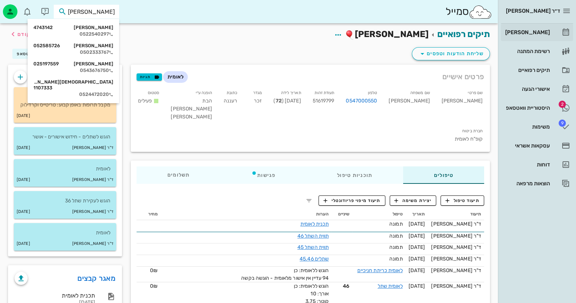
type input "[PERSON_NAME]"
click at [536, 37] on div "[PERSON_NAME]" at bounding box center [527, 33] width 46 height 12
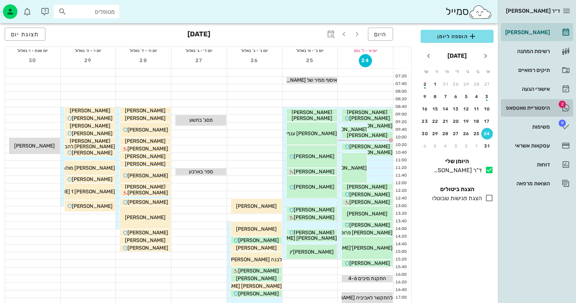
click at [538, 107] on div "היסטוריית וואטסאפ" at bounding box center [527, 108] width 46 height 6
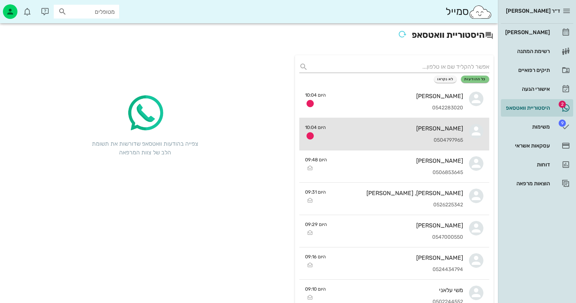
click at [383, 137] on div "0504797965" at bounding box center [398, 140] width 132 height 6
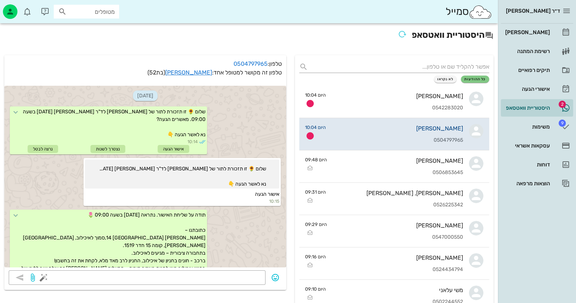
scroll to position [1022, 0]
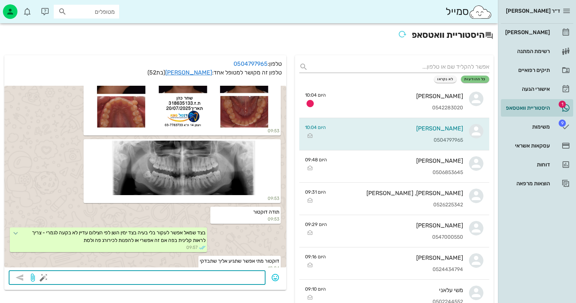
click at [213, 278] on textarea at bounding box center [153, 278] width 216 height 12
click at [551, 32] on link "[PERSON_NAME]" at bounding box center [537, 32] width 72 height 17
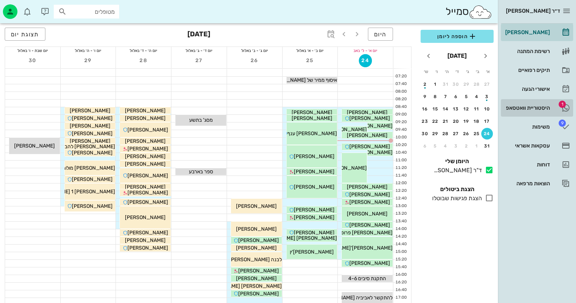
click at [523, 105] on div "היסטוריית וואטסאפ" at bounding box center [527, 108] width 46 height 6
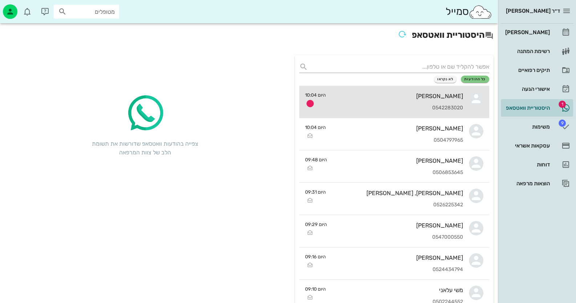
click at [409, 96] on div "[PERSON_NAME]" at bounding box center [398, 96] width 132 height 7
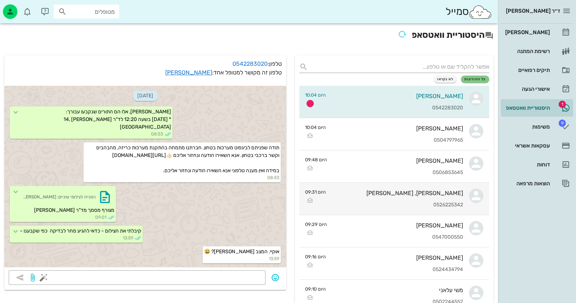
scroll to position [315, 0]
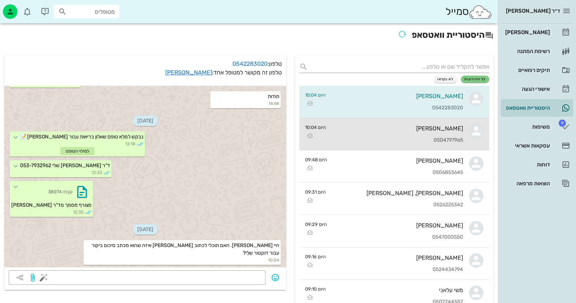
click at [442, 139] on div "0504797965" at bounding box center [398, 140] width 132 height 6
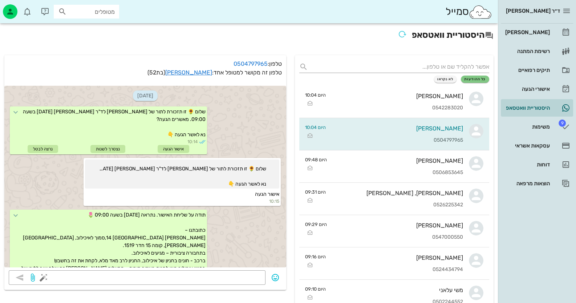
scroll to position [1022, 0]
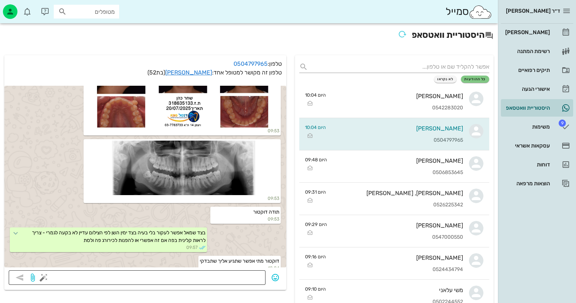
click at [257, 279] on textarea at bounding box center [153, 278] width 216 height 12
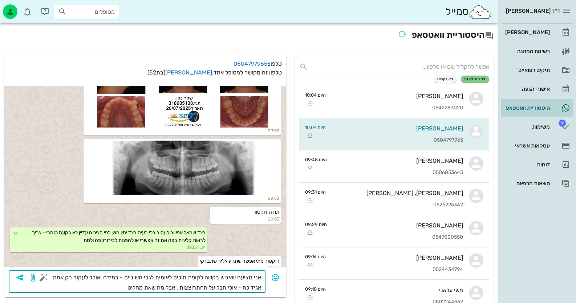
type textarea "אני מציעה שאגיש בקשה לקופת חולים לאומית לגבי השיניים - במידה ואוכל לעקור רק אחת…"
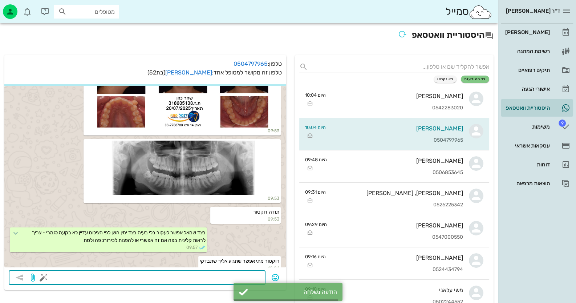
scroll to position [1051, 0]
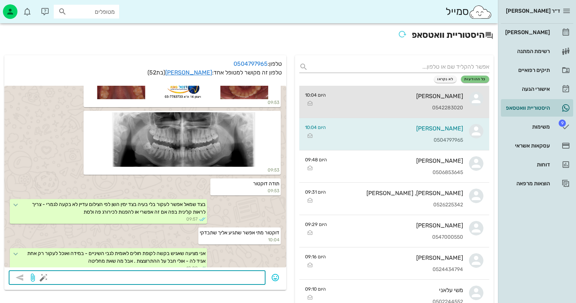
click at [446, 93] on div "[PERSON_NAME]" at bounding box center [398, 96] width 132 height 7
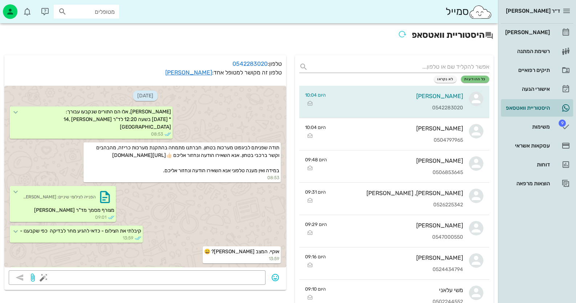
scroll to position [315, 0]
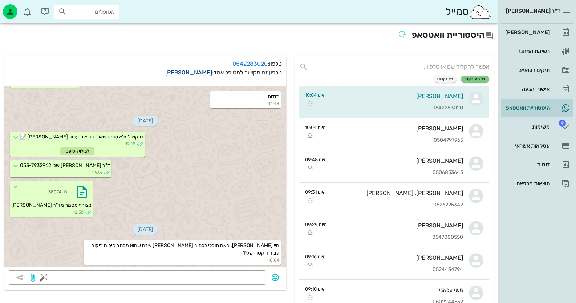
click at [203, 70] on link "[PERSON_NAME]" at bounding box center [188, 72] width 47 height 7
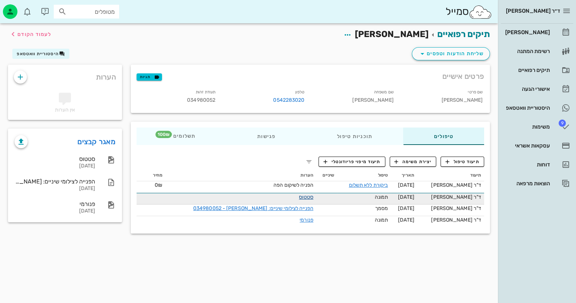
click at [299, 198] on link "סטטוס" at bounding box center [306, 197] width 15 height 6
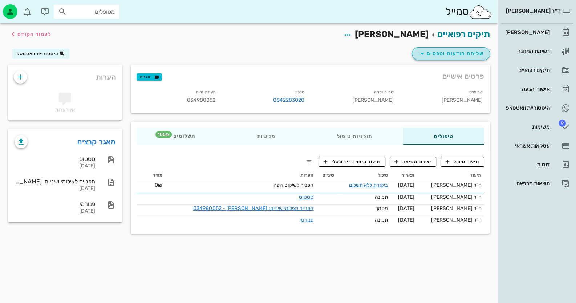
click at [446, 53] on span "שליחת הודעות וטפסים" at bounding box center [451, 53] width 66 height 9
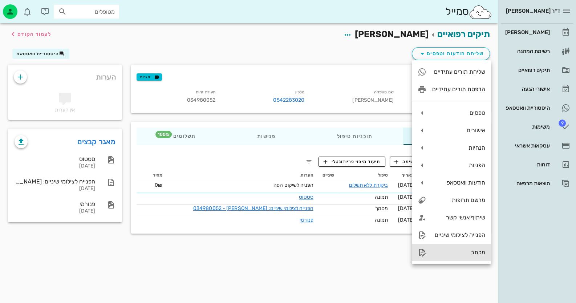
click at [480, 253] on div "מכתב" at bounding box center [458, 252] width 53 height 7
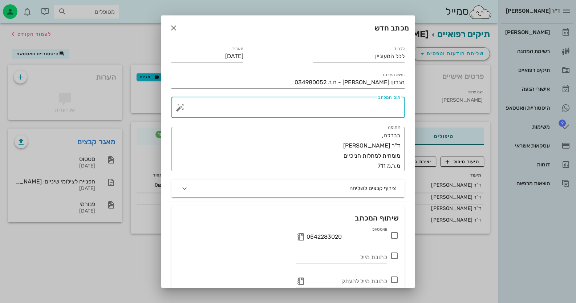
click at [380, 112] on textarea "תוכן המכתב" at bounding box center [291, 109] width 219 height 17
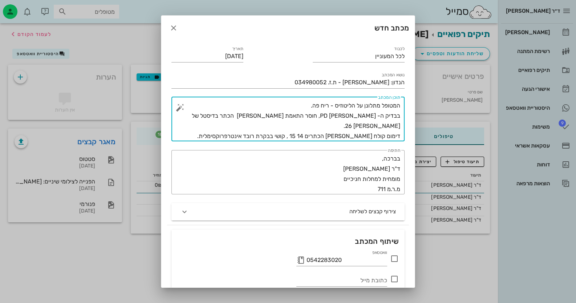
click at [385, 116] on textarea "המטופל מתלונן על הליטוזיס - ריח פה. בבדיק ה- PD [PERSON_NAME], חוסר התאמת [PERS…" at bounding box center [291, 121] width 219 height 41
click at [376, 136] on textarea "המטופל מתלונן על הליטוזיס - ריח פה. בבדיקה- PD רדוד, חוסר התאמת [PERSON_NAME] ה…" at bounding box center [291, 121] width 219 height 41
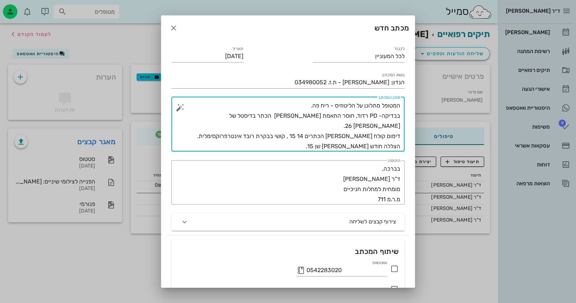
click at [400, 145] on textarea "המטופל מתלונן על הליטוזיס - ריח פה. בבדיקה- PD רדוד, חוסר התאמת [PERSON_NAME] ה…" at bounding box center [291, 126] width 219 height 51
click at [366, 146] on textarea "המטופל מתלונן על הליטוזיס - ריח פה. בבדיקה- PD רדוד, חוסר התאמת [PERSON_NAME] ה…" at bounding box center [291, 126] width 219 height 51
click at [342, 146] on textarea "המטופל מתלונן על הליטוזיס - ריח פה. בבדיקה- PD רדוד, חוסר התאמת [PERSON_NAME] ה…" at bounding box center [291, 126] width 219 height 51
type textarea "המטופל מתלונן על הליטוזיס - ריח פה. בבדיקה- PD רדוד, חוסר התאמת [PERSON_NAME] ה…"
click at [394, 267] on icon at bounding box center [394, 268] width 9 height 9
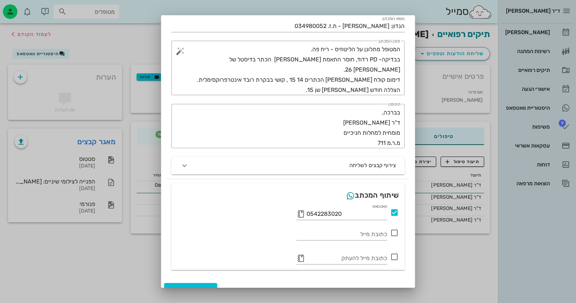
scroll to position [67, 0]
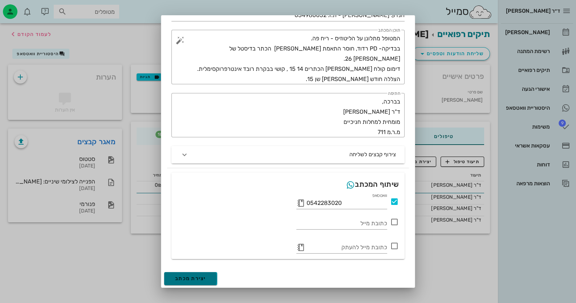
click at [206, 279] on span "יצירת מכתב" at bounding box center [190, 278] width 31 height 6
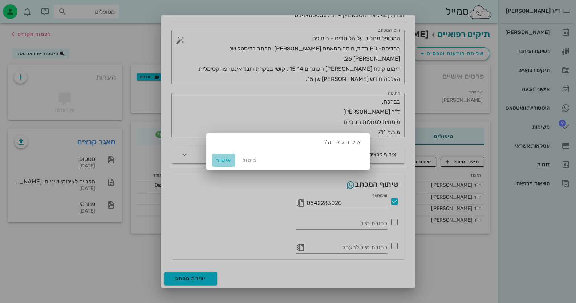
click at [227, 155] on button "אישור" at bounding box center [223, 160] width 23 height 13
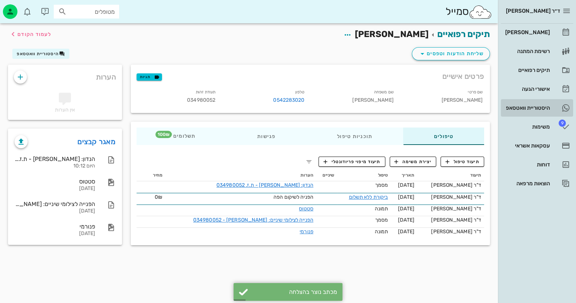
click at [518, 101] on link "היסטוריית וואטסאפ" at bounding box center [537, 107] width 72 height 17
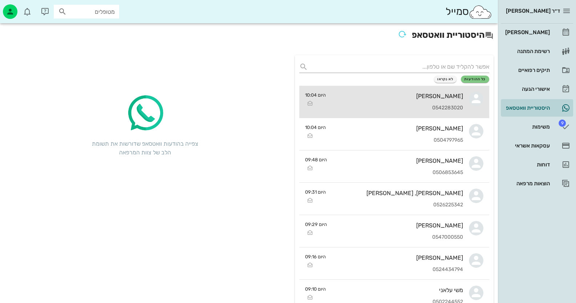
click at [401, 111] on div "[PERSON_NAME] 0542283020" at bounding box center [398, 102] width 132 height 32
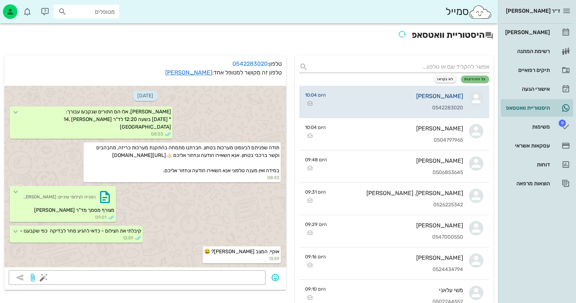
scroll to position [355, 0]
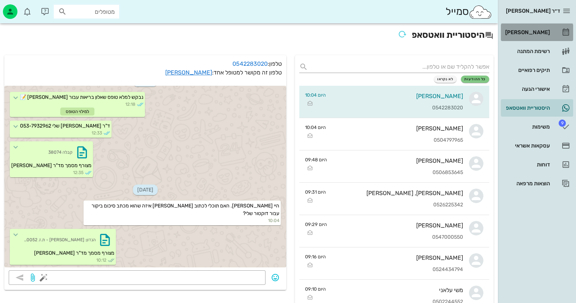
click at [553, 32] on link "[PERSON_NAME]" at bounding box center [537, 32] width 72 height 17
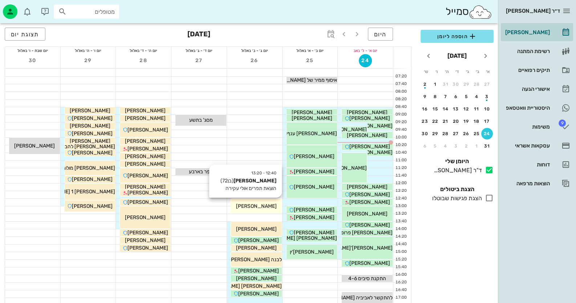
scroll to position [72, 0]
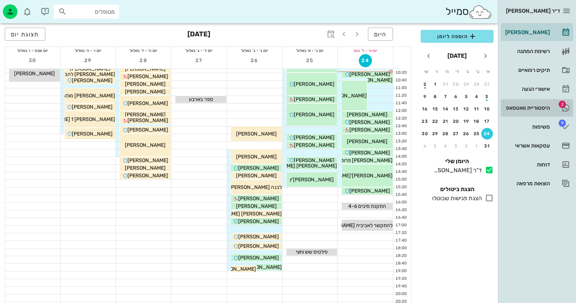
click at [544, 103] on div "היסטוריית וואטסאפ" at bounding box center [527, 108] width 46 height 12
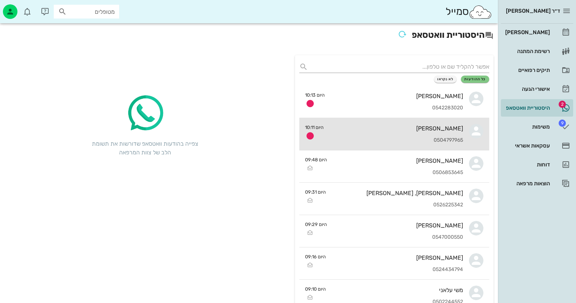
click at [433, 130] on div "[PERSON_NAME]" at bounding box center [396, 128] width 134 height 7
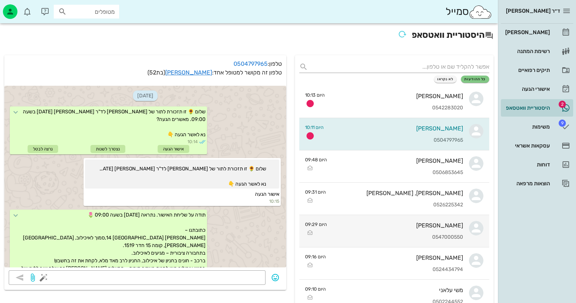
scroll to position [1079, 0]
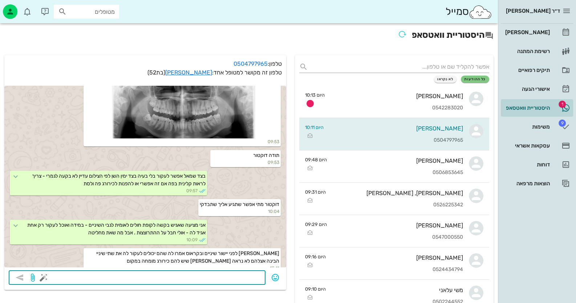
click at [232, 274] on textarea at bounding box center [153, 278] width 216 height 12
type textarea "אוקי אז אגיש בקשה ללאומית"
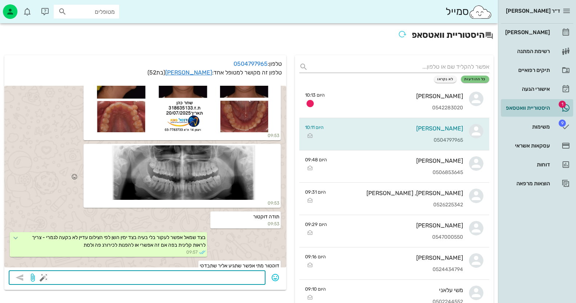
scroll to position [975, 0]
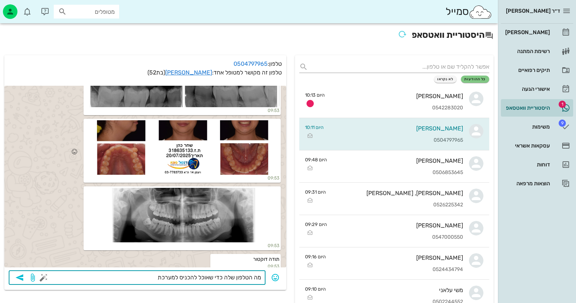
type textarea "מה הטלפון שלה כדי שאוכל להכניס למערכת?"
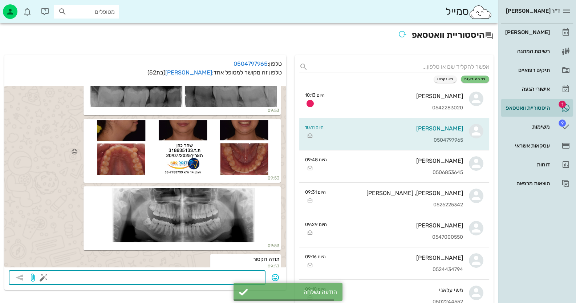
scroll to position [1141, 0]
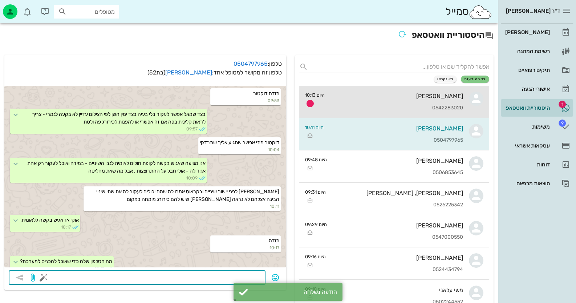
click at [426, 93] on div "[PERSON_NAME]" at bounding box center [397, 96] width 133 height 7
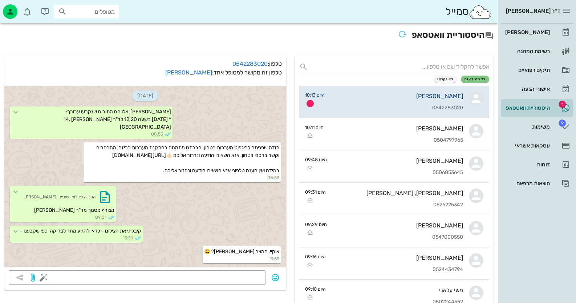
scroll to position [375, 0]
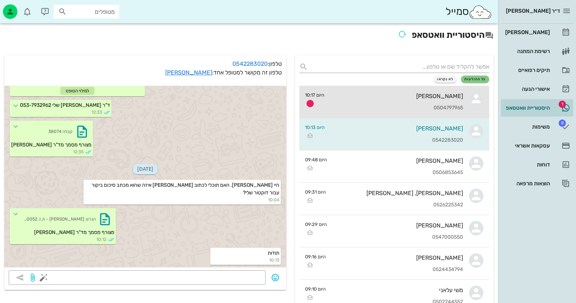
click at [427, 93] on div "[PERSON_NAME]" at bounding box center [396, 96] width 133 height 7
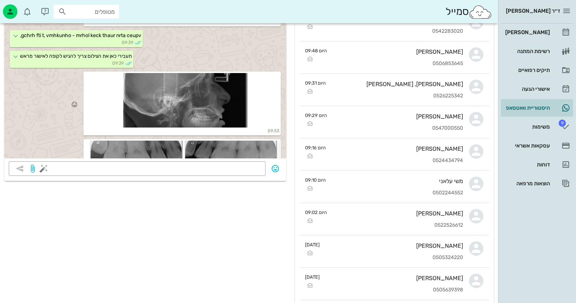
scroll to position [777, 0]
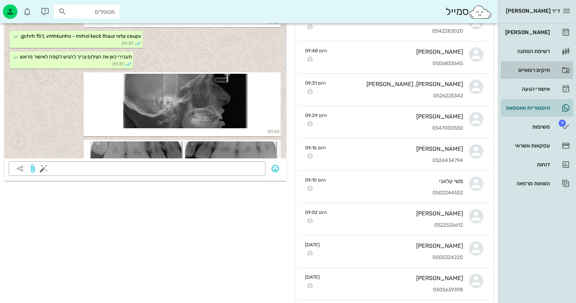
click at [537, 67] on div "תיקים רפואיים" at bounding box center [527, 70] width 46 height 6
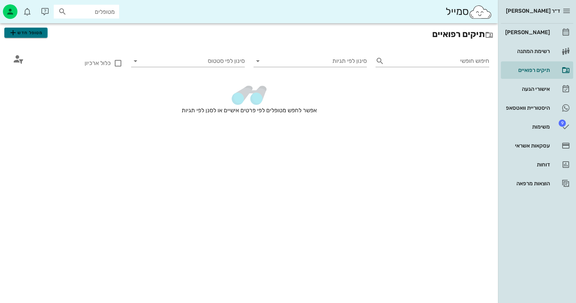
click at [33, 30] on span "מטופל חדש" at bounding box center [26, 32] width 34 height 9
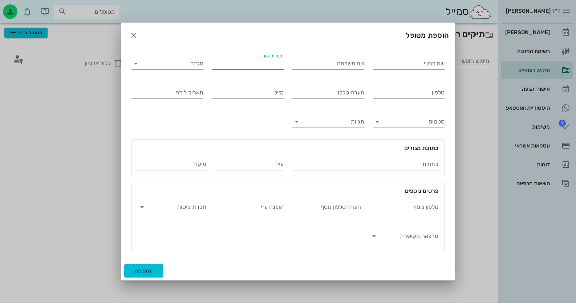
click at [247, 66] on input "תעודת זהות" at bounding box center [248, 64] width 72 height 12
drag, startPoint x: 261, startPoint y: 64, endPoint x: 317, endPoint y: 65, distance: 56.3
click at [317, 65] on div "שם פרטי שם משפחה תעודת זהות 318635133 מגדר טלפון הערה טלפון מייל תאריך לידה סטט…" at bounding box center [288, 152] width 322 height 208
type input "318635133"
click at [290, 69] on div "שם משפחה" at bounding box center [328, 62] width 81 height 29
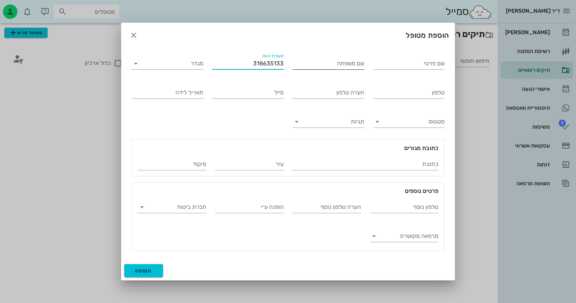
drag, startPoint x: 250, startPoint y: 64, endPoint x: 294, endPoint y: 58, distance: 44.4
click at [294, 58] on div "שם פרטי שם משפחה תעודת זהות 318635133 מגדר טלפון הערה טלפון מייל תאריך לידה סטט…" at bounding box center [288, 152] width 322 height 208
click at [409, 66] on input "שם פרטי" at bounding box center [409, 64] width 72 height 12
type input "[PERSON_NAME]"
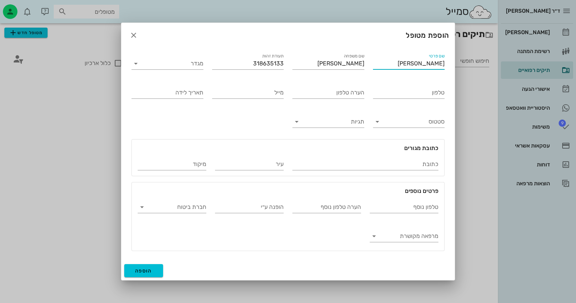
drag, startPoint x: 405, startPoint y: 65, endPoint x: 514, endPoint y: 65, distance: 109.0
click at [516, 63] on div "ד״ר [PERSON_NAME] רשימת המתנה תיקים רפואיים אישורי הגעה היסטוריית וואטסאפ 9 משי…" at bounding box center [288, 151] width 576 height 303
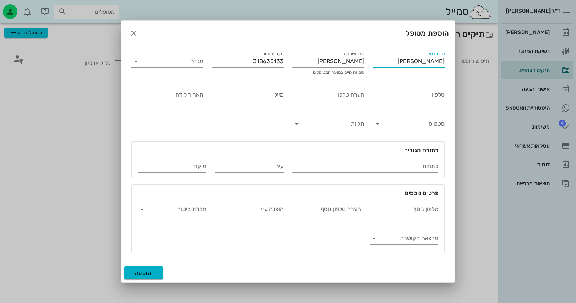
type input "[PERSON_NAME]"
click at [152, 270] on button "הוספה" at bounding box center [143, 272] width 39 height 13
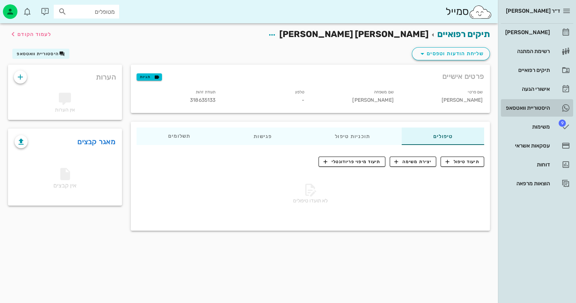
click at [543, 106] on div "היסטוריית וואטסאפ" at bounding box center [527, 108] width 46 height 6
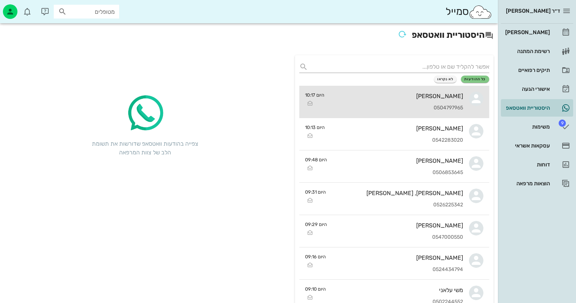
click at [391, 116] on div "[PERSON_NAME] 0504797965" at bounding box center [396, 102] width 133 height 32
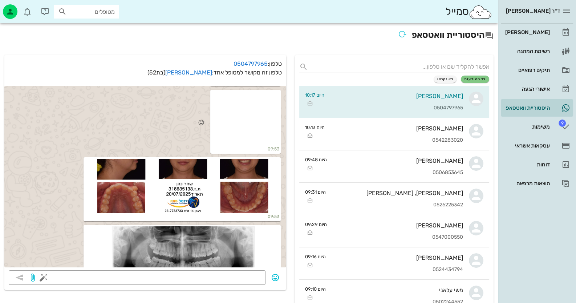
scroll to position [930, 0]
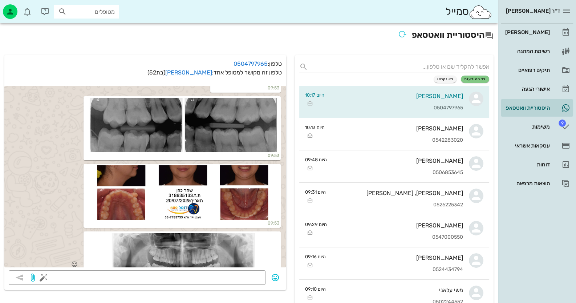
click at [268, 251] on div at bounding box center [182, 260] width 194 height 54
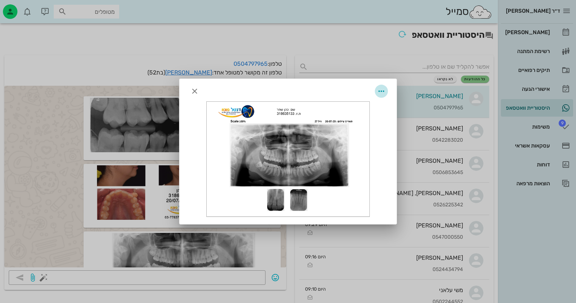
click at [384, 90] on icon "button" at bounding box center [381, 91] width 9 height 9
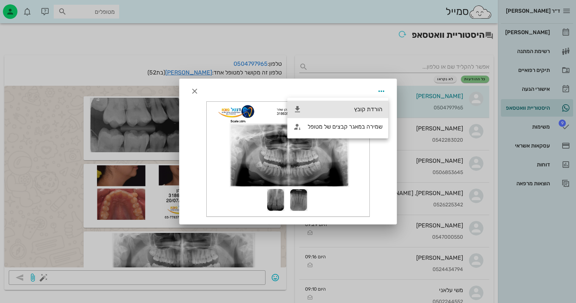
click at [375, 112] on div "הורדת קובץ" at bounding box center [345, 109] width 75 height 7
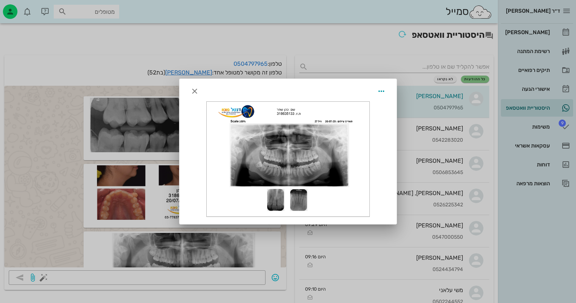
drag, startPoint x: 50, startPoint y: 35, endPoint x: 56, endPoint y: 31, distance: 7.8
click at [50, 35] on div at bounding box center [288, 151] width 576 height 303
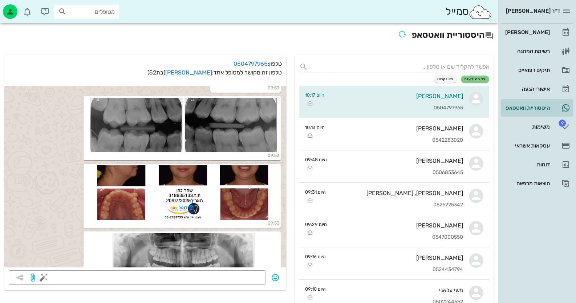
click at [74, 7] on input "מטופלים" at bounding box center [91, 11] width 46 height 9
type input "[PERSON_NAME] [PERSON_NAME]"
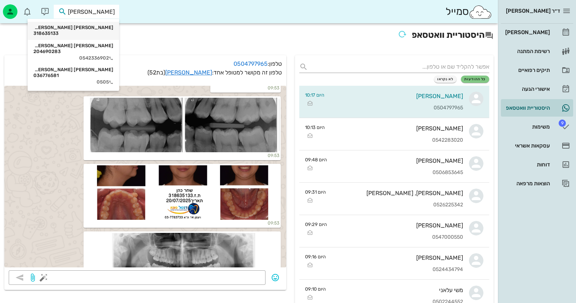
click at [111, 23] on div "[PERSON_NAME] [PERSON_NAME] 318635133" at bounding box center [73, 31] width 80 height 18
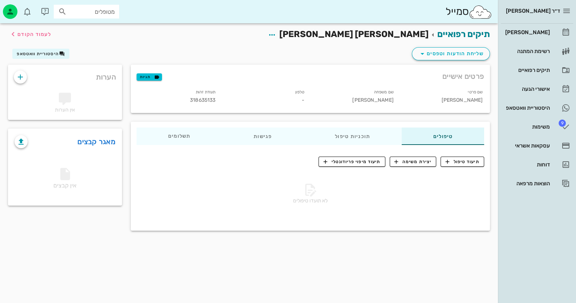
click at [449, 98] on div "שם פרטי [PERSON_NAME]" at bounding box center [444, 97] width 89 height 22
click at [465, 100] on div "שם פרטי [PERSON_NAME]" at bounding box center [444, 97] width 89 height 22
click at [276, 35] on icon "button" at bounding box center [272, 35] width 9 height 9
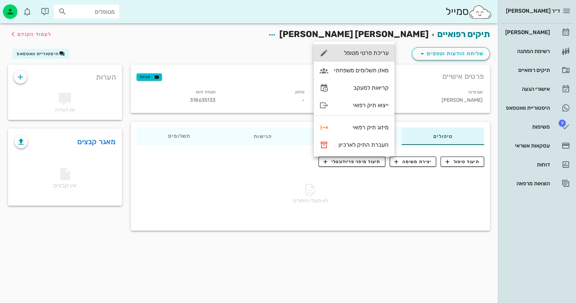
click at [376, 53] on div "עריכת פרטי מטופל" at bounding box center [361, 52] width 54 height 7
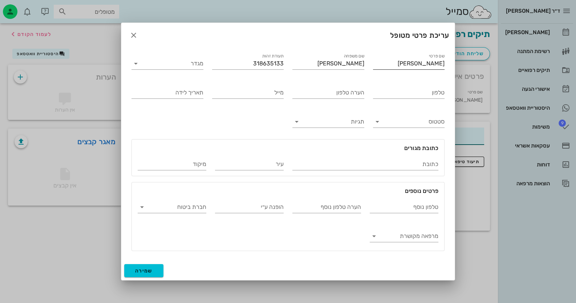
click at [406, 68] on input "[PERSON_NAME]" at bounding box center [409, 64] width 72 height 12
type input "[PERSON_NAME] 1"
click at [331, 66] on input "[PERSON_NAME]" at bounding box center [328, 64] width 72 height 12
type input "[PERSON_NAME] 2"
click at [147, 268] on span "שמירה" at bounding box center [143, 271] width 17 height 6
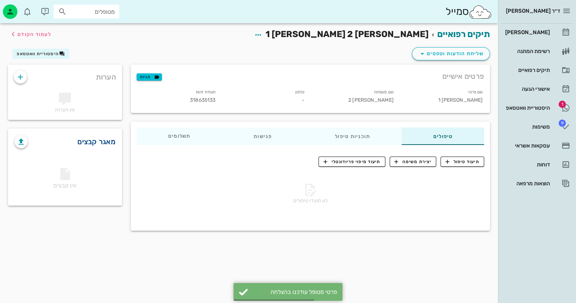
click at [94, 139] on link "מאגר קבצים" at bounding box center [96, 142] width 38 height 12
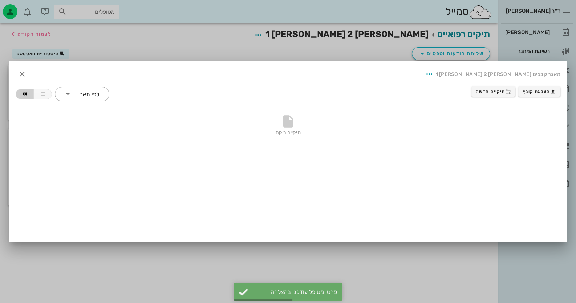
click at [527, 85] on div "העלאת קובץ תיקייה חדשה ​ לפי תאריך" at bounding box center [288, 94] width 554 height 24
click at [530, 91] on span "העלאת קובץ" at bounding box center [539, 92] width 33 height 6
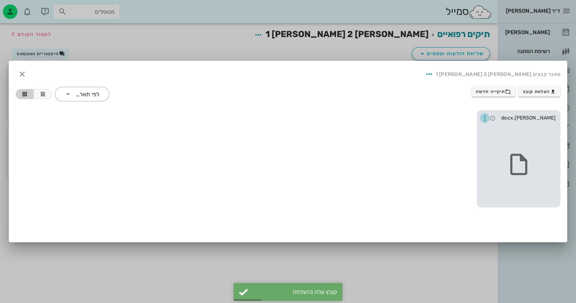
click at [481, 115] on icon "button" at bounding box center [485, 118] width 9 height 9
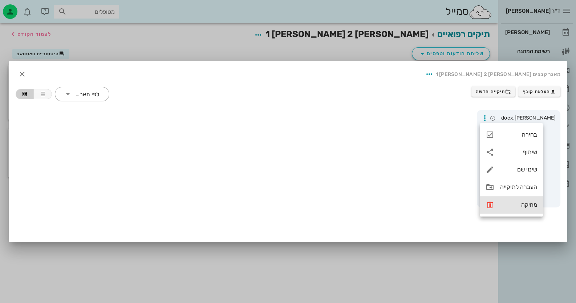
click at [527, 205] on div "מחיקה" at bounding box center [518, 204] width 37 height 7
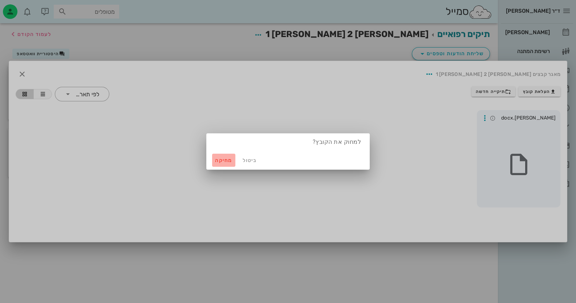
click at [228, 158] on span "מחיקה" at bounding box center [223, 160] width 17 height 6
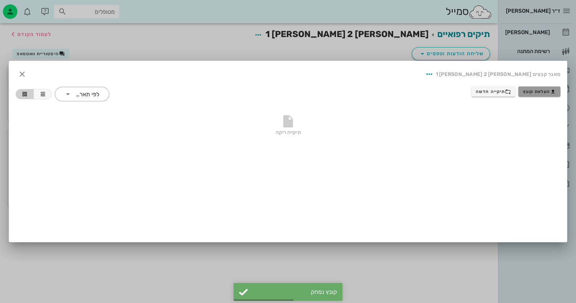
click at [553, 90] on icon "button" at bounding box center [553, 92] width 6 height 6
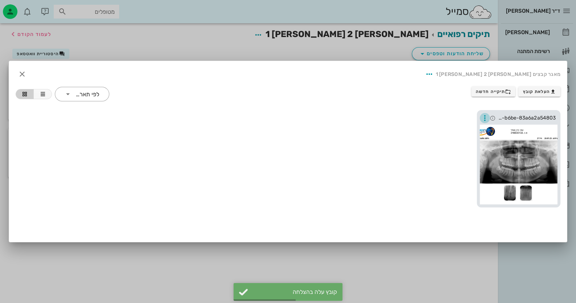
click at [485, 120] on icon "button" at bounding box center [485, 118] width 9 height 9
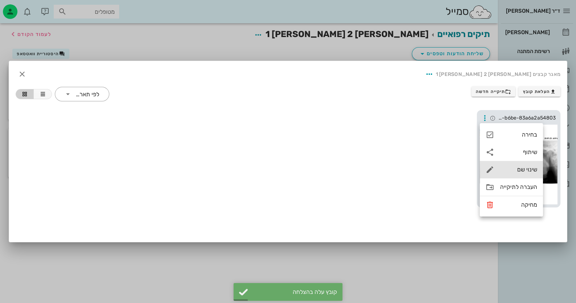
click at [517, 169] on div "שינוי שם" at bounding box center [518, 169] width 37 height 7
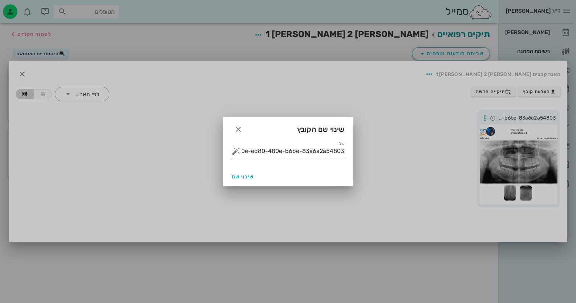
click at [299, 145] on input "adb1ae0e-ed80-480e-b6be-83a6a2a54803" at bounding box center [293, 151] width 102 height 12
click at [299, 146] on input "adb1ae0e-ed80-480e-b6be-83a6a2a54803" at bounding box center [293, 151] width 102 height 12
drag, startPoint x: 299, startPoint y: 147, endPoint x: 340, endPoint y: 155, distance: 41.6
click at [340, 155] on input "adb1ae0e-ed80-480e-b6be-83a6a2a54803" at bounding box center [293, 151] width 102 height 12
click at [331, 153] on input "adb1ae0e-ed80-480e-b6be-83a6a2a54803" at bounding box center [293, 151] width 102 height 12
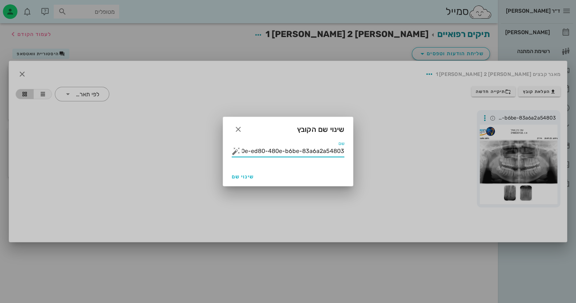
click at [331, 153] on input "adb1ae0e-ed80-480e-b6be-83a6a2a54803" at bounding box center [293, 151] width 102 height 12
click at [239, 150] on button "button" at bounding box center [236, 151] width 9 height 9
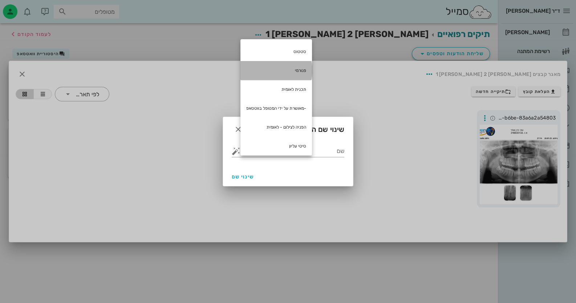
click at [299, 69] on div "פנורמי" at bounding box center [276, 70] width 72 height 19
type input "פנורמי"
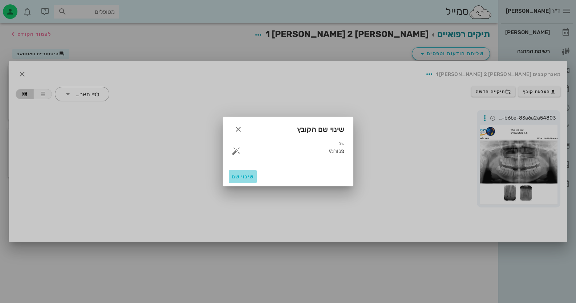
click at [250, 178] on span "שינוי שם" at bounding box center [243, 177] width 22 height 6
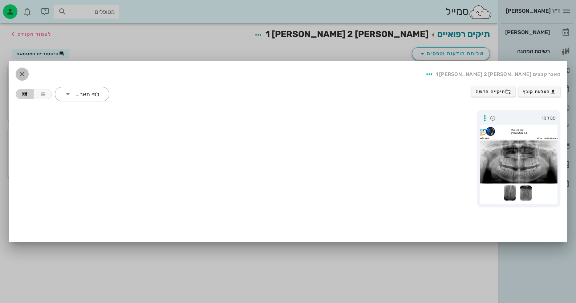
click at [25, 73] on icon "button" at bounding box center [22, 74] width 9 height 9
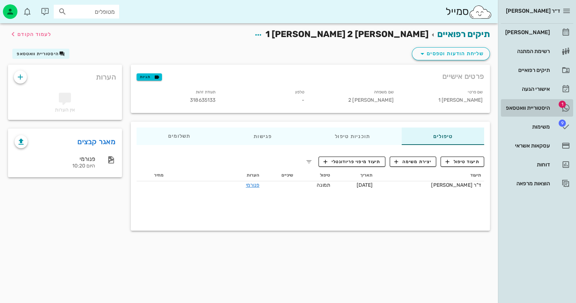
click at [545, 106] on div "היסטוריית וואטסאפ" at bounding box center [527, 108] width 46 height 6
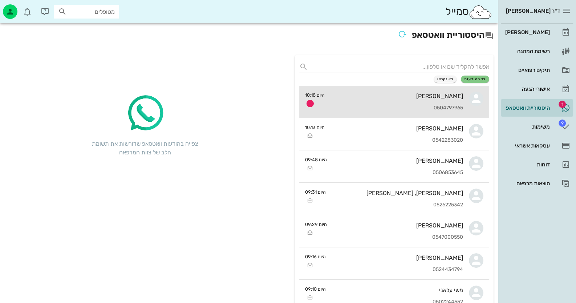
click at [450, 93] on div "[PERSON_NAME]" at bounding box center [397, 96] width 133 height 7
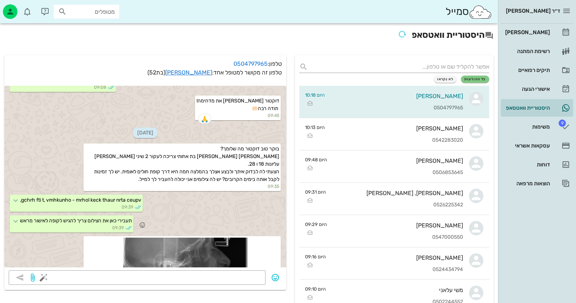
scroll to position [712, 0]
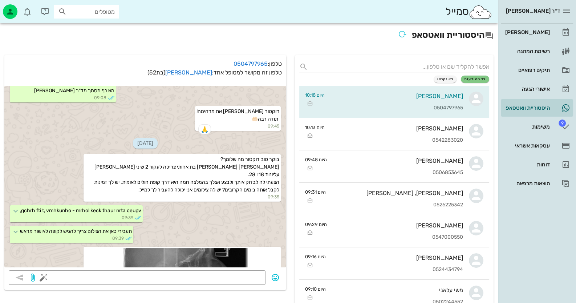
click at [86, 12] on input "מטופלים" at bounding box center [91, 11] width 46 height 9
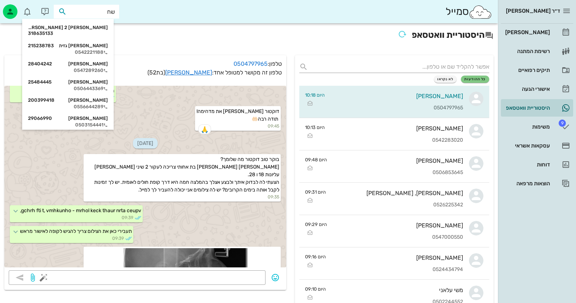
type input "[PERSON_NAME]"
click at [103, 33] on div "[PERSON_NAME] 1 [PERSON_NAME] 2 318635133" at bounding box center [68, 31] width 80 height 18
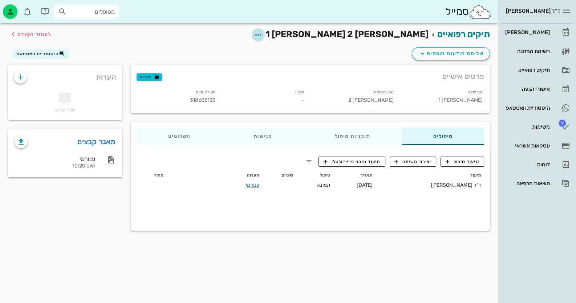
click at [263, 35] on icon "button" at bounding box center [258, 35] width 9 height 9
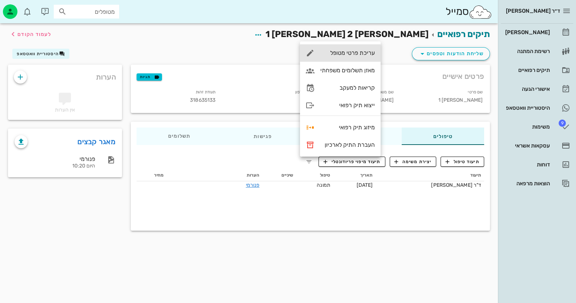
click at [370, 55] on div "עריכת פרטי מטופל" at bounding box center [347, 52] width 54 height 7
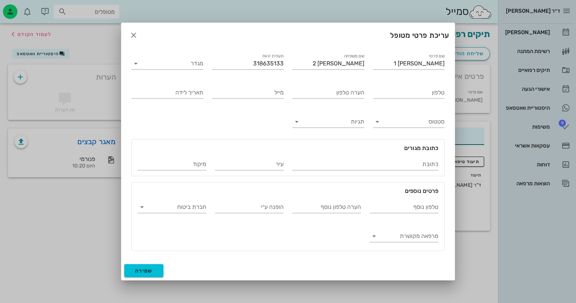
click at [407, 101] on div "טלפון" at bounding box center [409, 91] width 81 height 29
click at [412, 94] on input "טלפון" at bounding box center [409, 93] width 72 height 12
type input "0534247997"
click at [146, 270] on span "שמירה" at bounding box center [143, 271] width 17 height 6
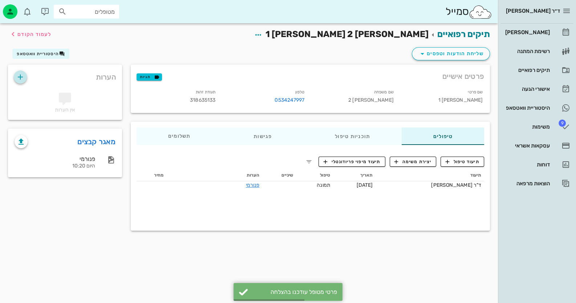
click at [24, 73] on icon "button" at bounding box center [20, 77] width 9 height 9
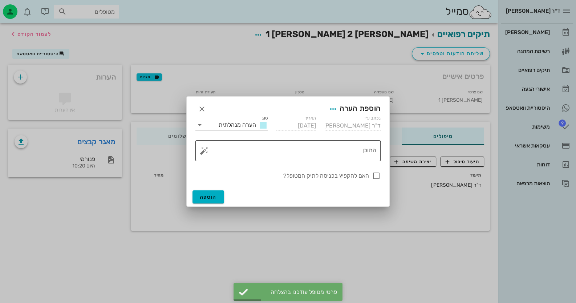
click at [202, 152] on button "button" at bounding box center [204, 150] width 9 height 9
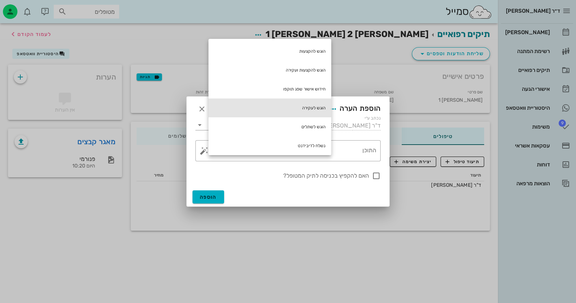
click at [304, 105] on div "הוגש לעקירה" at bounding box center [270, 107] width 123 height 19
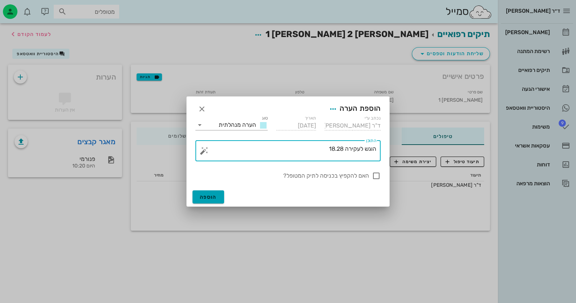
type textarea "הוגש לעקירה 18.28"
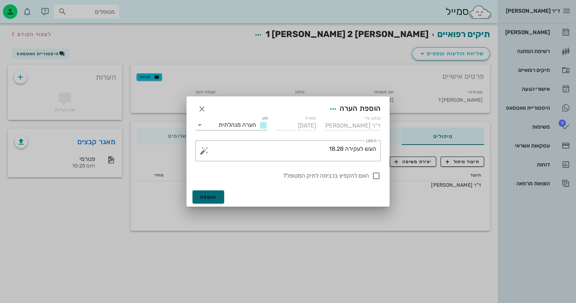
click at [216, 201] on button "הוספה" at bounding box center [209, 196] width 32 height 13
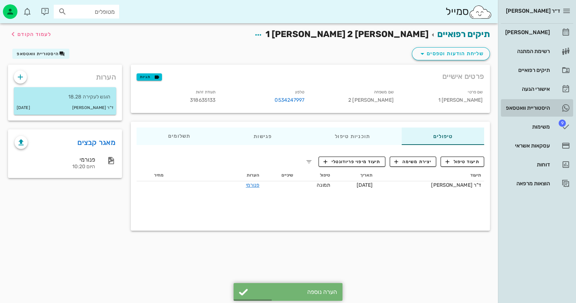
click at [555, 103] on link "היסטוריית וואטסאפ" at bounding box center [537, 107] width 72 height 17
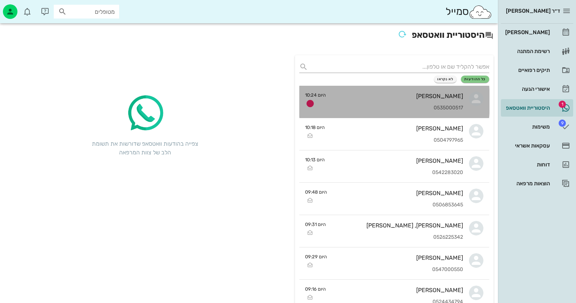
click at [422, 109] on div "0535000517" at bounding box center [398, 108] width 132 height 6
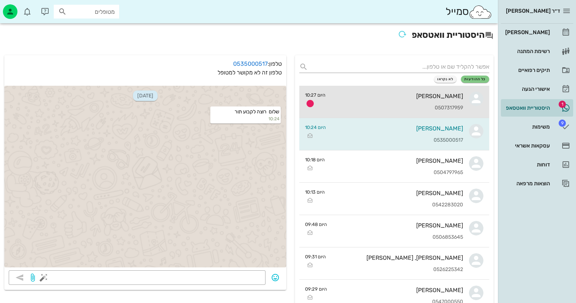
click at [426, 104] on div "[PERSON_NAME] 0507317959" at bounding box center [397, 102] width 132 height 32
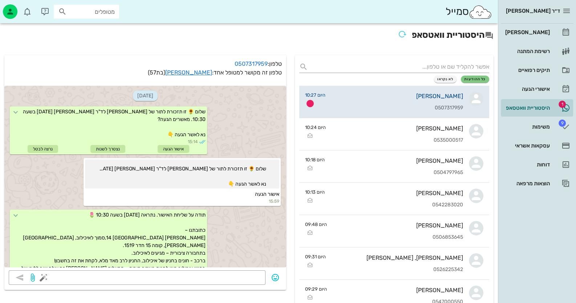
scroll to position [55, 0]
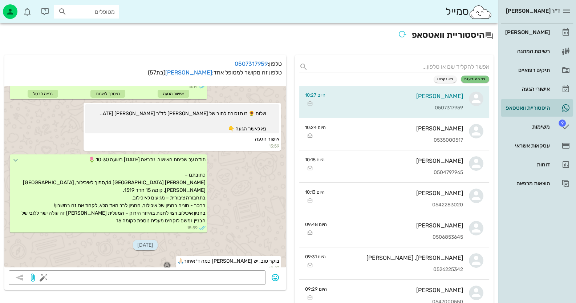
click at [170, 262] on icon "button" at bounding box center [167, 265] width 7 height 7
click at [202, 248] on div "👍" at bounding box center [195, 247] width 13 height 14
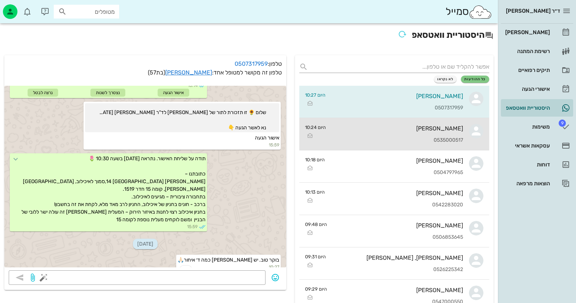
click at [462, 124] on div "[PERSON_NAME] 0535000517" at bounding box center [398, 134] width 132 height 32
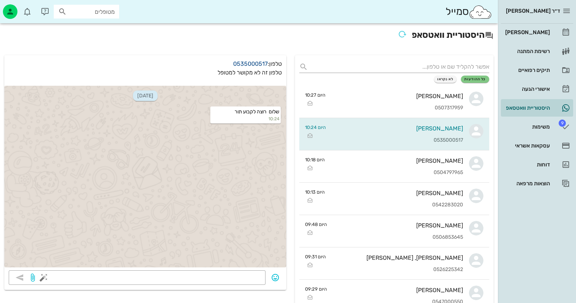
click at [257, 65] on link "0535000517" at bounding box center [250, 63] width 35 height 7
click at [529, 34] on div "[PERSON_NAME]" at bounding box center [527, 32] width 46 height 6
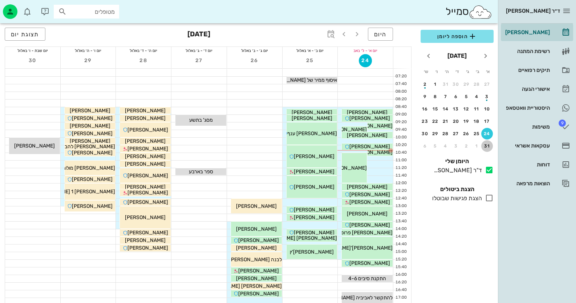
click at [489, 147] on div "31" at bounding box center [487, 145] width 12 height 5
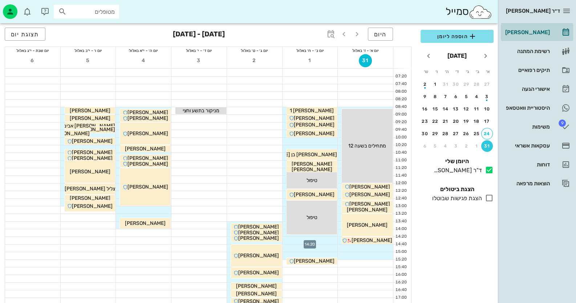
click at [326, 239] on div at bounding box center [310, 240] width 55 height 7
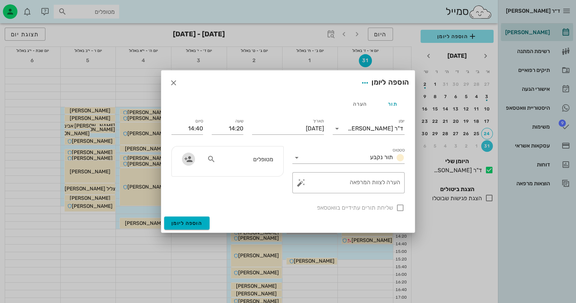
click at [188, 161] on icon "button" at bounding box center [188, 159] width 9 height 9
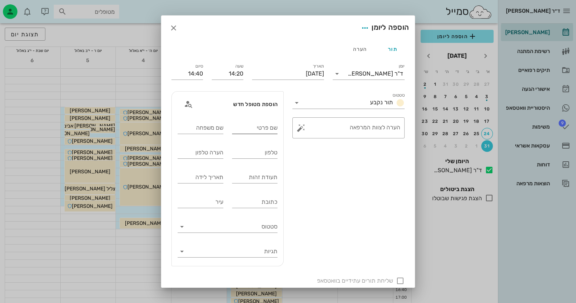
click at [258, 131] on input "שם פרטי" at bounding box center [255, 128] width 46 height 12
type input "[PERSON_NAME]"
type input "תורג'[PERSON_NAME]"
click at [259, 154] on input "טלפון" at bounding box center [255, 153] width 46 height 12
type input "0535000517"
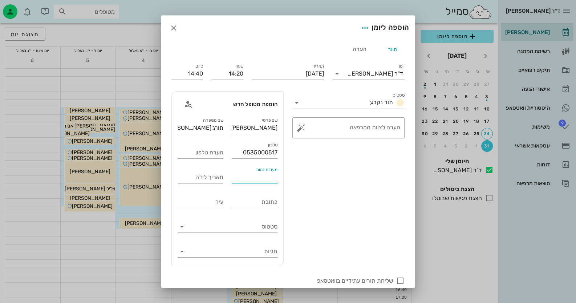
click at [254, 178] on input "תעודת זהות" at bounding box center [255, 177] width 46 height 12
type input "58226150"
click at [302, 128] on button "button" at bounding box center [301, 128] width 9 height 9
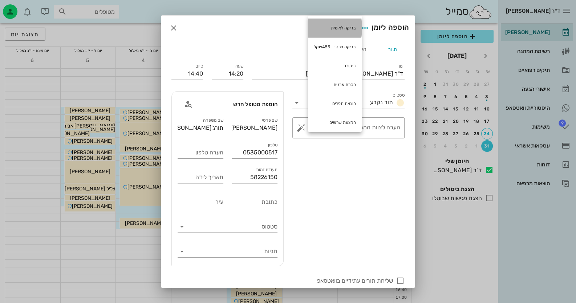
click at [334, 25] on div "בדיקה לאומית" at bounding box center [335, 28] width 54 height 19
type textarea "בדיקה לאומית"
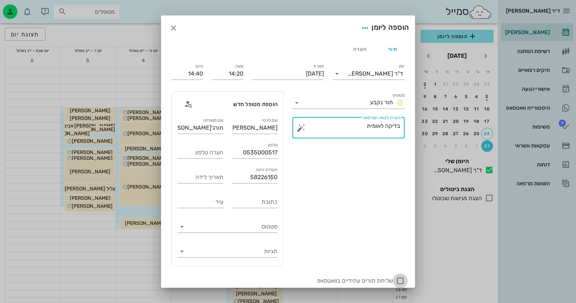
click at [401, 280] on div at bounding box center [400, 281] width 12 height 12
checkbox input "true"
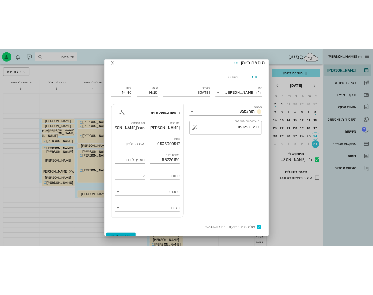
scroll to position [17, 0]
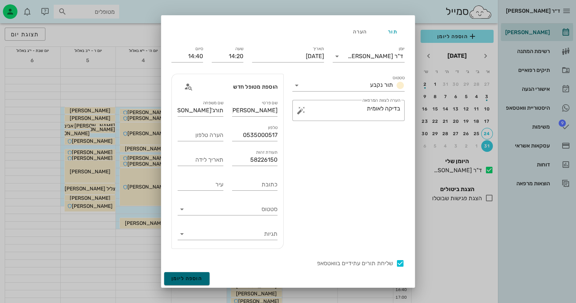
click at [194, 279] on span "הוספה ליומן" at bounding box center [186, 278] width 31 height 6
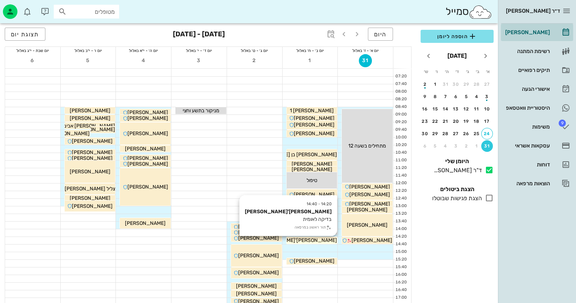
click at [307, 240] on span "[PERSON_NAME]'[PERSON_NAME]" at bounding box center [296, 240] width 82 height 6
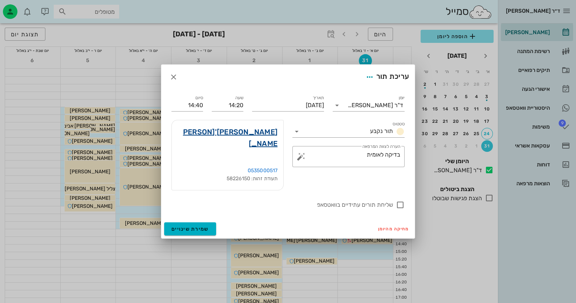
click at [260, 144] on link "[PERSON_NAME]'[PERSON_NAME]" at bounding box center [228, 137] width 100 height 23
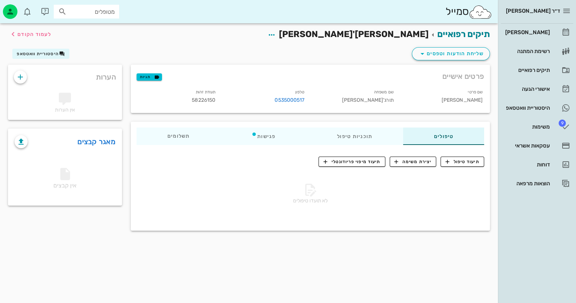
click at [203, 99] on span "58226150" at bounding box center [204, 100] width 24 height 6
copy span "58226150"
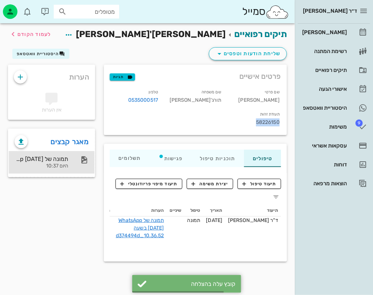
click at [78, 155] on div at bounding box center [81, 159] width 16 height 9
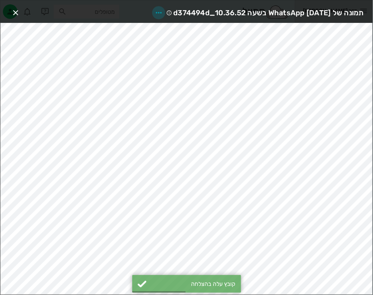
click at [154, 10] on icon "button" at bounding box center [158, 12] width 9 height 9
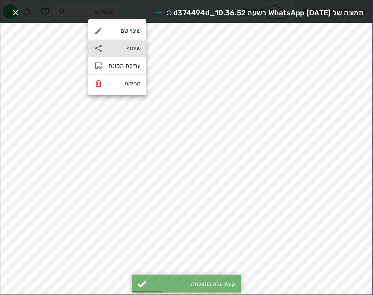
click at [129, 50] on div "שיתוף" at bounding box center [125, 48] width 32 height 7
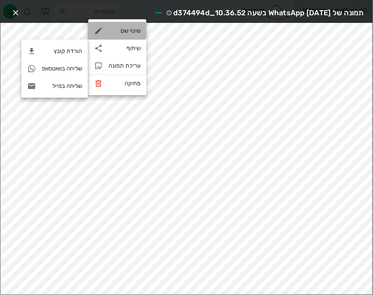
click at [127, 37] on div "שינוי שם" at bounding box center [117, 30] width 58 height 17
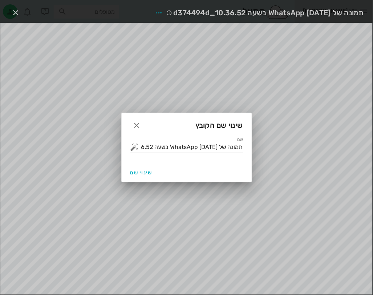
click at [216, 146] on input "תמונה של WhatsApp [DATE] בשעה 10.36.52_d374494d" at bounding box center [192, 147] width 102 height 12
click at [135, 145] on button "button" at bounding box center [134, 147] width 9 height 9
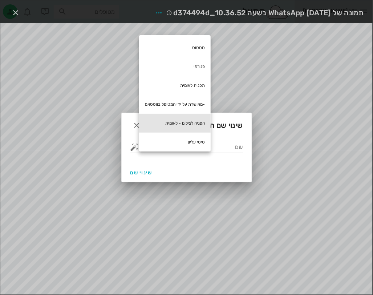
click at [198, 122] on div "הפניה לצילום - לאומית" at bounding box center [175, 123] width 72 height 19
type input "הפניה לצילום - לאומית"
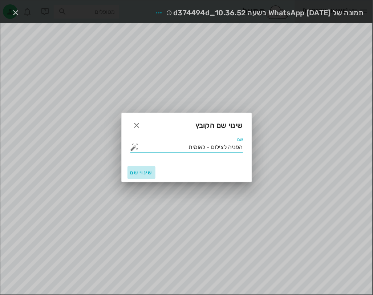
click at [153, 172] on button "שינוי שם" at bounding box center [142, 172] width 28 height 13
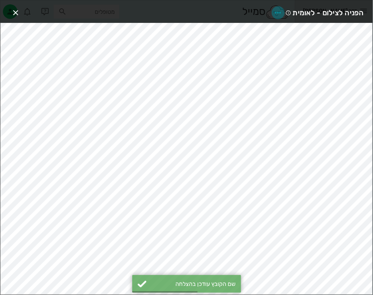
click at [279, 13] on icon "button" at bounding box center [278, 12] width 9 height 9
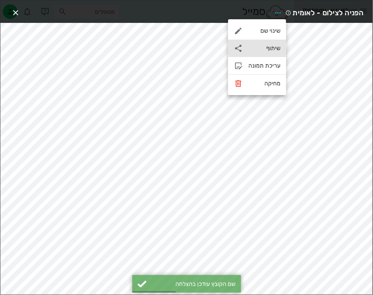
click at [270, 48] on div "שיתוף" at bounding box center [264, 48] width 32 height 7
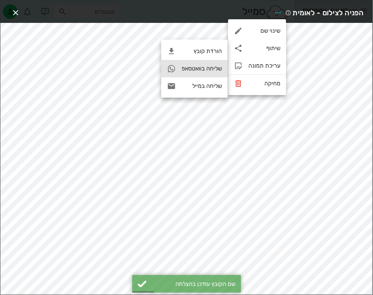
click at [218, 68] on div "שליחה בוואטסאפ" at bounding box center [202, 68] width 40 height 7
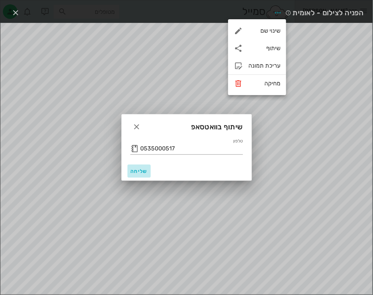
click at [140, 172] on span "שליחה" at bounding box center [138, 171] width 17 height 6
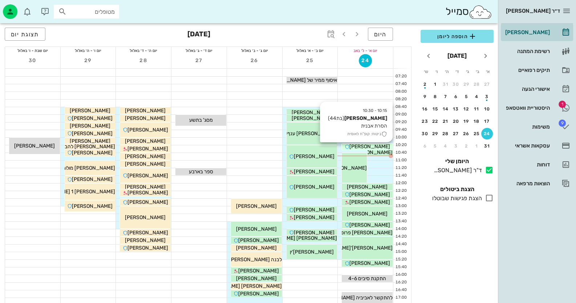
click at [373, 145] on div "[PERSON_NAME]" at bounding box center [367, 147] width 51 height 8
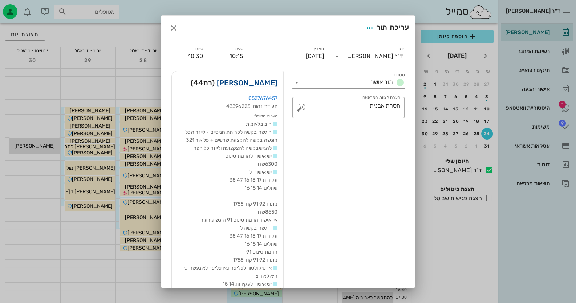
click at [256, 83] on link "מיכל אבישי" at bounding box center [247, 83] width 61 height 12
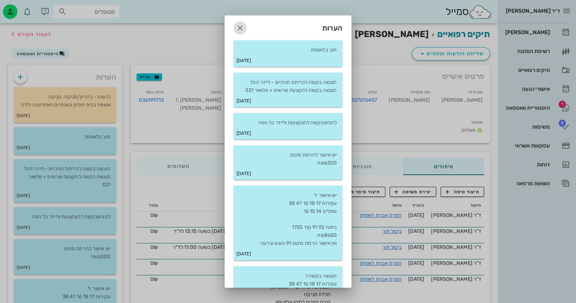
click at [244, 27] on icon "button" at bounding box center [240, 28] width 9 height 9
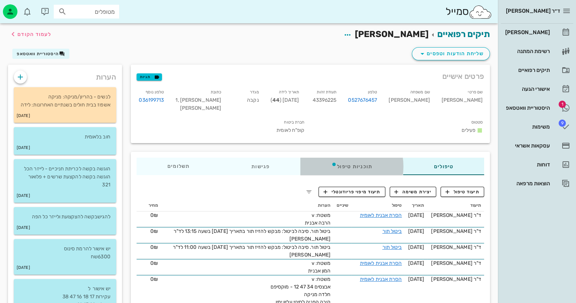
click at [366, 158] on div "תוכניות טיפול" at bounding box center [351, 166] width 103 height 17
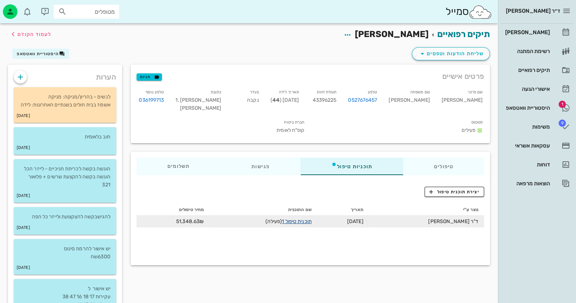
click at [302, 218] on link "תוכנית טיפול 1" at bounding box center [296, 221] width 29 height 6
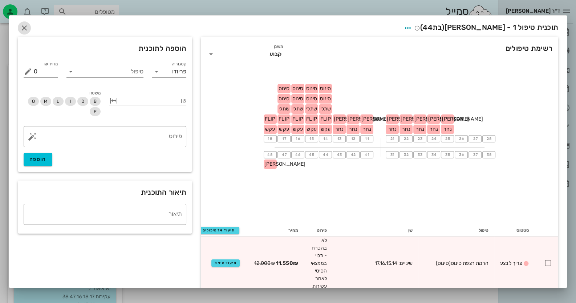
click at [29, 27] on icon "button" at bounding box center [24, 28] width 9 height 9
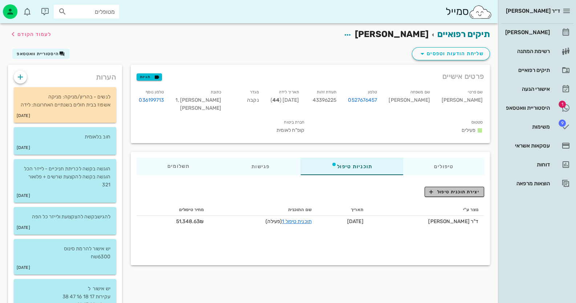
click at [373, 189] on span "יצירת תוכנית טיפול" at bounding box center [454, 192] width 50 height 7
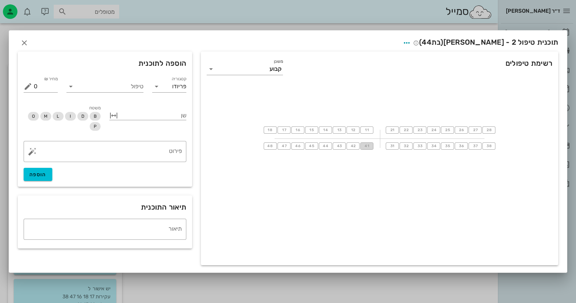
click at [365, 146] on span "41" at bounding box center [367, 146] width 6 height 4
click at [130, 87] on input "טיפול" at bounding box center [110, 87] width 67 height 12
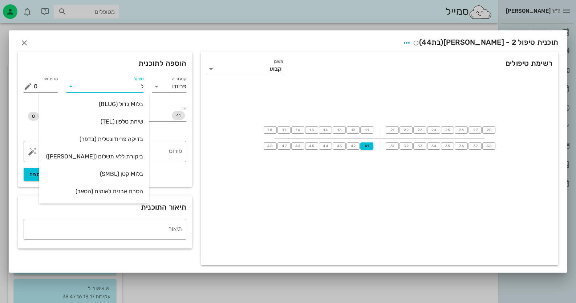
type input "לי"
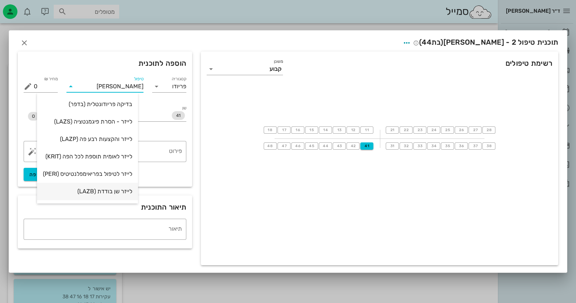
click at [111, 191] on div "לייזר שן בודדת (LAZB)" at bounding box center [87, 191] width 89 height 7
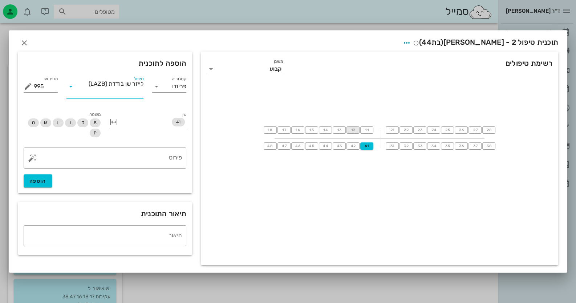
click at [351, 130] on span "12" at bounding box center [353, 130] width 6 height 4
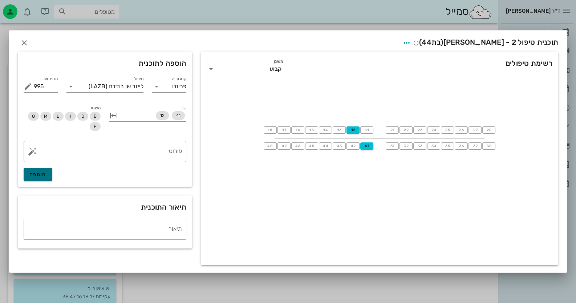
click at [42, 171] on button "הוספה" at bounding box center [38, 174] width 29 height 13
type input "0"
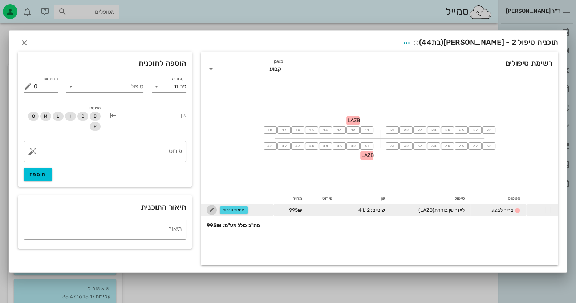
click at [211, 209] on icon "button" at bounding box center [211, 210] width 9 height 9
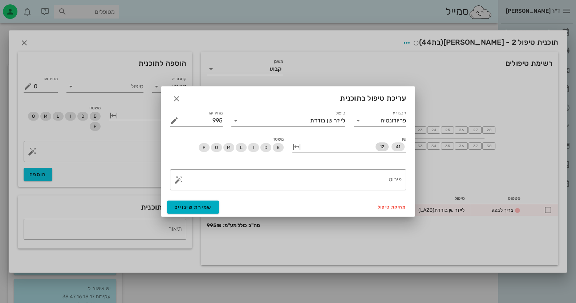
click at [373, 149] on span "12" at bounding box center [382, 146] width 4 height 9
click at [213, 205] on button "שמירת שינויים" at bounding box center [193, 207] width 52 height 13
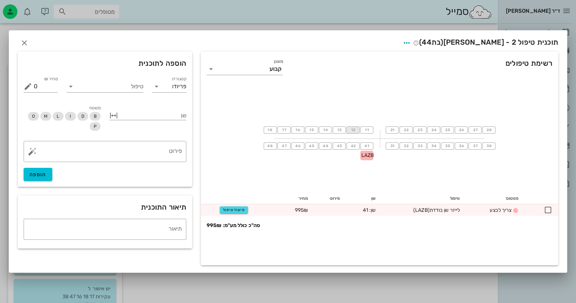
click at [354, 132] on span "12" at bounding box center [353, 130] width 6 height 4
click at [142, 85] on input "טיפול" at bounding box center [110, 87] width 67 height 12
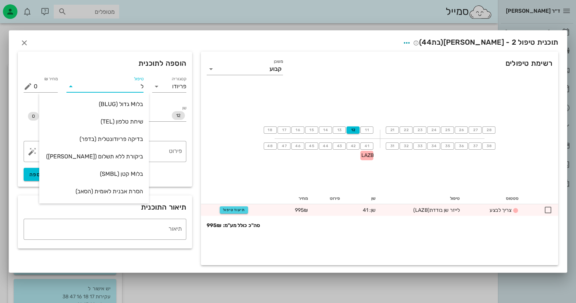
type input "לי"
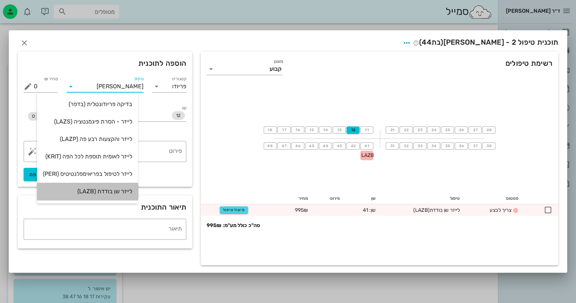
click at [109, 187] on div "לייזר שן בודדת (LAZB)" at bounding box center [87, 191] width 89 height 16
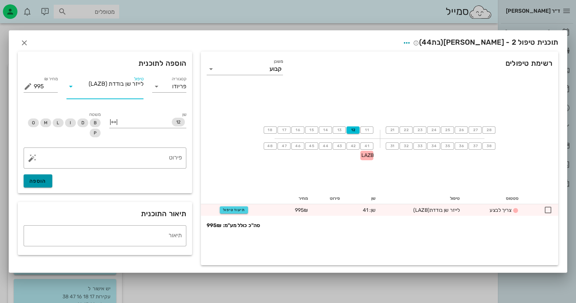
click at [33, 181] on span "הוספה" at bounding box center [37, 181] width 17 height 6
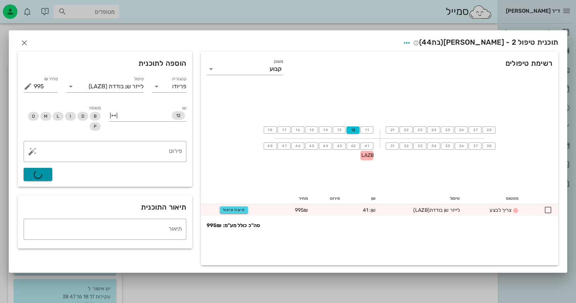
type input "0"
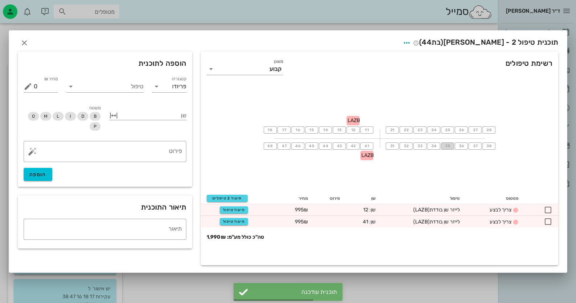
click at [373, 147] on button "35" at bounding box center [447, 145] width 13 height 7
click at [134, 90] on input "טיפול" at bounding box center [110, 87] width 67 height 12
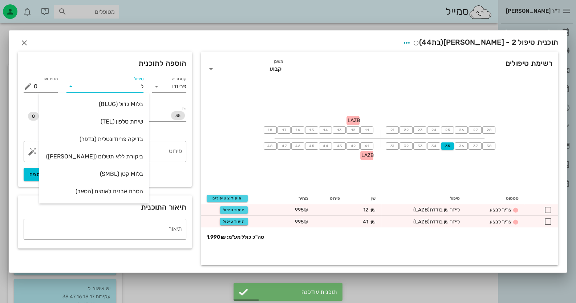
type input "לי"
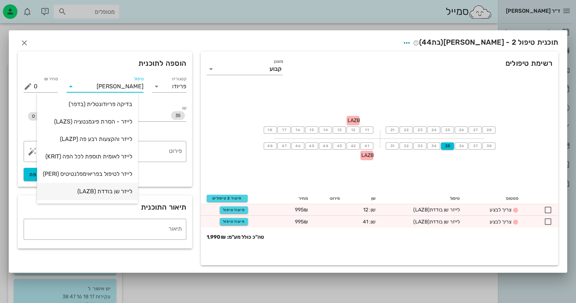
click at [105, 192] on div "לייזר שן בודדת (LAZB)" at bounding box center [87, 191] width 89 height 7
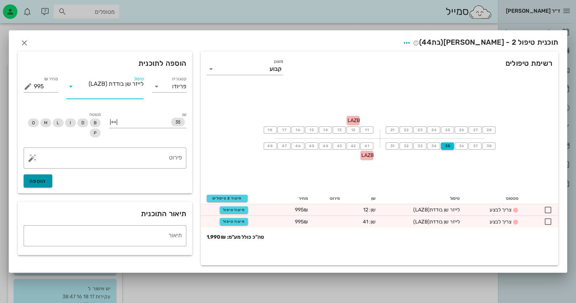
click at [39, 183] on span "הוספה" at bounding box center [37, 181] width 17 height 6
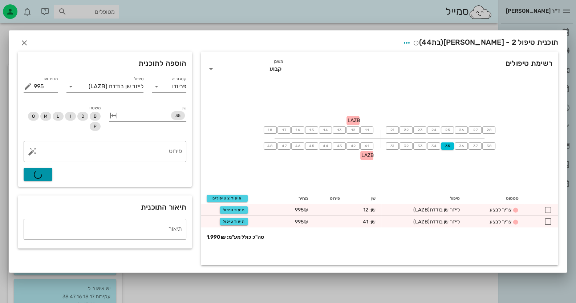
type input "0"
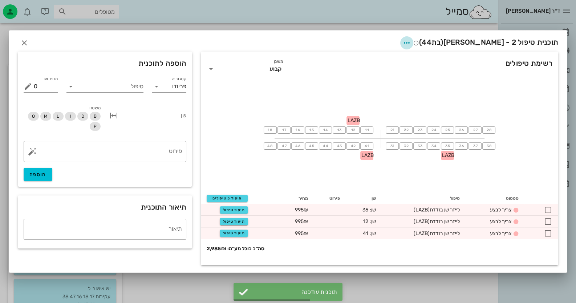
click at [373, 41] on span "button" at bounding box center [406, 43] width 13 height 9
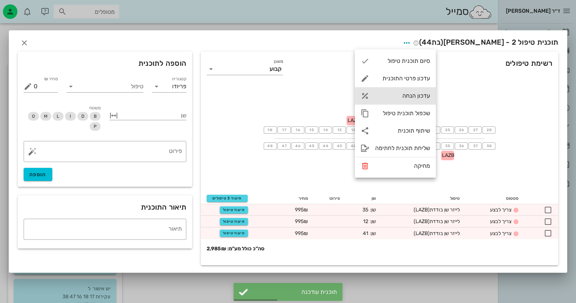
click at [373, 95] on div "עדכון הנחה" at bounding box center [402, 95] width 55 height 7
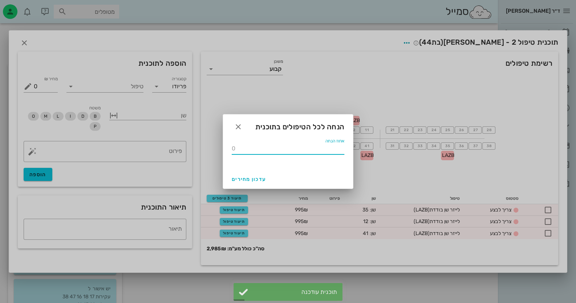
click at [323, 148] on input "אחוז הנחה" at bounding box center [288, 149] width 113 height 12
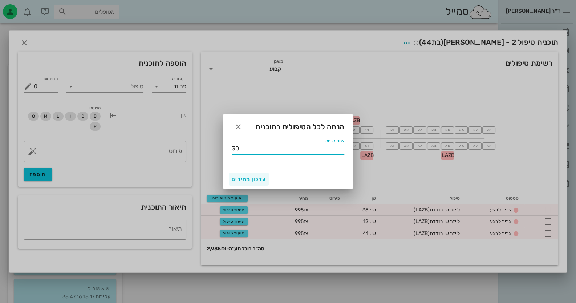
type input "30"
click at [252, 180] on span "עדכון מחירים" at bounding box center [249, 179] width 34 height 6
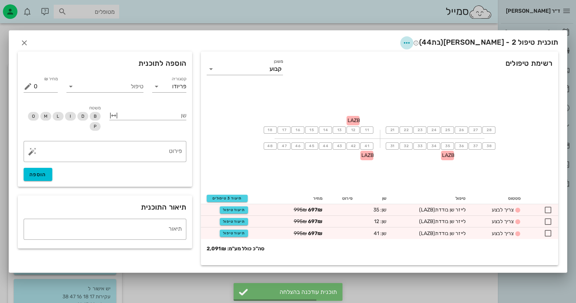
click at [373, 43] on span "button" at bounding box center [406, 43] width 13 height 9
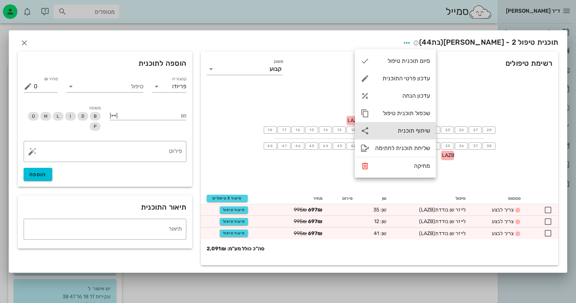
click at [373, 129] on div "שיתוף תוכנית" at bounding box center [402, 130] width 55 height 7
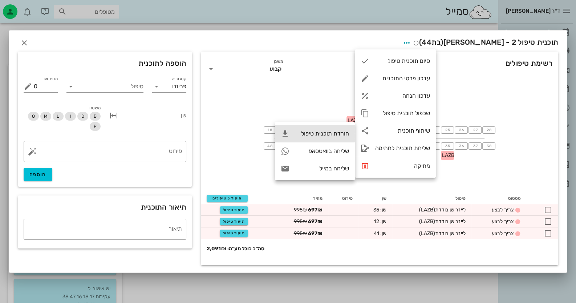
click at [308, 130] on div "הורדת תוכנית טיפול" at bounding box center [322, 133] width 54 height 7
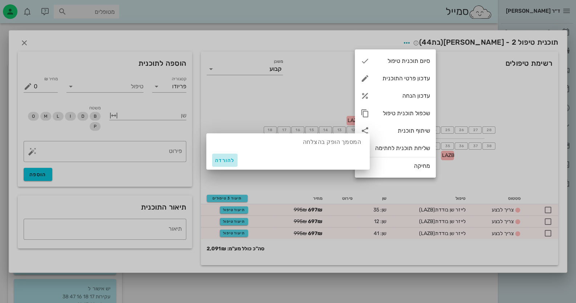
click at [222, 157] on button "להורדה" at bounding box center [224, 160] width 25 height 13
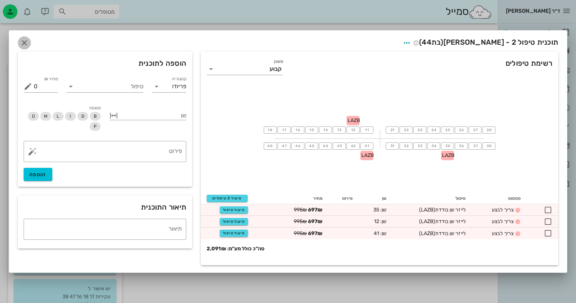
click at [22, 42] on icon "button" at bounding box center [24, 43] width 9 height 9
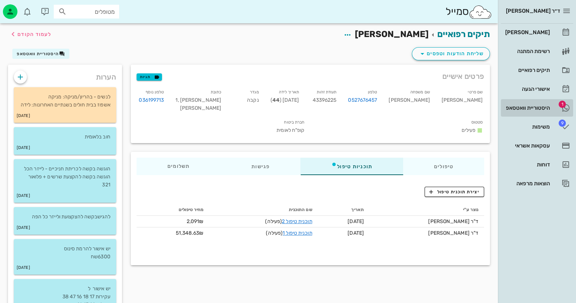
click at [373, 109] on div "היסטוריית וואטסאפ" at bounding box center [527, 108] width 46 height 6
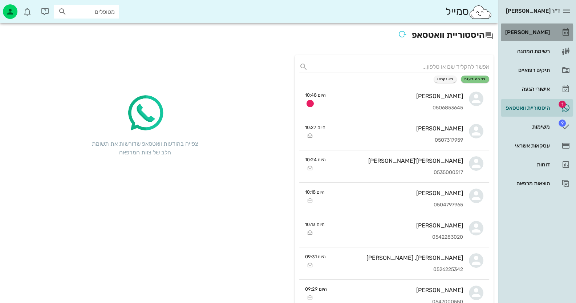
click at [373, 32] on link "[PERSON_NAME]" at bounding box center [537, 32] width 72 height 17
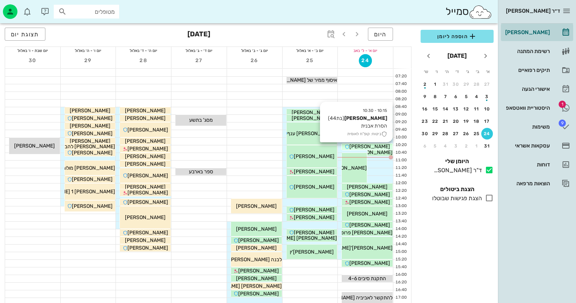
click at [373, 145] on span "[PERSON_NAME]" at bounding box center [369, 146] width 41 height 6
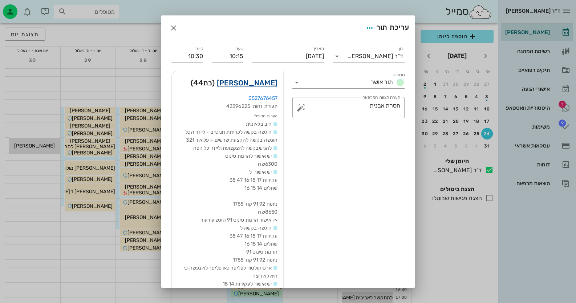
click at [267, 78] on link "מיכל אבישי" at bounding box center [247, 83] width 61 height 12
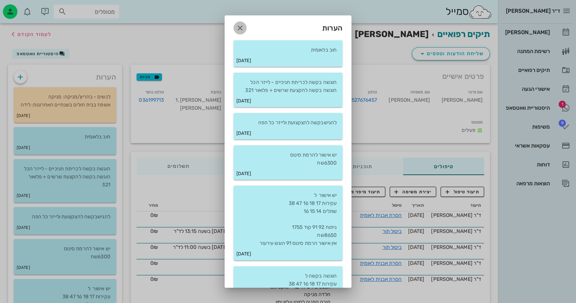
click at [244, 28] on icon "button" at bounding box center [240, 28] width 9 height 9
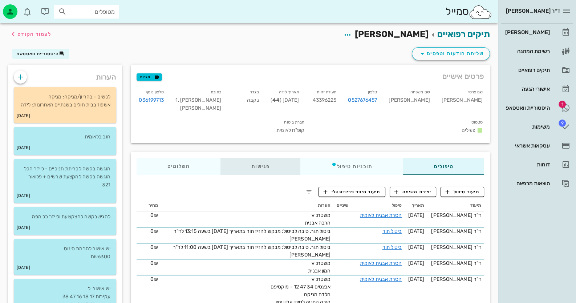
click at [272, 158] on div "פגישות" at bounding box center [261, 166] width 80 height 17
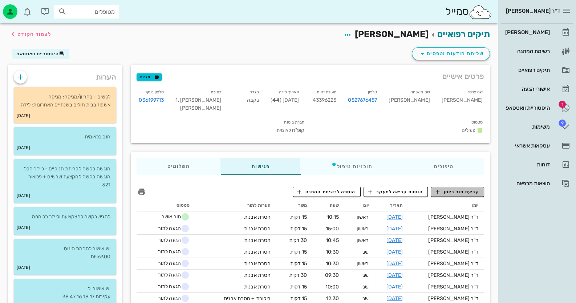
click at [373, 189] on span "קביעת תור ביומן" at bounding box center [458, 192] width 44 height 7
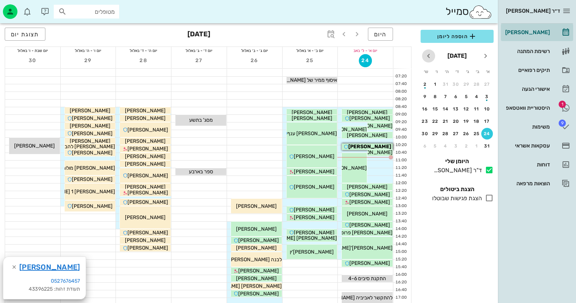
click at [373, 57] on icon "חודש הבא" at bounding box center [428, 56] width 9 height 9
click at [373, 123] on div "22" at bounding box center [456, 121] width 12 height 5
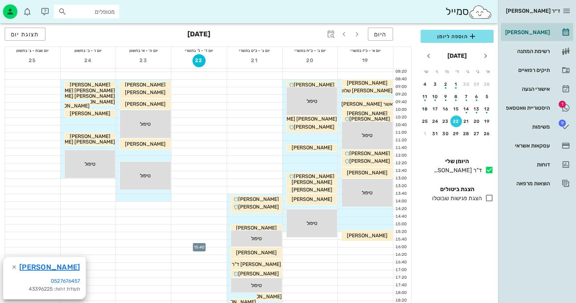
scroll to position [72, 0]
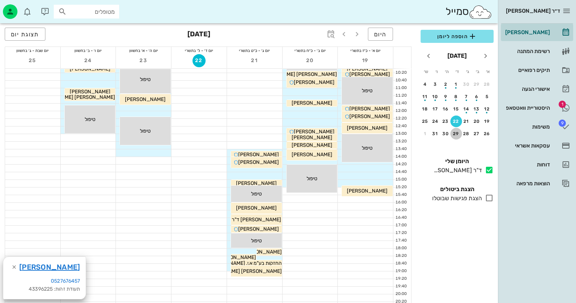
click at [373, 132] on div "29" at bounding box center [456, 133] width 12 height 5
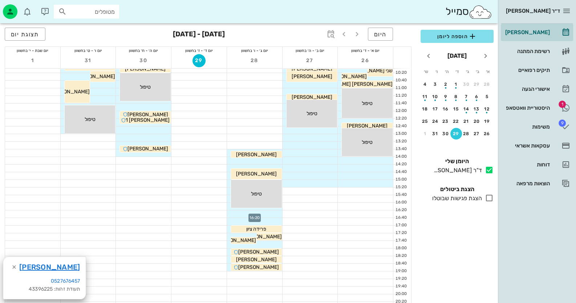
click at [264, 213] on div at bounding box center [254, 213] width 55 height 7
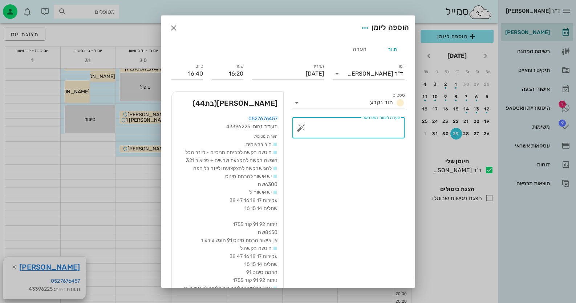
click at [336, 126] on textarea "הערה לצוות המרפאה" at bounding box center [352, 129] width 98 height 17
type textarea "לייזר מספר שיניים בודדות 12 35 31"
click at [193, 75] on input "16:40" at bounding box center [187, 74] width 32 height 12
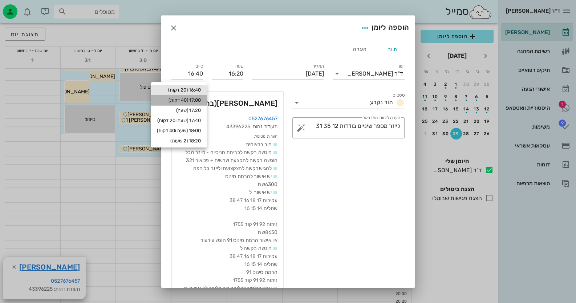
click at [192, 101] on div "17:00 (40 דקות)" at bounding box center [179, 100] width 44 height 6
type input "17:00"
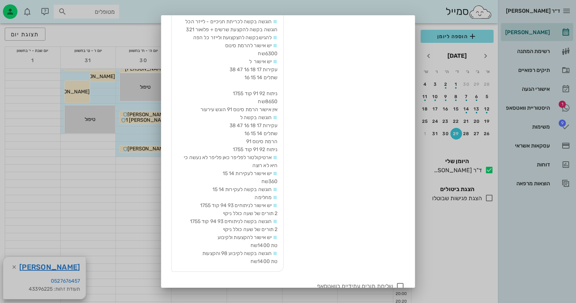
scroll to position [154, 0]
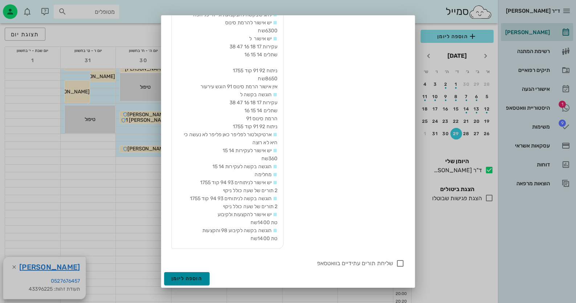
click at [187, 283] on button "הוספה ליומן" at bounding box center [186, 278] width 45 height 13
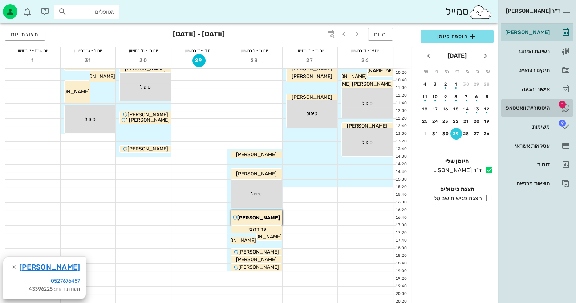
click at [373, 107] on div "היסטוריית וואטסאפ" at bounding box center [527, 108] width 46 height 6
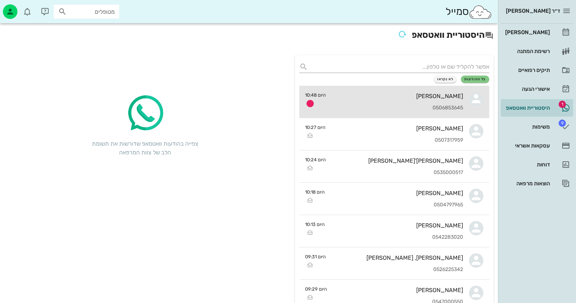
click at [373, 106] on div "0506853645" at bounding box center [398, 108] width 132 height 6
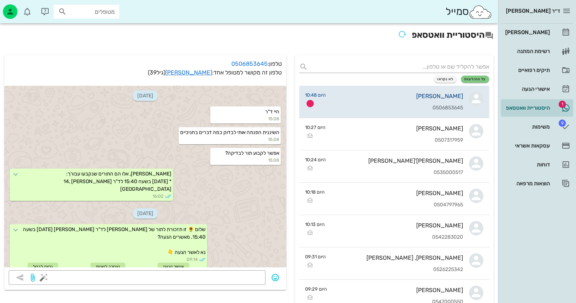
scroll to position [286, 0]
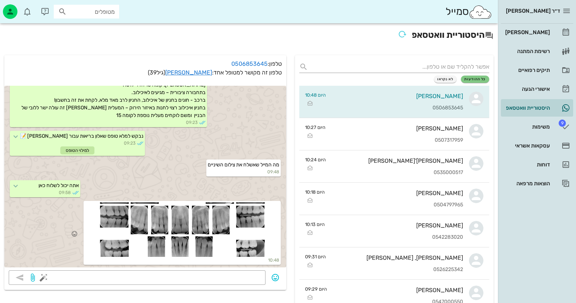
click at [243, 218] on div at bounding box center [182, 229] width 194 height 54
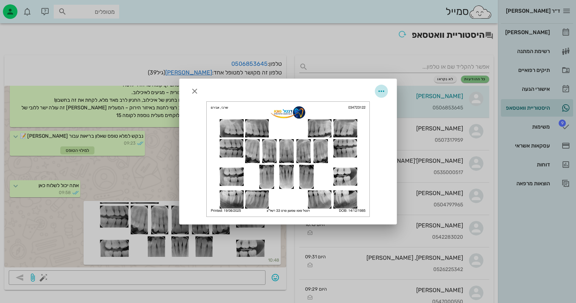
click at [373, 90] on icon "button" at bounding box center [381, 91] width 9 height 9
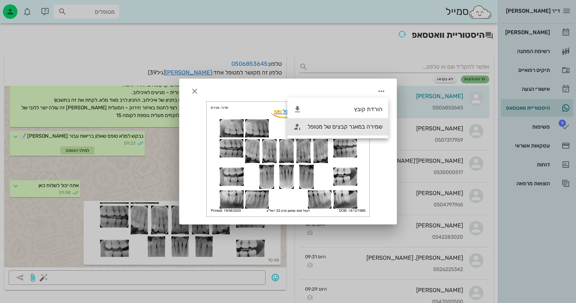
click at [370, 126] on div "שמירה במאגר קבצים של מטופל" at bounding box center [345, 126] width 75 height 7
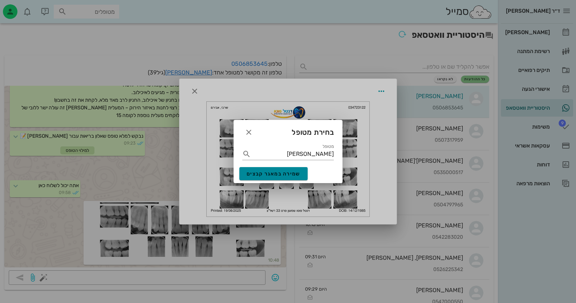
click at [275, 172] on span "שמירה במאגר קבצים" at bounding box center [274, 174] width 54 height 6
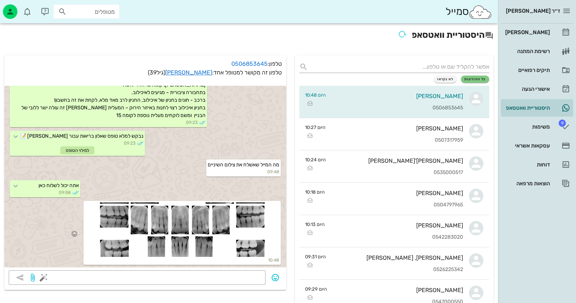
click at [224, 237] on div at bounding box center [182, 229] width 194 height 54
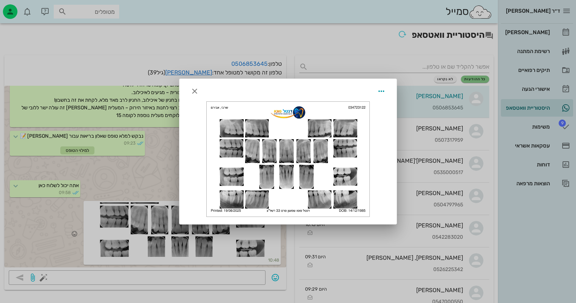
click at [224, 237] on div at bounding box center [288, 151] width 576 height 303
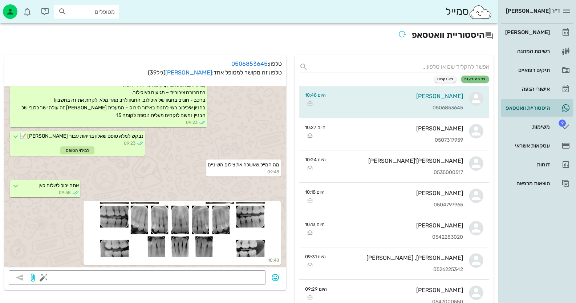
click at [202, 67] on p "טלפון: 0506853645" at bounding box center [145, 64] width 273 height 9
click at [199, 74] on link "[PERSON_NAME]" at bounding box center [188, 72] width 47 height 7
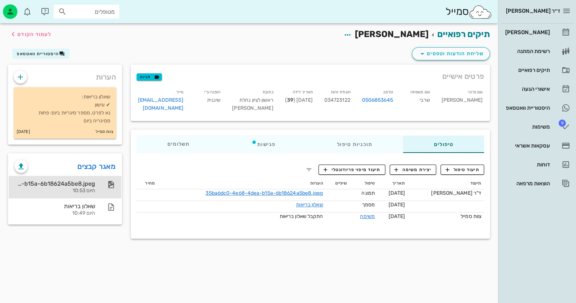
click at [89, 180] on div "35ba6dc0-4e68-4dea-b15a-6b18624a5be8.jpeg" at bounding box center [55, 183] width 81 height 7
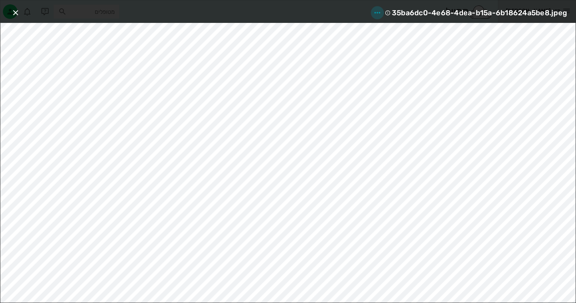
click at [373, 11] on icon "button" at bounding box center [377, 12] width 9 height 9
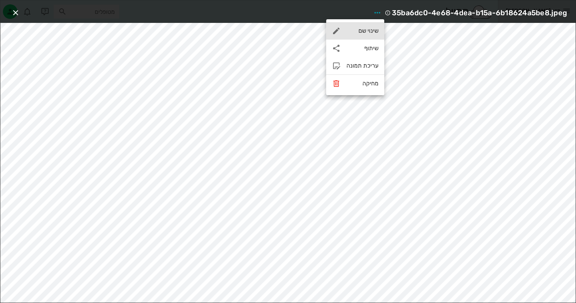
click at [369, 28] on div "שינוי שם" at bounding box center [363, 30] width 32 height 7
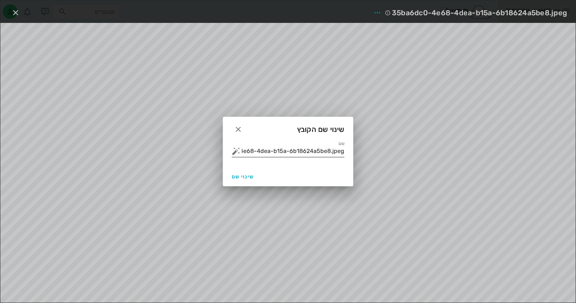
click at [336, 148] on input "35ba6dc0-4e68-4dea-b15a-6b18624a5be8.jpeg" at bounding box center [293, 151] width 102 height 12
click at [235, 152] on button "button" at bounding box center [236, 151] width 9 height 9
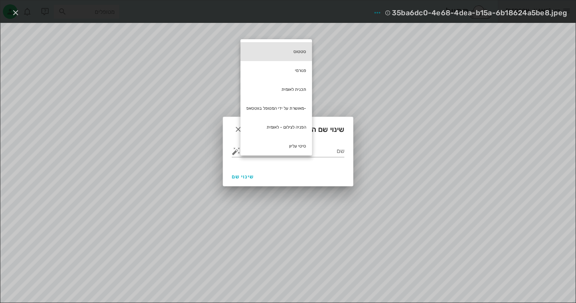
click at [300, 55] on div "סטטוס" at bounding box center [276, 51] width 72 height 19
type input "סטטוס"
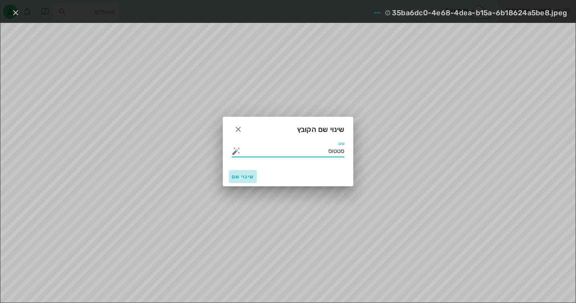
click at [248, 175] on span "שינוי שם" at bounding box center [243, 177] width 22 height 6
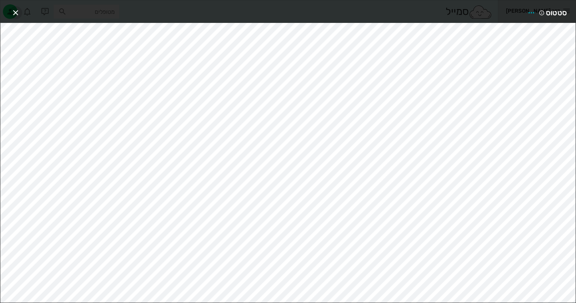
click at [11, 9] on icon "button" at bounding box center [15, 12] width 9 height 9
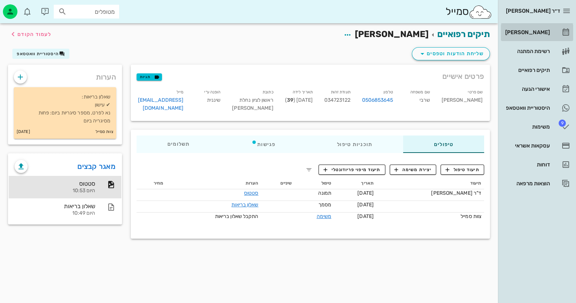
click at [373, 35] on div "[PERSON_NAME]" at bounding box center [527, 33] width 46 height 12
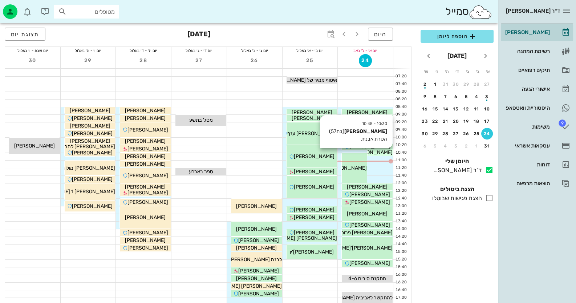
click at [373, 155] on span "[PERSON_NAME]" at bounding box center [372, 152] width 41 height 6
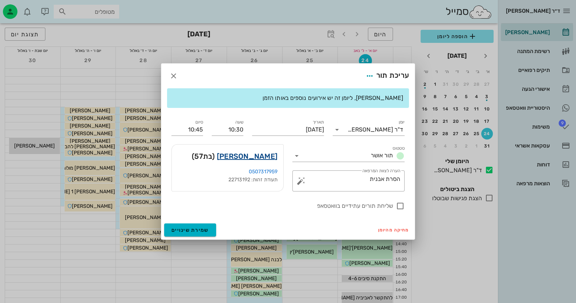
click at [264, 158] on link "מירי ריילי" at bounding box center [247, 156] width 61 height 12
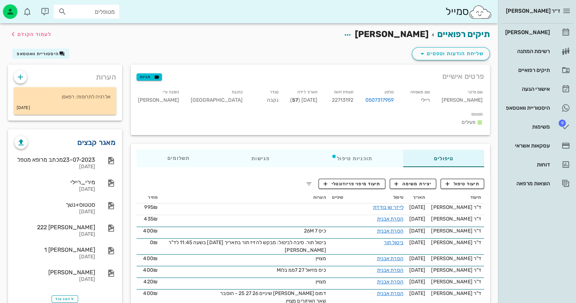
click at [95, 139] on link "מאגר קבצים" at bounding box center [96, 143] width 38 height 12
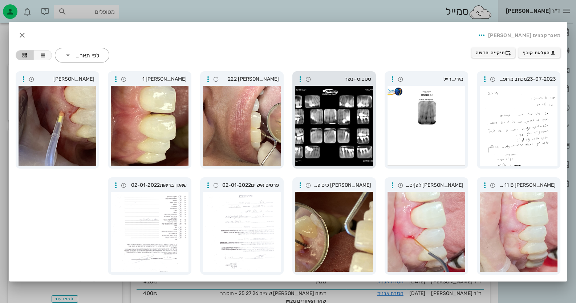
click at [343, 136] on div at bounding box center [334, 126] width 78 height 80
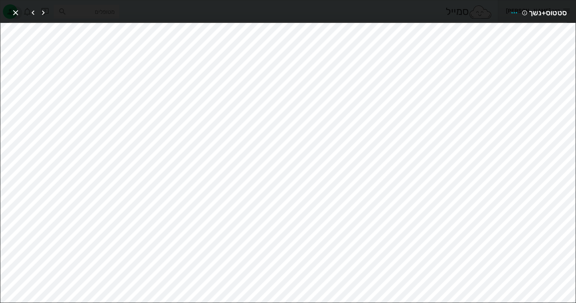
click at [21, 9] on span "button" at bounding box center [15, 12] width 13 height 9
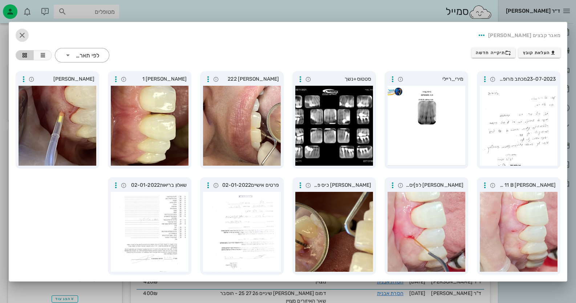
click at [24, 36] on icon "button" at bounding box center [22, 35] width 9 height 9
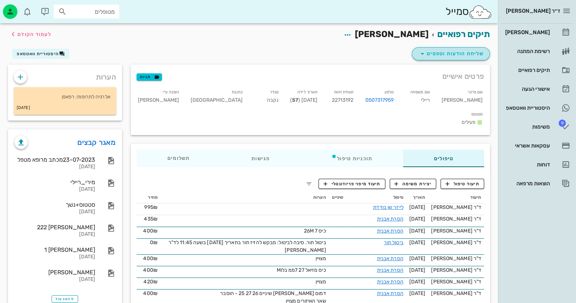
click at [373, 51] on span "שליחת הודעות וטפסים" at bounding box center [451, 53] width 66 height 9
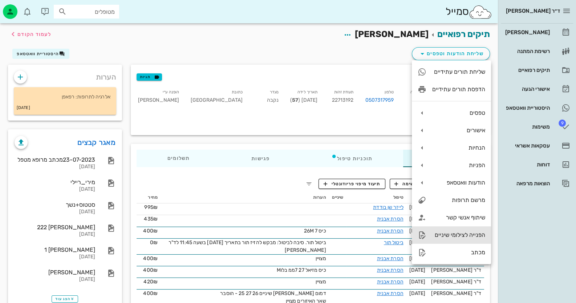
click at [373, 233] on div "הפנייה לצילומי שיניים" at bounding box center [458, 234] width 53 height 7
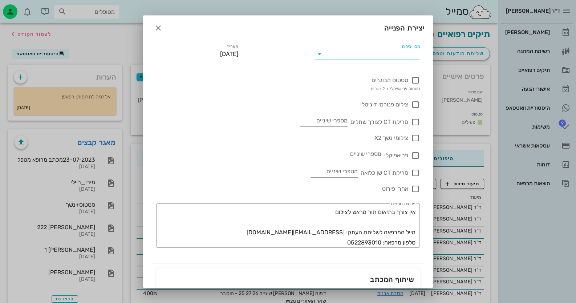
click at [373, 55] on input "מכון צילום" at bounding box center [373, 54] width 93 height 12
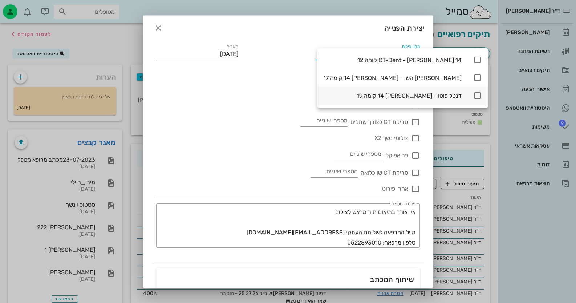
click at [373, 92] on icon at bounding box center [477, 95] width 9 height 9
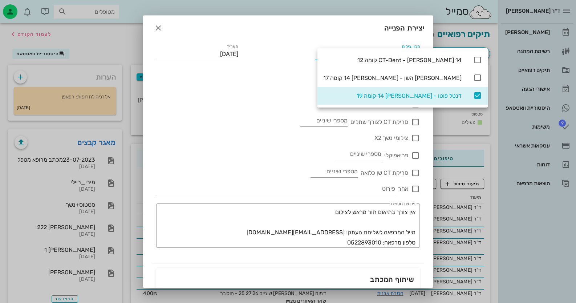
click at [231, 131] on div "צילומי נשך X2" at bounding box center [288, 134] width 264 height 16
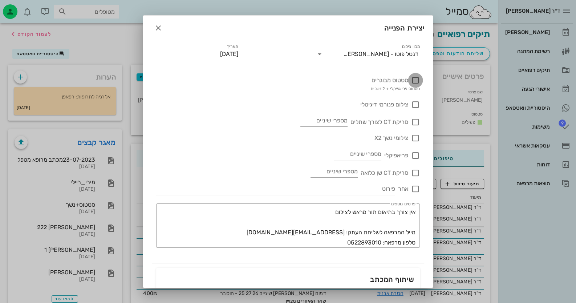
click at [373, 80] on div at bounding box center [415, 80] width 12 height 12
checkbox input "true"
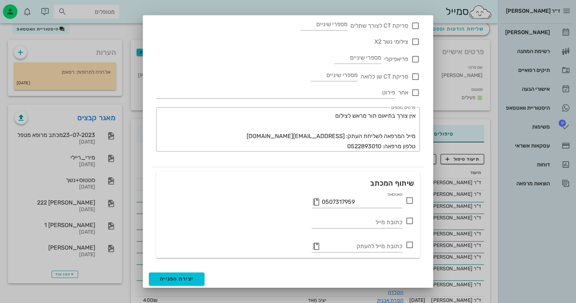
scroll to position [36, 0]
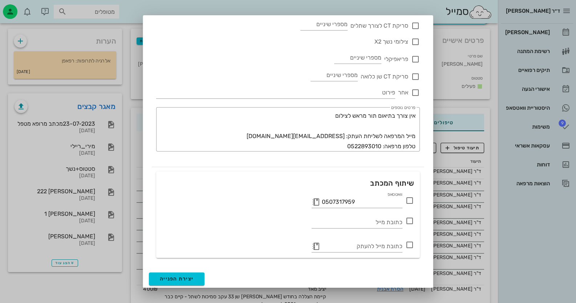
click at [373, 200] on icon at bounding box center [409, 200] width 9 height 9
click at [188, 274] on button "יצירת הפנייה" at bounding box center [177, 278] width 56 height 13
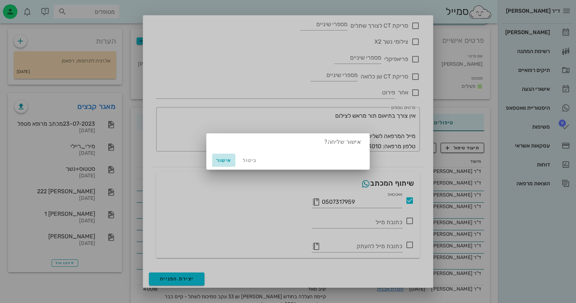
click at [232, 159] on span "אישור" at bounding box center [223, 160] width 17 height 6
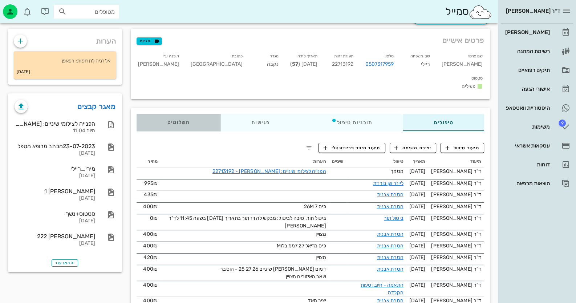
click at [162, 114] on div "תשלומים 0₪" at bounding box center [179, 122] width 84 height 17
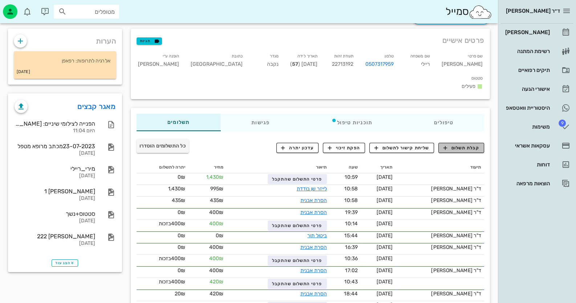
click at [373, 145] on span "קבלת תשלום" at bounding box center [462, 148] width 36 height 7
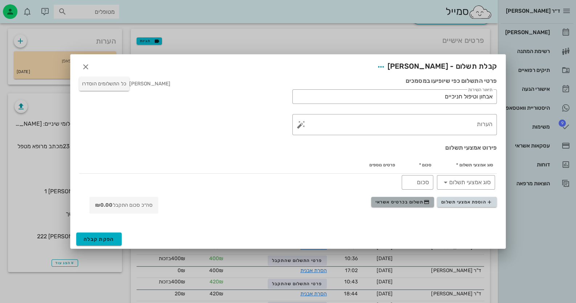
click at [373, 198] on button "תשלום בכרטיס אשראי" at bounding box center [402, 202] width 63 height 10
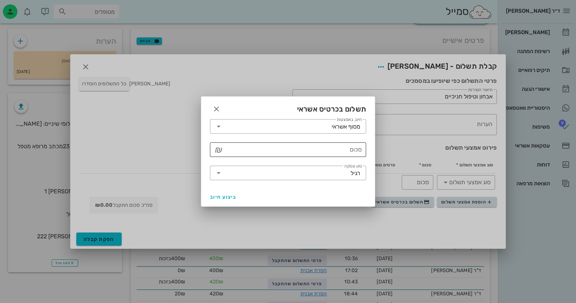
click at [344, 151] on input "סכום" at bounding box center [293, 150] width 137 height 12
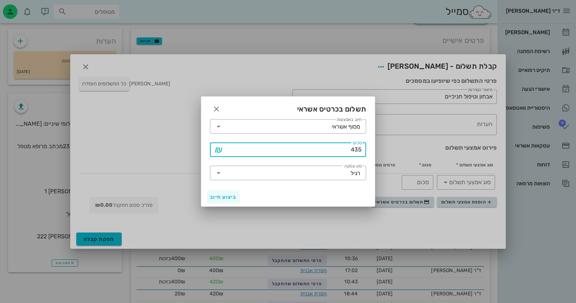
type input "435"
click at [212, 195] on span "ביצוע חיוב" at bounding box center [223, 197] width 27 height 6
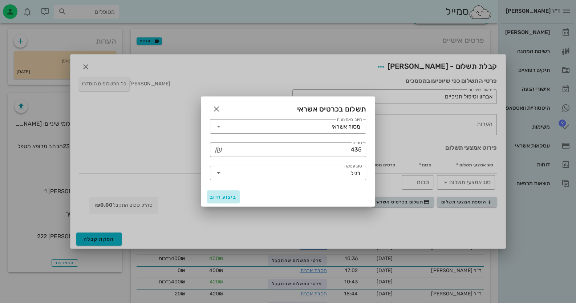
click at [224, 201] on button "ביצוע חיוב" at bounding box center [223, 196] width 33 height 13
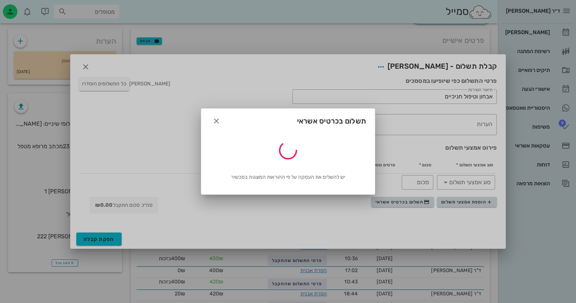
type input "435"
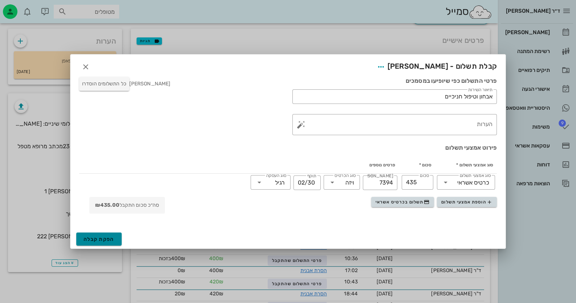
click at [107, 235] on button "הפקת קבלה" at bounding box center [98, 238] width 45 height 13
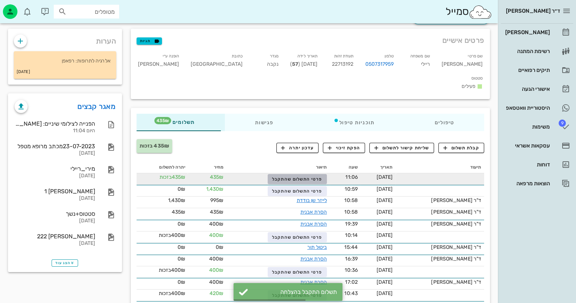
click at [312, 177] on span "פרטי התשלום שהתקבל" at bounding box center [297, 179] width 50 height 5
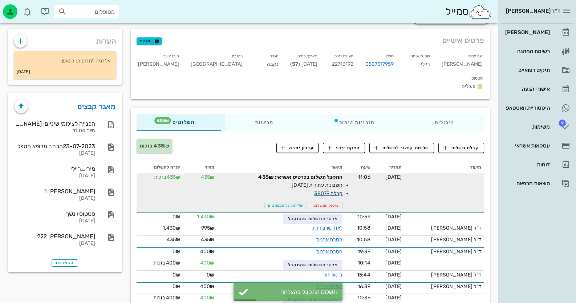
click at [337, 190] on link "קבלה 38079" at bounding box center [328, 193] width 28 height 6
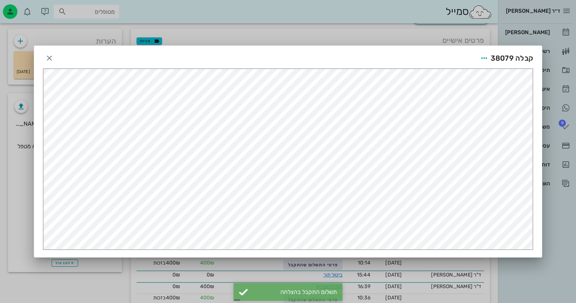
scroll to position [0, 0]
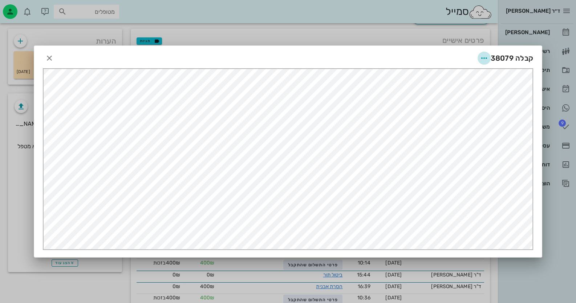
click at [373, 57] on icon "button" at bounding box center [484, 58] width 9 height 9
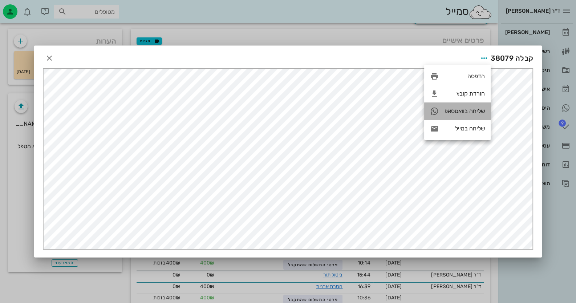
click at [373, 109] on div "שליחה בוואטסאפ" at bounding box center [465, 111] width 40 height 7
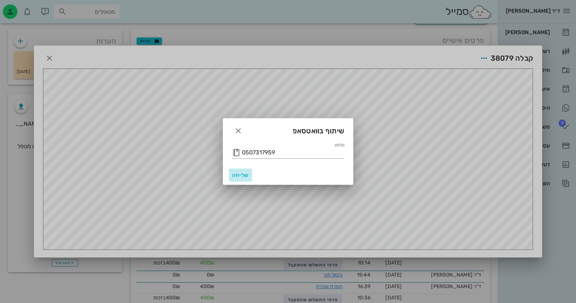
click at [235, 174] on span "שליחה" at bounding box center [240, 175] width 17 height 6
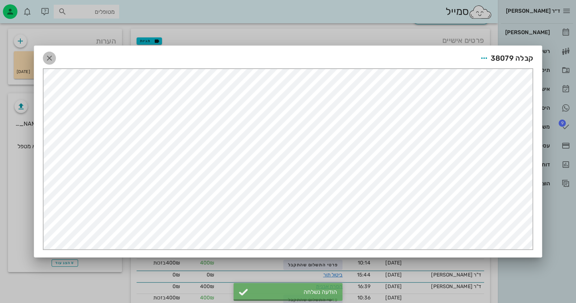
click at [48, 58] on icon "button" at bounding box center [49, 58] width 9 height 9
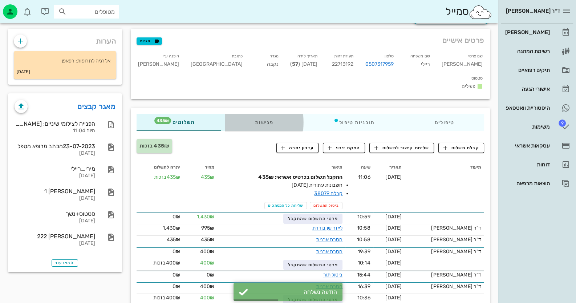
click at [261, 114] on div "פגישות" at bounding box center [264, 122] width 78 height 17
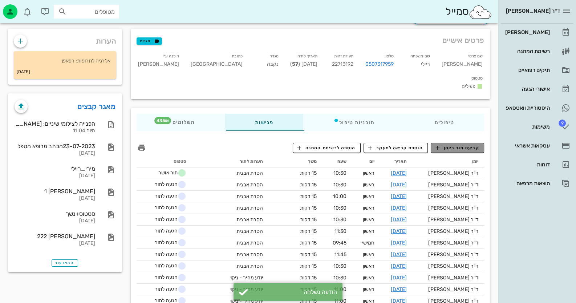
click at [373, 145] on span "קביעת תור ביומן" at bounding box center [458, 148] width 44 height 7
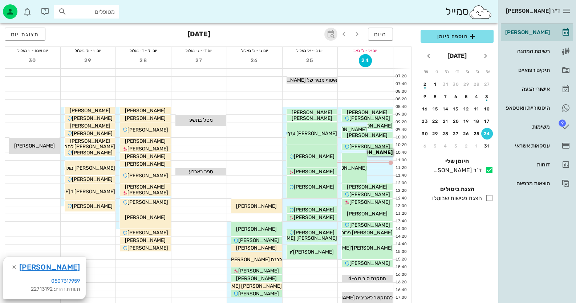
click at [332, 36] on icon "button" at bounding box center [331, 34] width 9 height 9
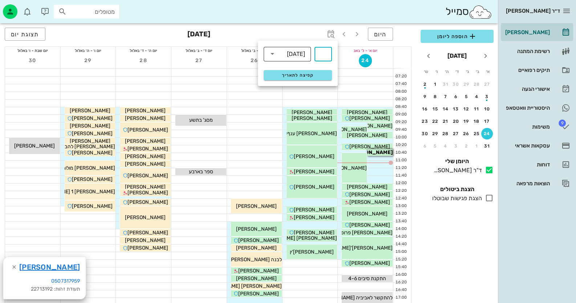
click at [292, 59] on div "[DATE]" at bounding box center [292, 53] width 28 height 15
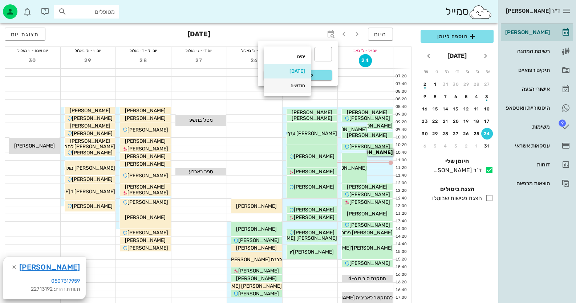
click at [298, 84] on div "חודשים" at bounding box center [288, 86] width 36 height 6
click at [329, 52] on div "​" at bounding box center [323, 54] width 17 height 15
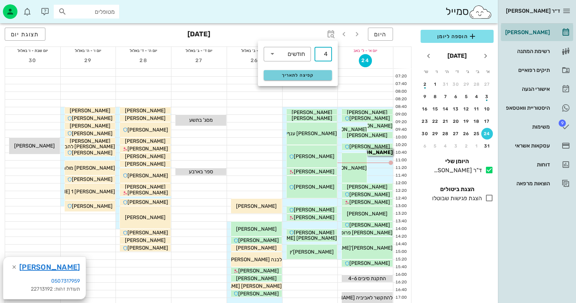
type input "4"
click at [297, 71] on button "קפיצה לתאריך" at bounding box center [298, 75] width 68 height 10
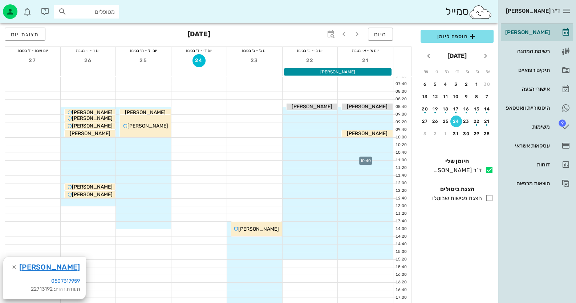
click at [373, 155] on div at bounding box center [365, 156] width 55 height 7
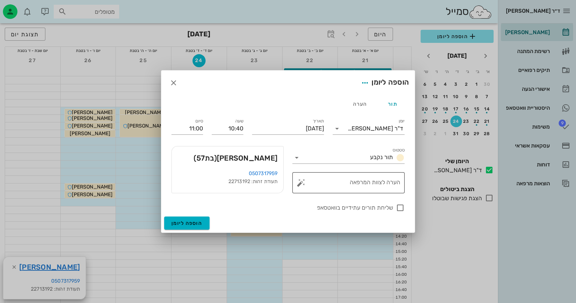
click at [302, 183] on button "button" at bounding box center [301, 182] width 9 height 9
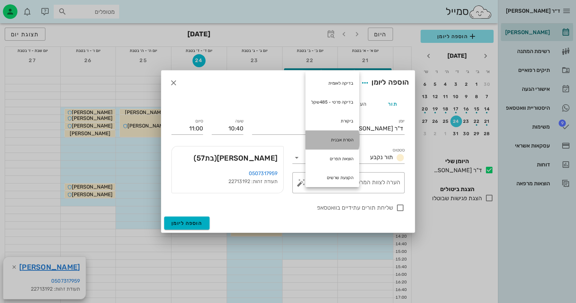
click at [347, 134] on div "הסרת אבנית" at bounding box center [333, 139] width 54 height 19
type textarea "הסרת אבנית"
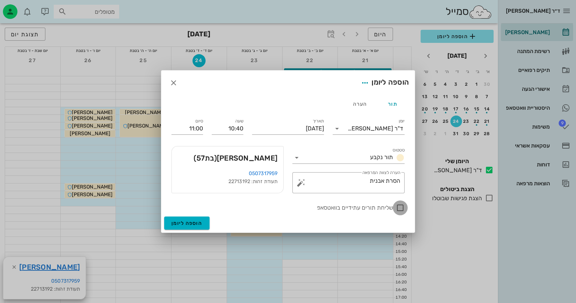
drag, startPoint x: 401, startPoint y: 207, endPoint x: 304, endPoint y: 218, distance: 97.6
click at [373, 207] on div at bounding box center [400, 208] width 12 height 12
checkbox input "true"
click at [191, 222] on span "הוספה ליומן" at bounding box center [186, 223] width 31 height 6
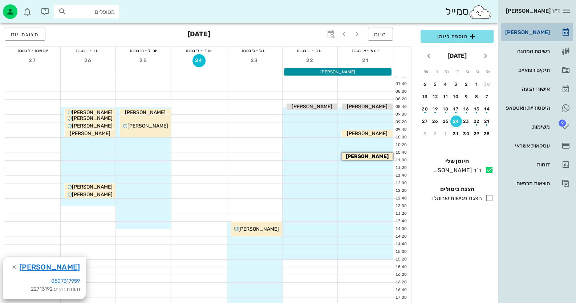
click at [373, 28] on div "[PERSON_NAME]" at bounding box center [527, 33] width 46 height 12
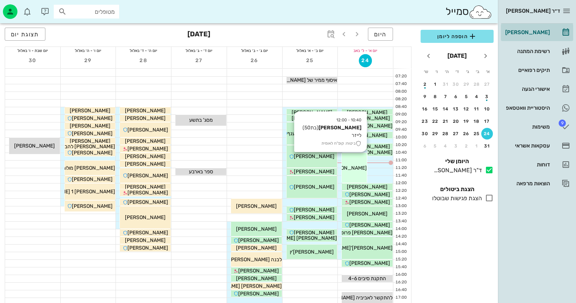
click at [360, 176] on div "10:40 - 12:00 רינה אלמליח (בת 50 ) לייזר ביטוח: קופ"ח לאומית רינה אלמליח" at bounding box center [354, 168] width 25 height 30
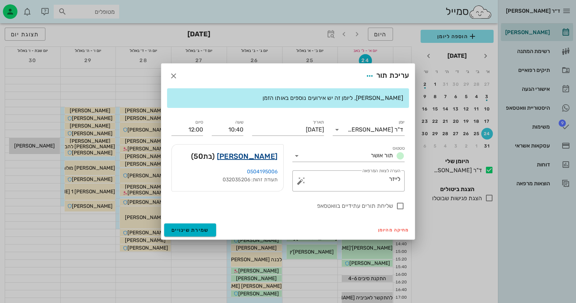
click at [254, 152] on link "רינה אלמליח" at bounding box center [247, 156] width 61 height 12
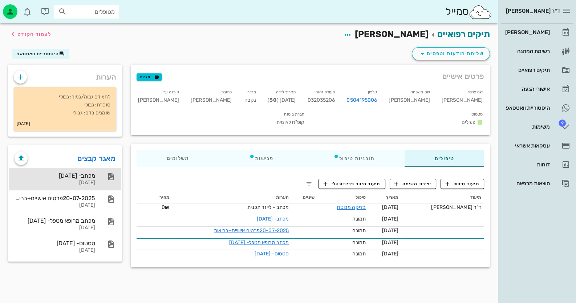
click at [110, 179] on icon at bounding box center [111, 176] width 9 height 9
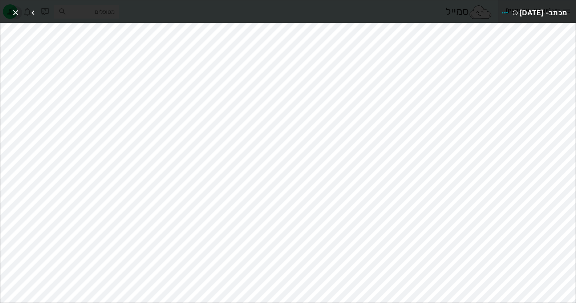
click at [15, 11] on icon "button" at bounding box center [15, 12] width 9 height 9
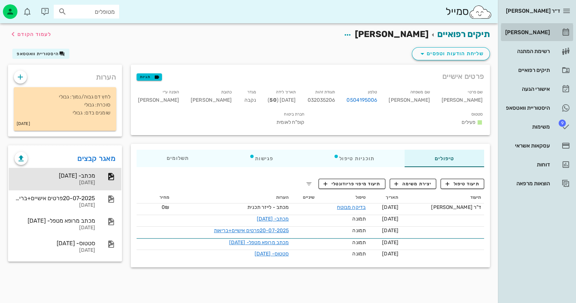
click at [373, 33] on icon at bounding box center [566, 32] width 9 height 9
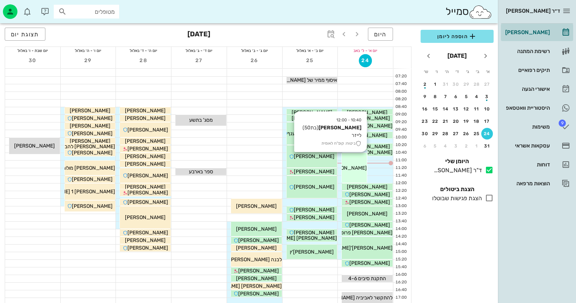
click at [363, 173] on div "10:40 - 12:00 רינה אלמליח (בת 50 ) לייזר ביטוח: קופ"ח לאומית רינה אלמליח" at bounding box center [354, 168] width 25 height 30
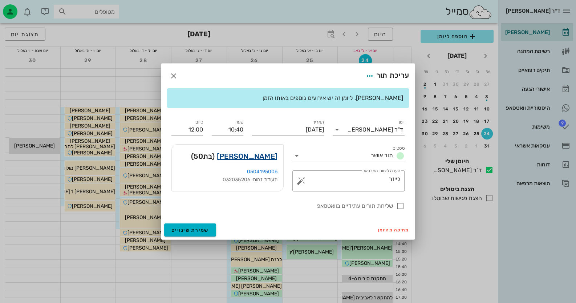
click at [256, 157] on link "רינה אלמליח" at bounding box center [247, 156] width 61 height 12
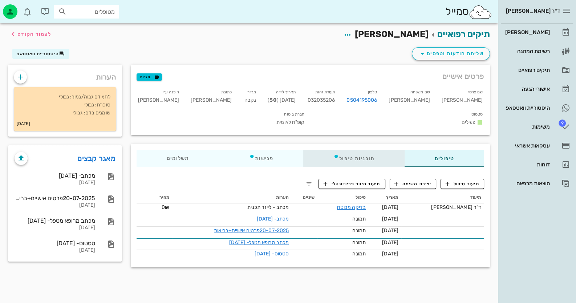
click at [365, 150] on div "תוכניות טיפול" at bounding box center [353, 158] width 101 height 17
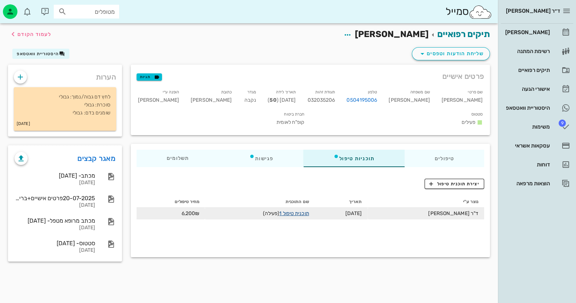
click at [307, 210] on link "תוכנית טיפול 1" at bounding box center [293, 213] width 29 height 6
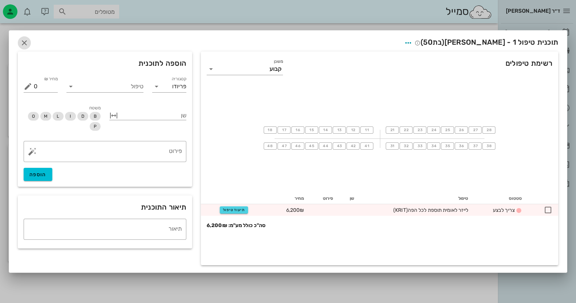
click at [21, 41] on icon "button" at bounding box center [24, 43] width 9 height 9
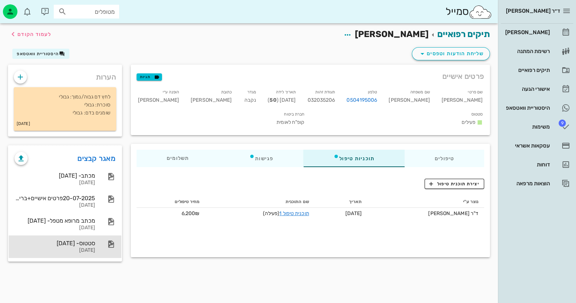
click at [96, 239] on div "סטטוס- 17-07-2025 17-07-2025" at bounding box center [65, 246] width 113 height 23
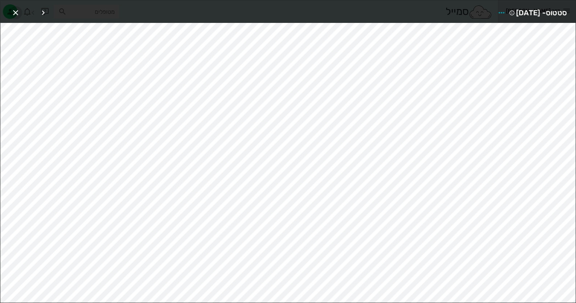
click at [17, 14] on icon "button" at bounding box center [15, 12] width 9 height 9
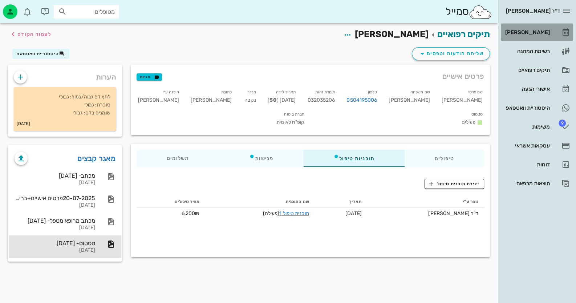
click at [373, 29] on div "[PERSON_NAME]" at bounding box center [527, 33] width 46 height 12
